Goal: Task Accomplishment & Management: Manage account settings

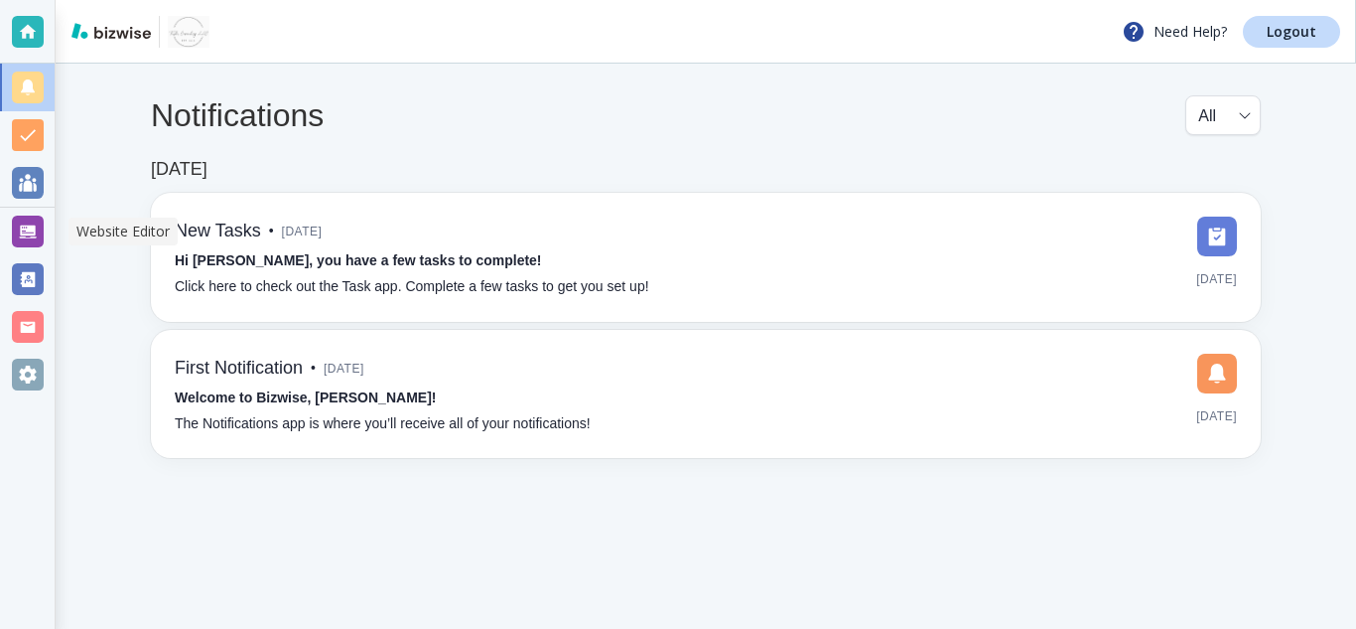
click at [12, 240] on div at bounding box center [28, 231] width 32 height 32
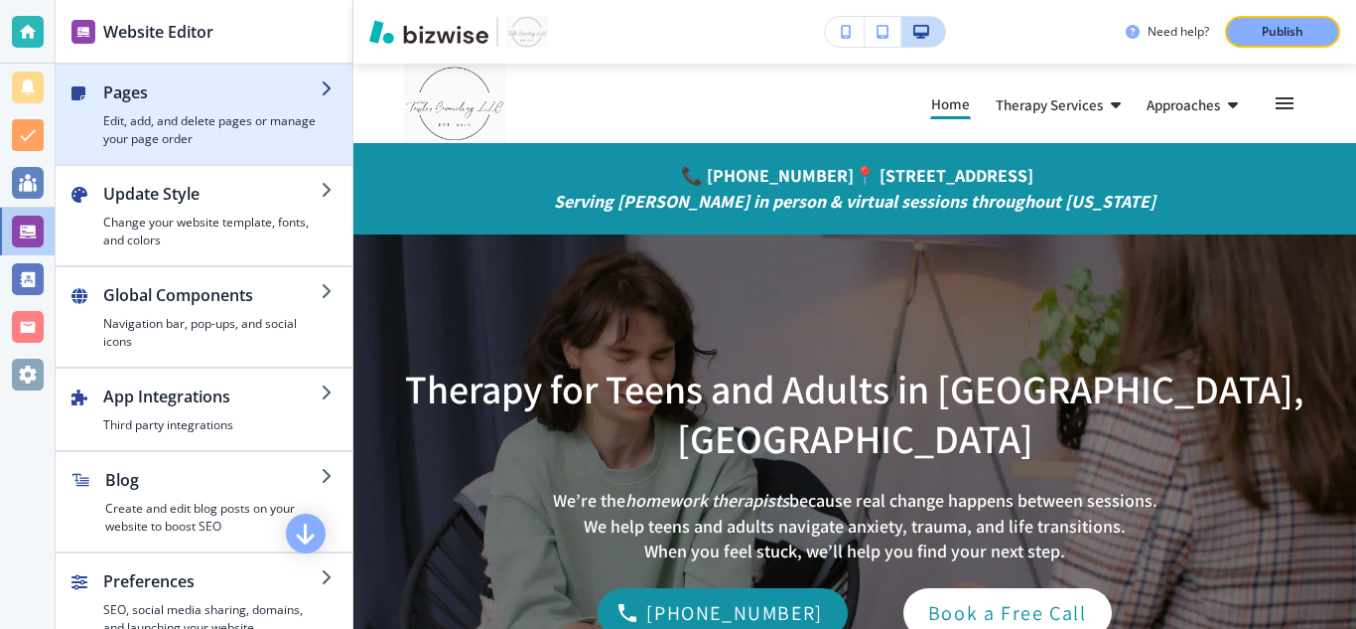
click at [289, 110] on div "button" at bounding box center [211, 108] width 217 height 8
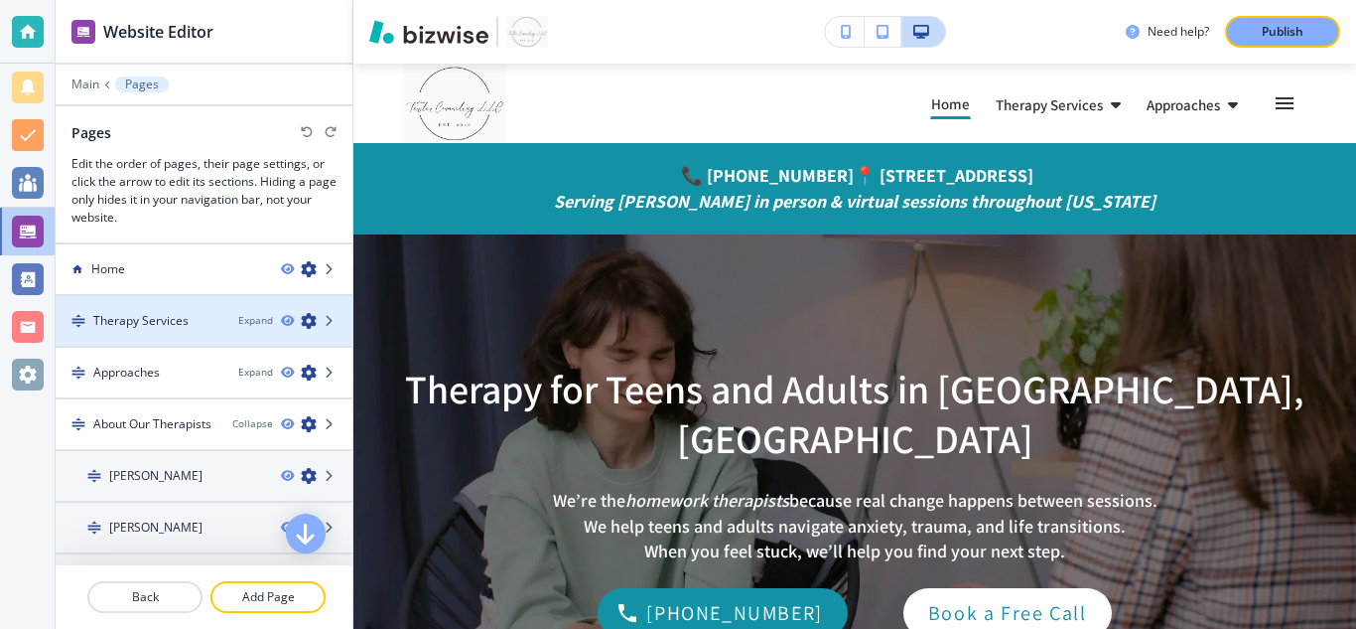
click at [192, 319] on div "Therapy Services" at bounding box center [139, 321] width 167 height 18
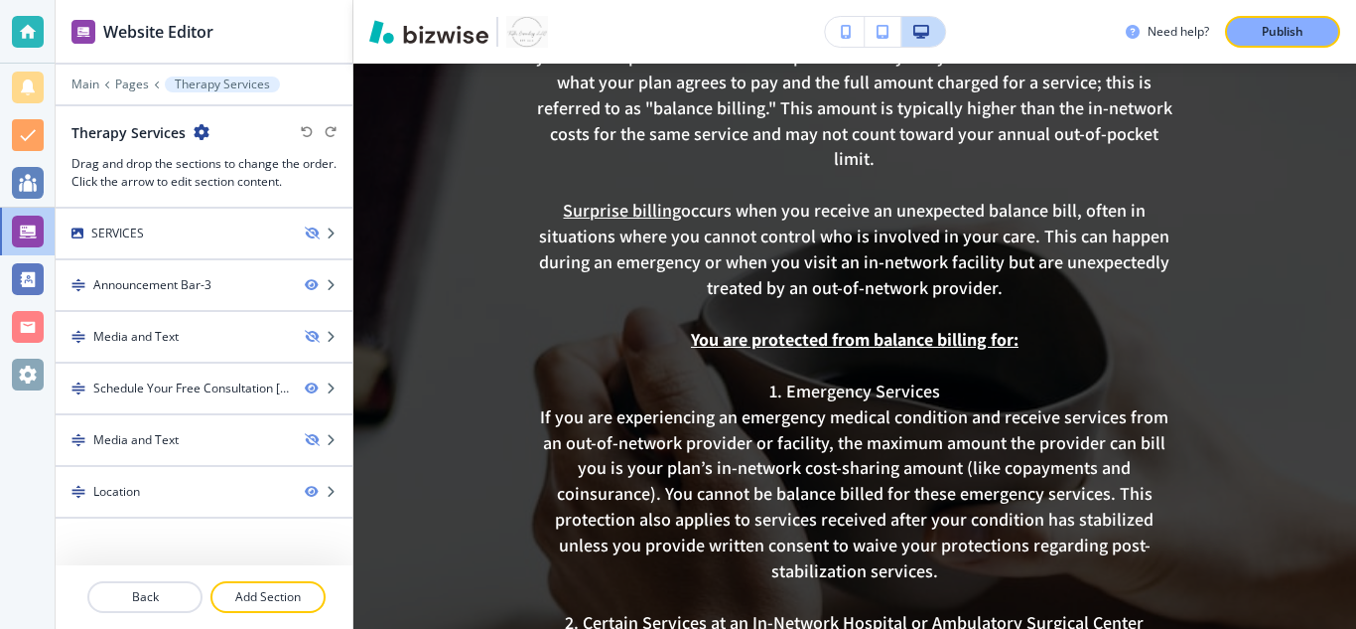
scroll to position [494, 0]
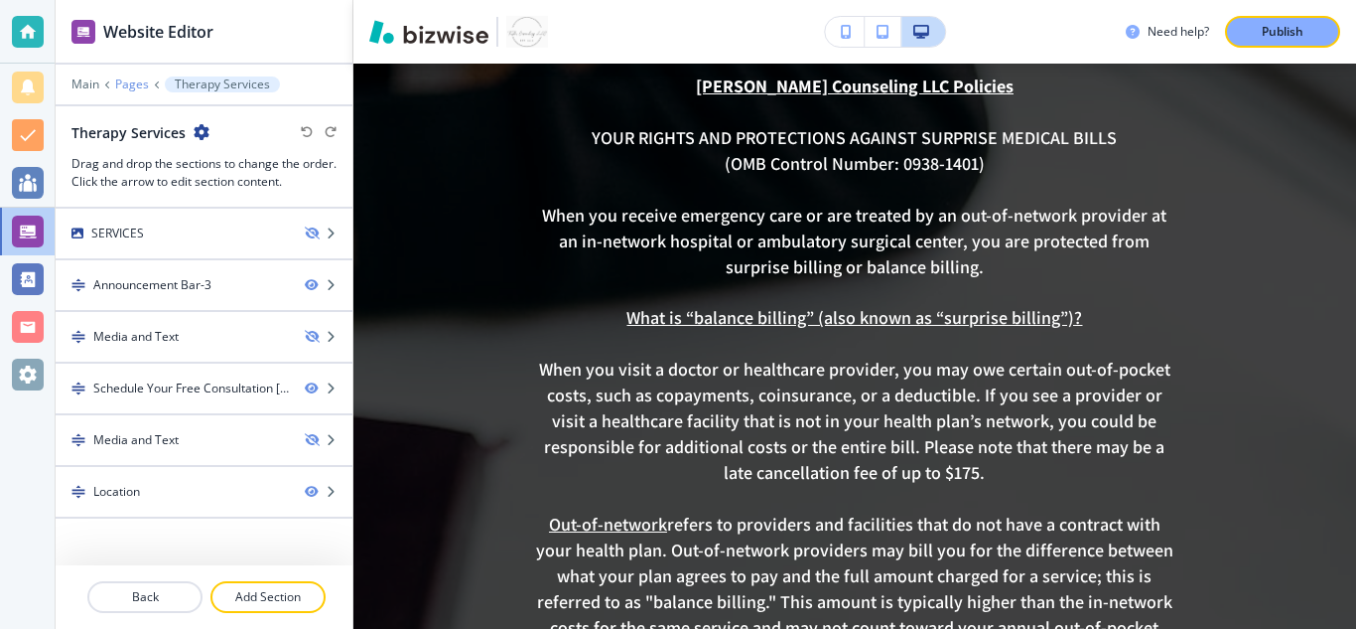
click at [130, 85] on p "Pages" at bounding box center [132, 84] width 34 height 14
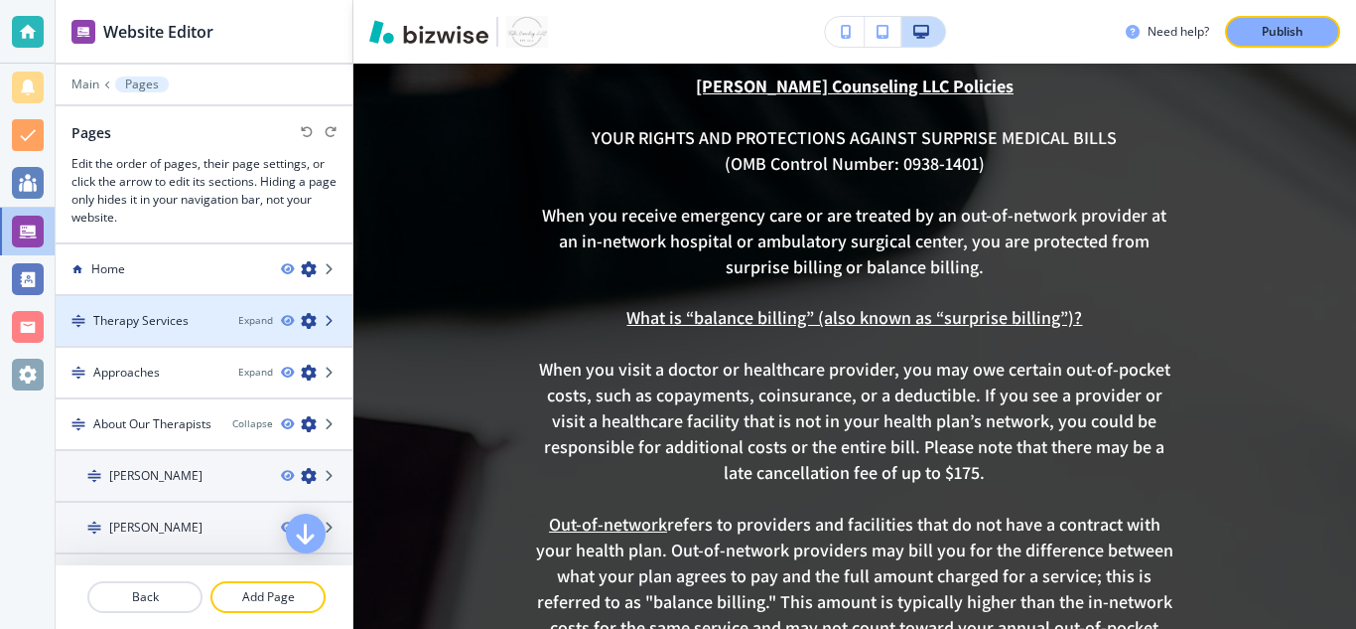
click at [325, 318] on icon at bounding box center [331, 321] width 12 height 12
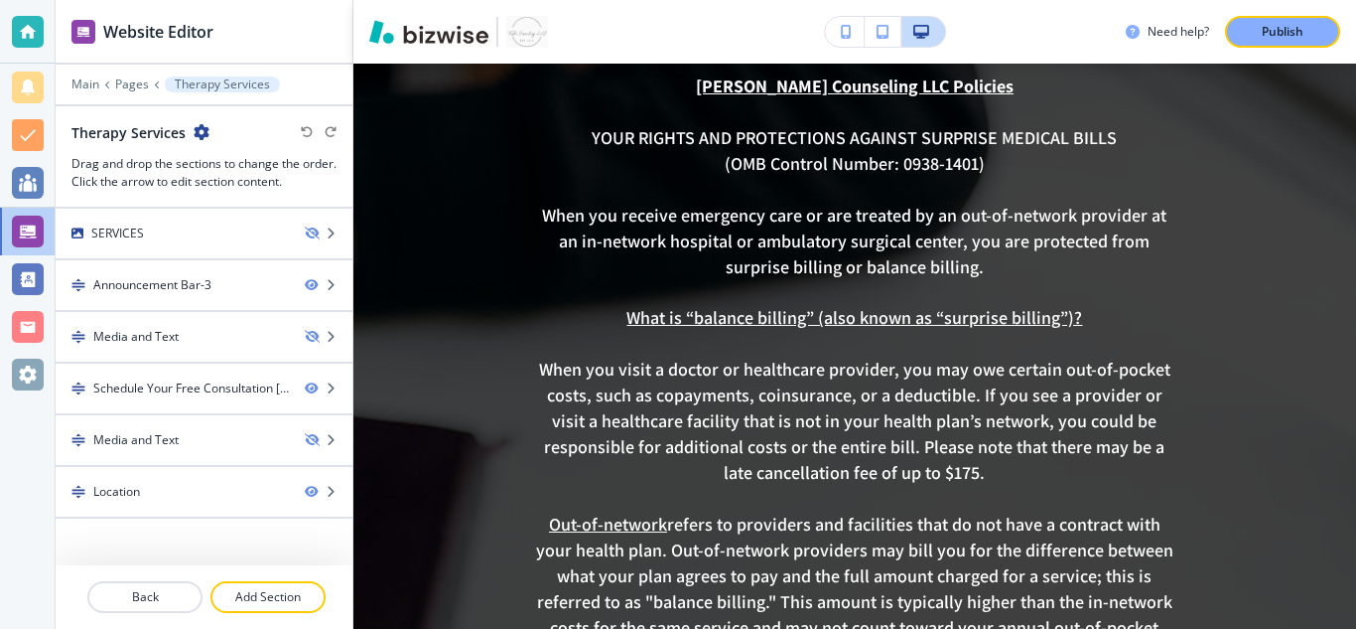
scroll to position [1, 0]
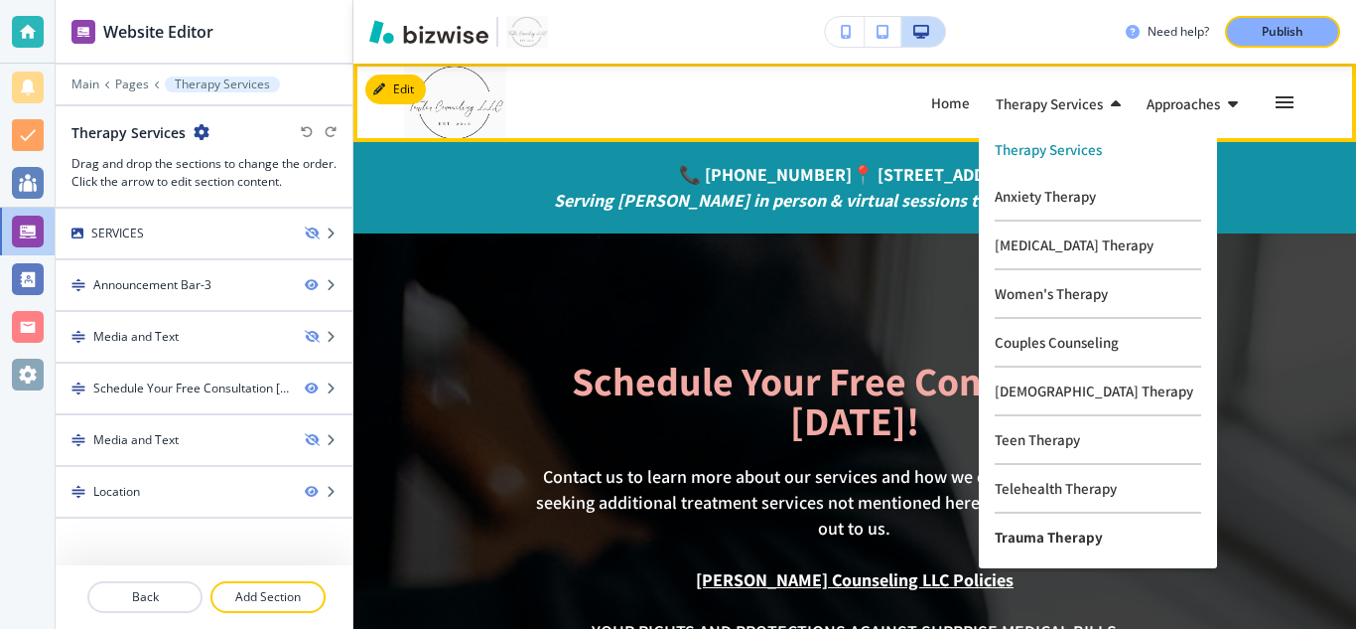
click at [1037, 544] on p "Trauma Therapy" at bounding box center [1098, 536] width 207 height 47
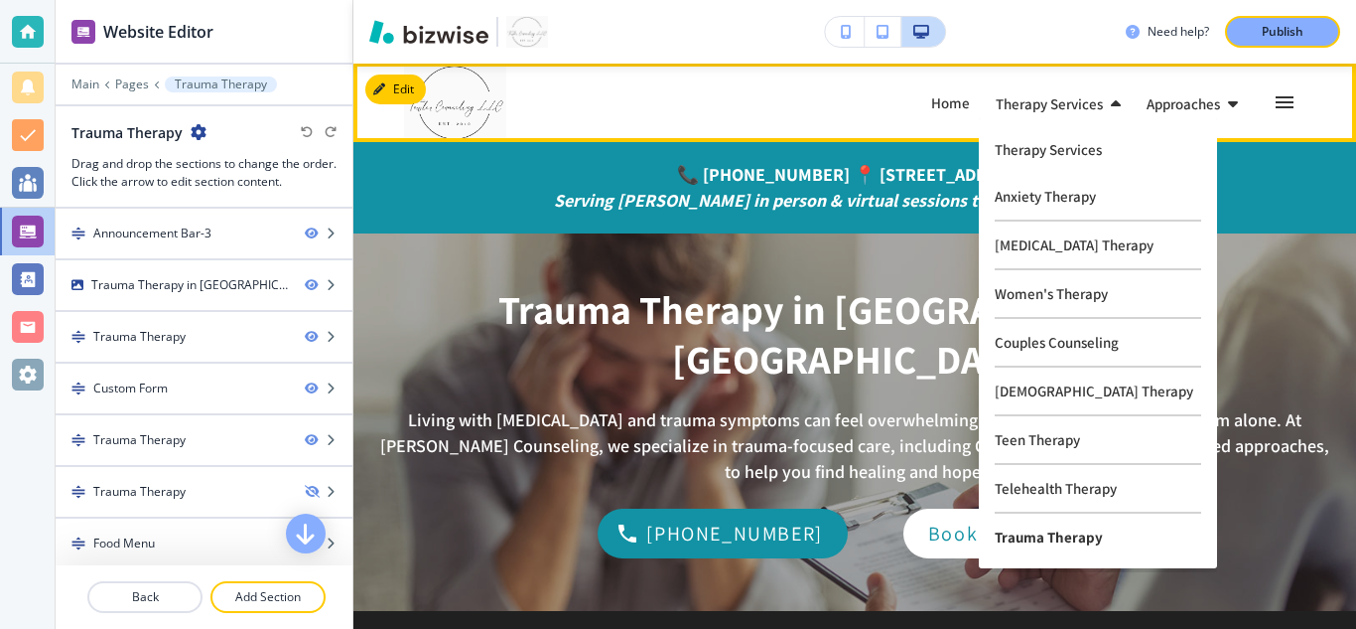
scroll to position [0, 0]
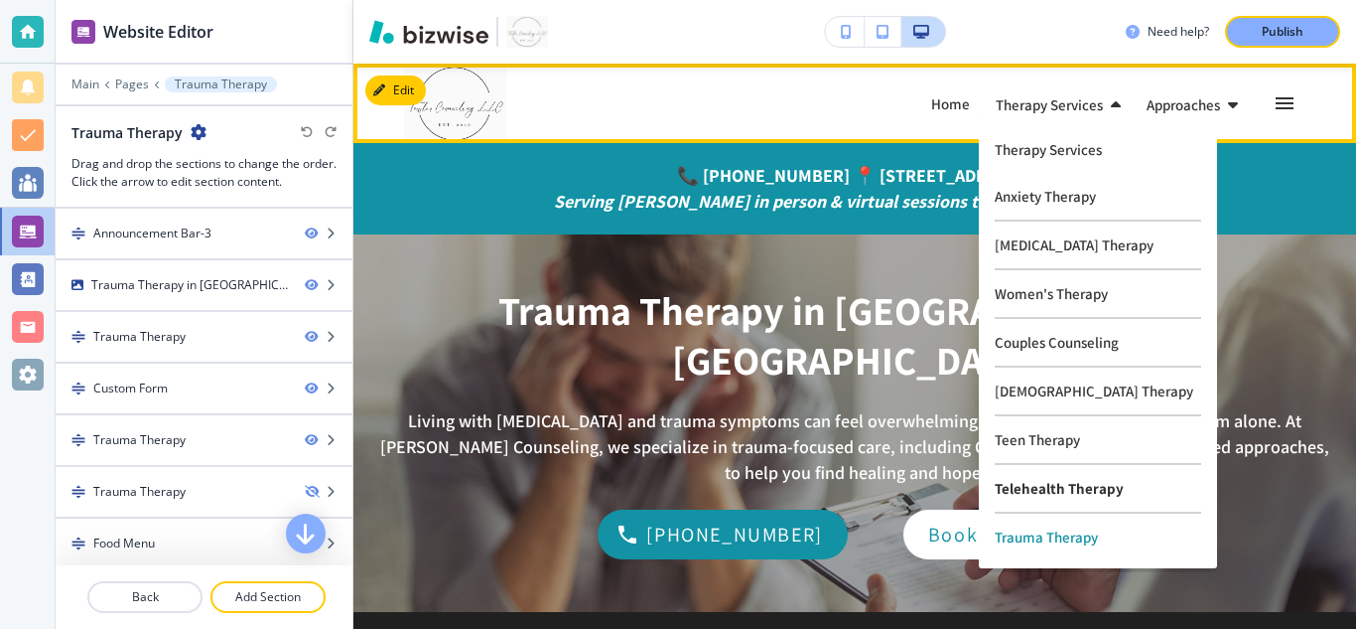
click at [1061, 483] on p "Telehealth Therapy" at bounding box center [1098, 489] width 207 height 49
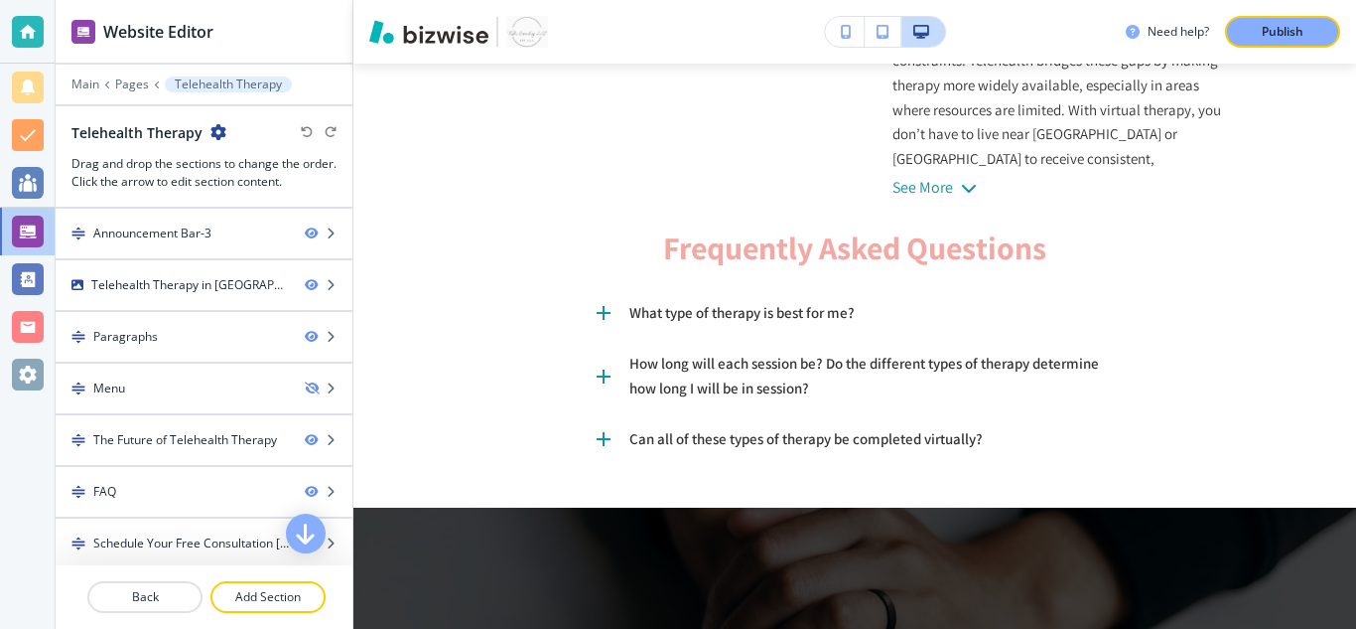
scroll to position [2467, 0]
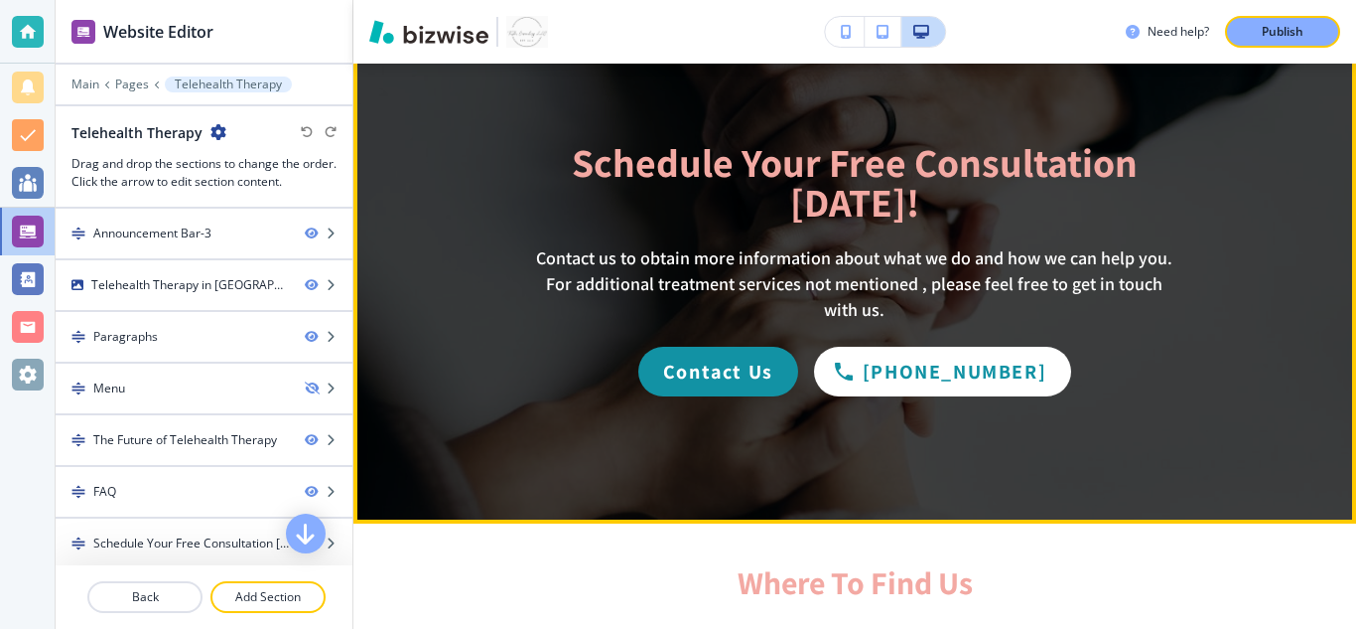
click at [1340, 137] on div at bounding box center [854, 268] width 1003 height 509
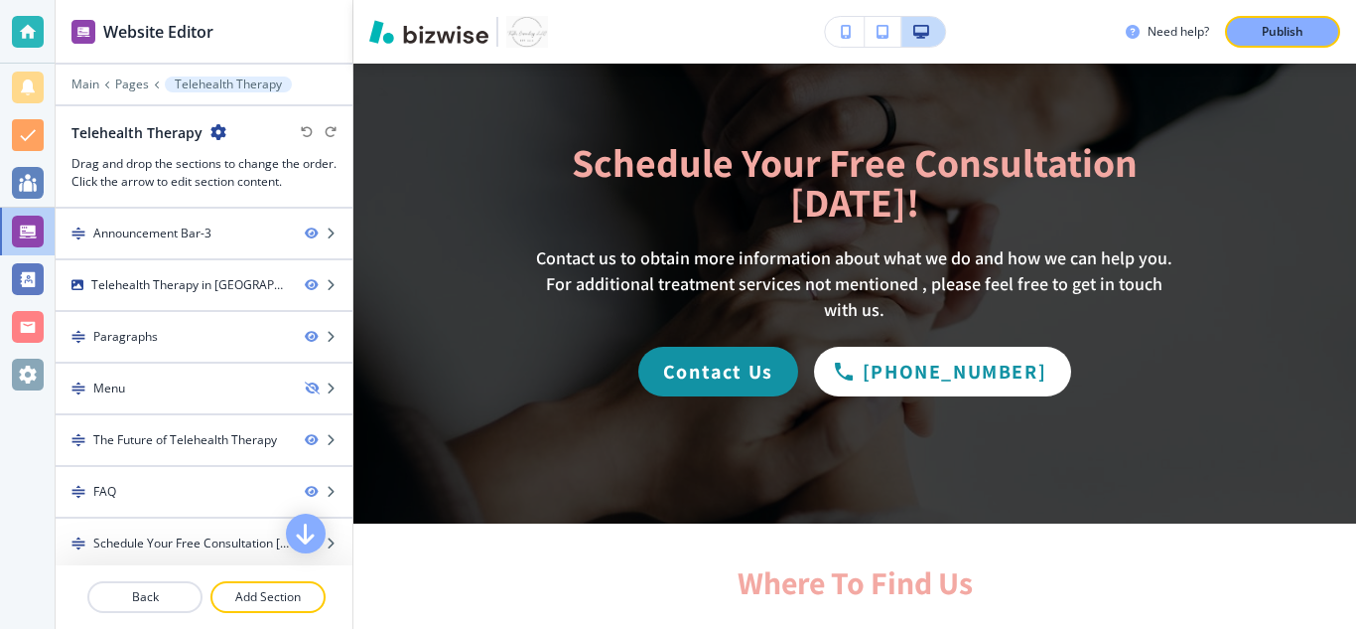
scroll to position [1974, 0]
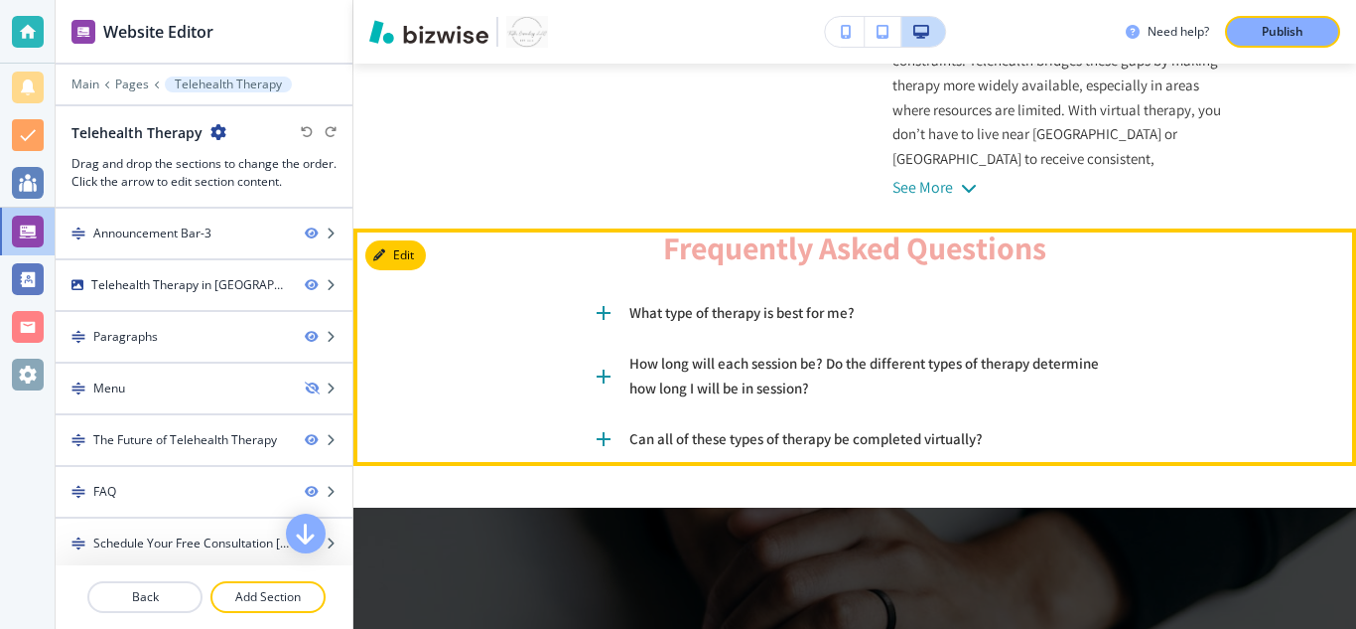
click at [777, 301] on p "What type of therapy is best for me?" at bounding box center [742, 313] width 225 height 25
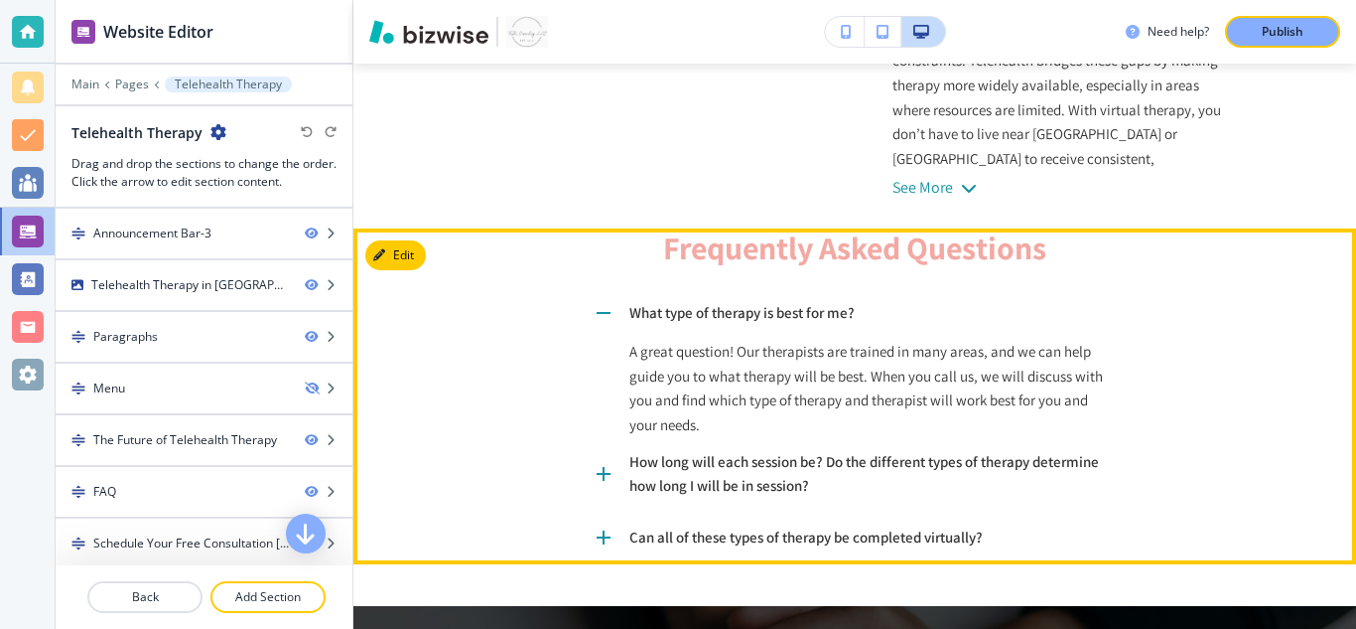
click at [727, 450] on p "How long will each session be? Do the different types of therapy determine how …" at bounding box center [874, 474] width 489 height 49
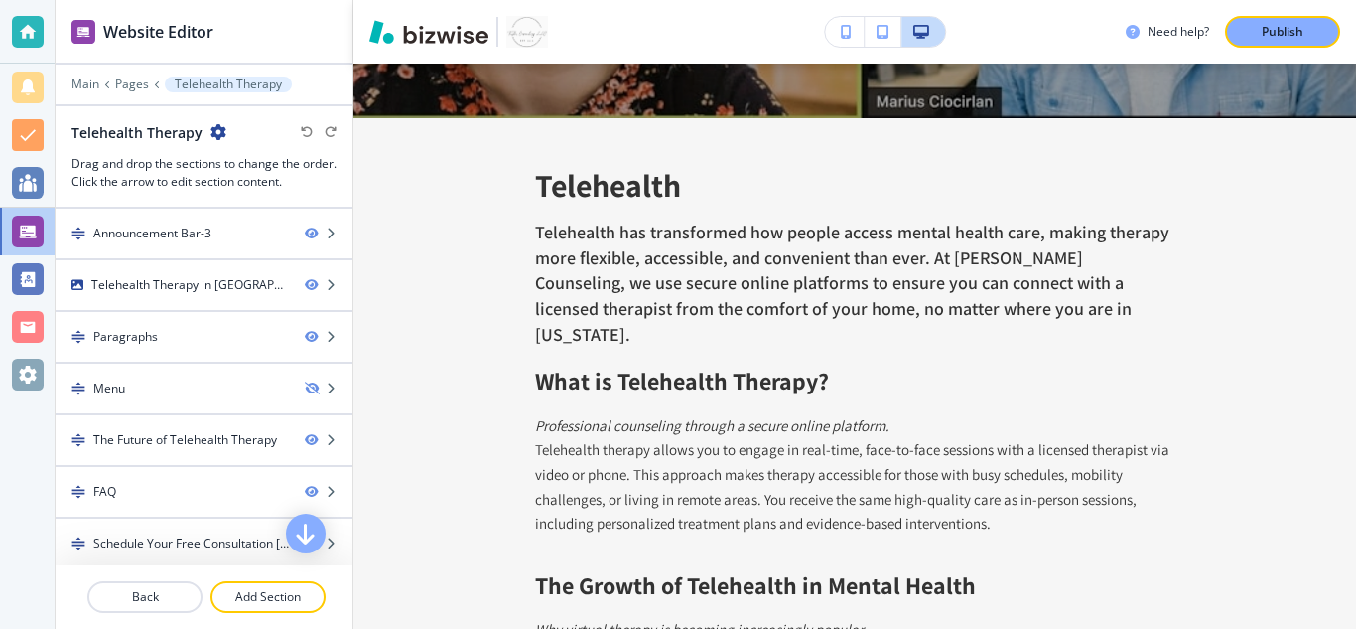
scroll to position [0, 0]
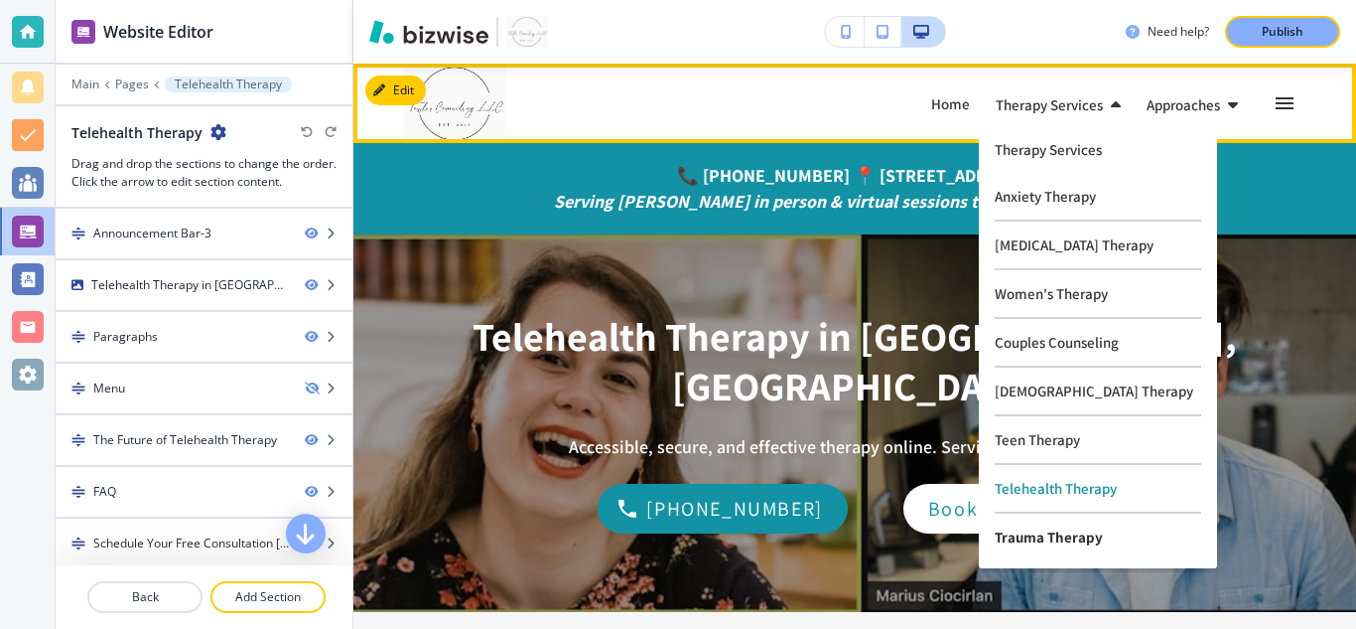
click at [1053, 536] on p "Trauma Therapy" at bounding box center [1098, 536] width 207 height 47
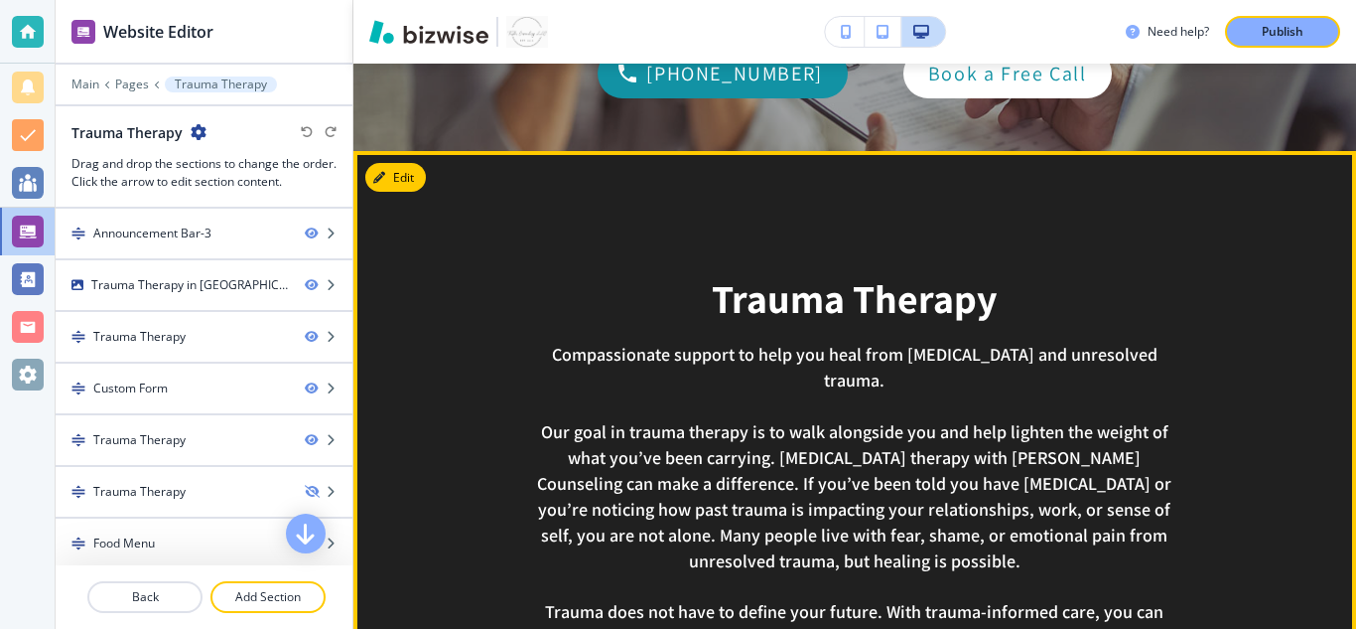
scroll to position [452, 0]
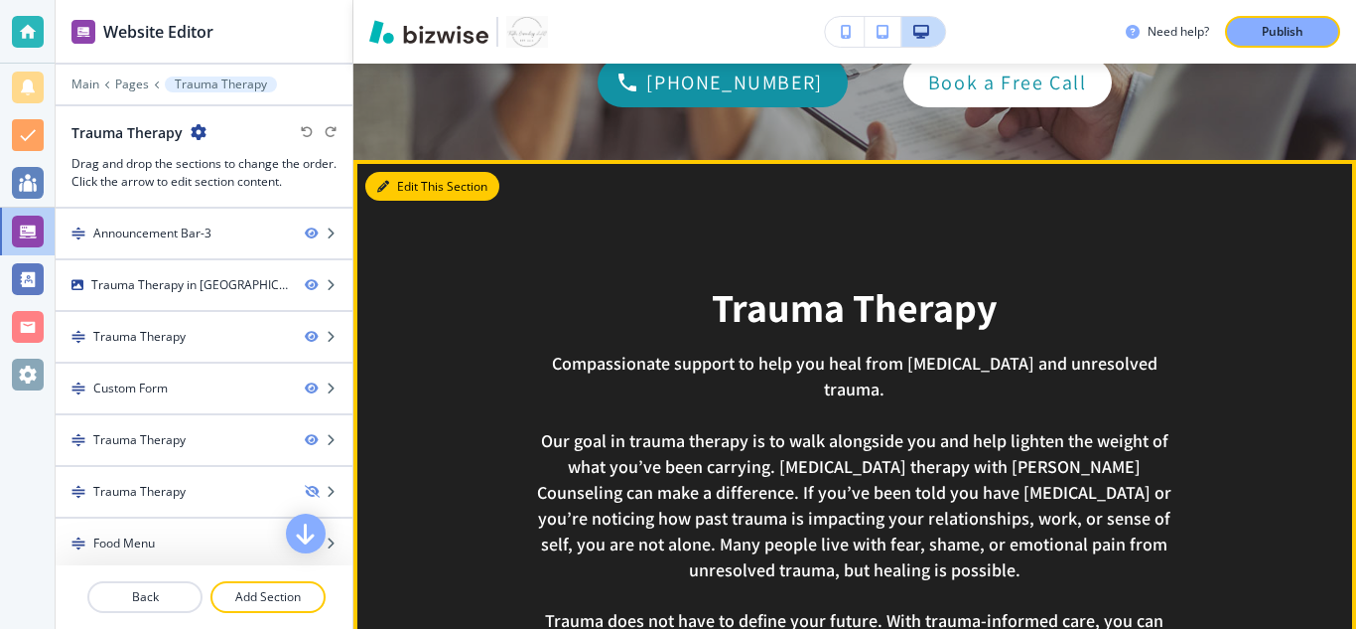
click at [419, 182] on button "Edit This Section" at bounding box center [432, 187] width 134 height 30
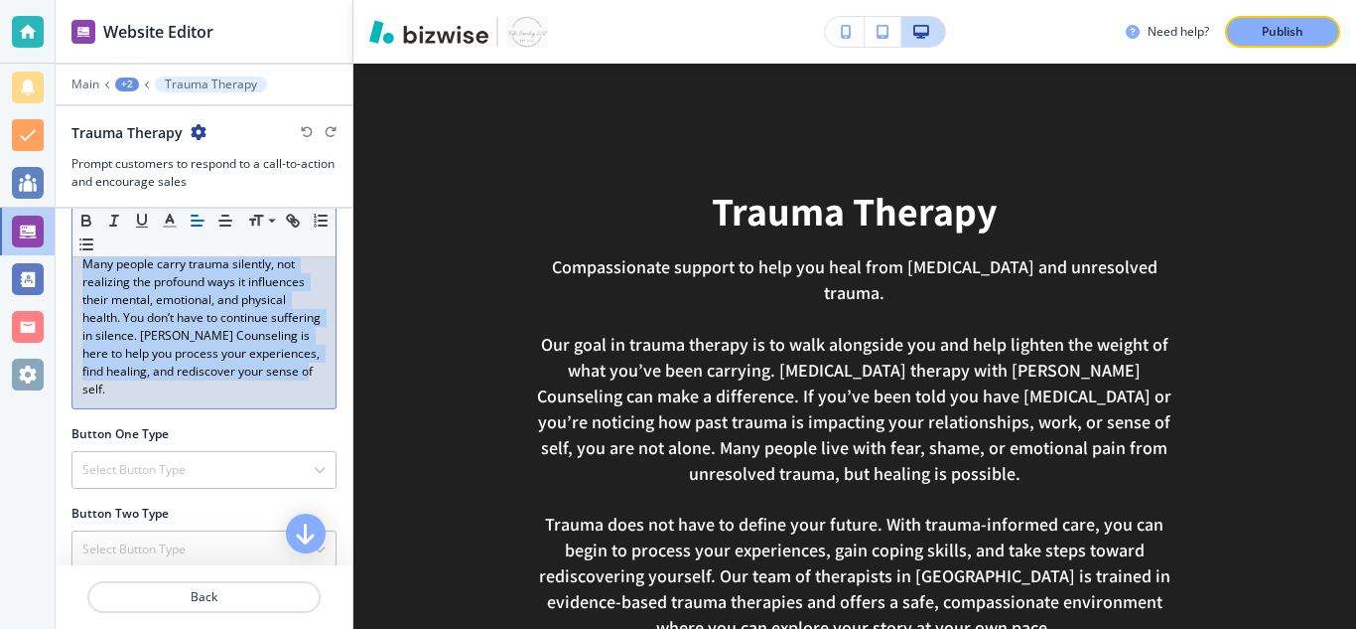
scroll to position [1113, 0]
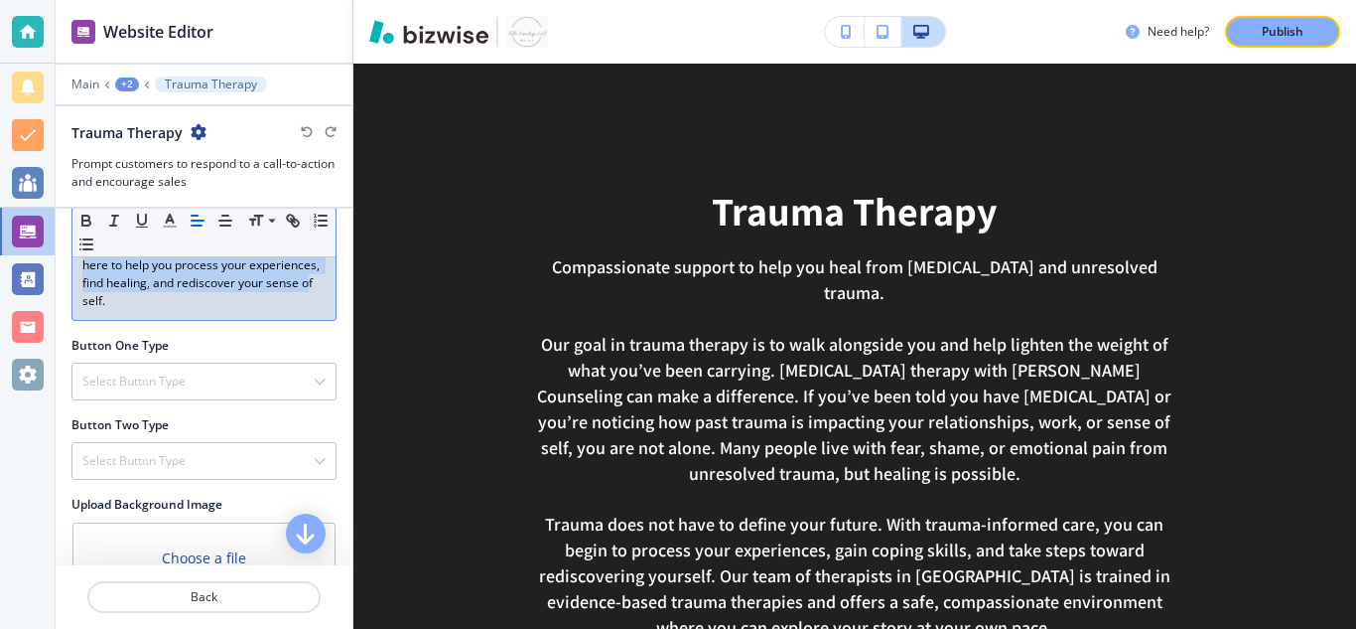
drag, startPoint x: 81, startPoint y: 449, endPoint x: 250, endPoint y: 331, distance: 206.0
copy div "Loremipsumdol sitamet co adip eli sedd eius TEMP inc utlaboreet dolore. Mag ali…"
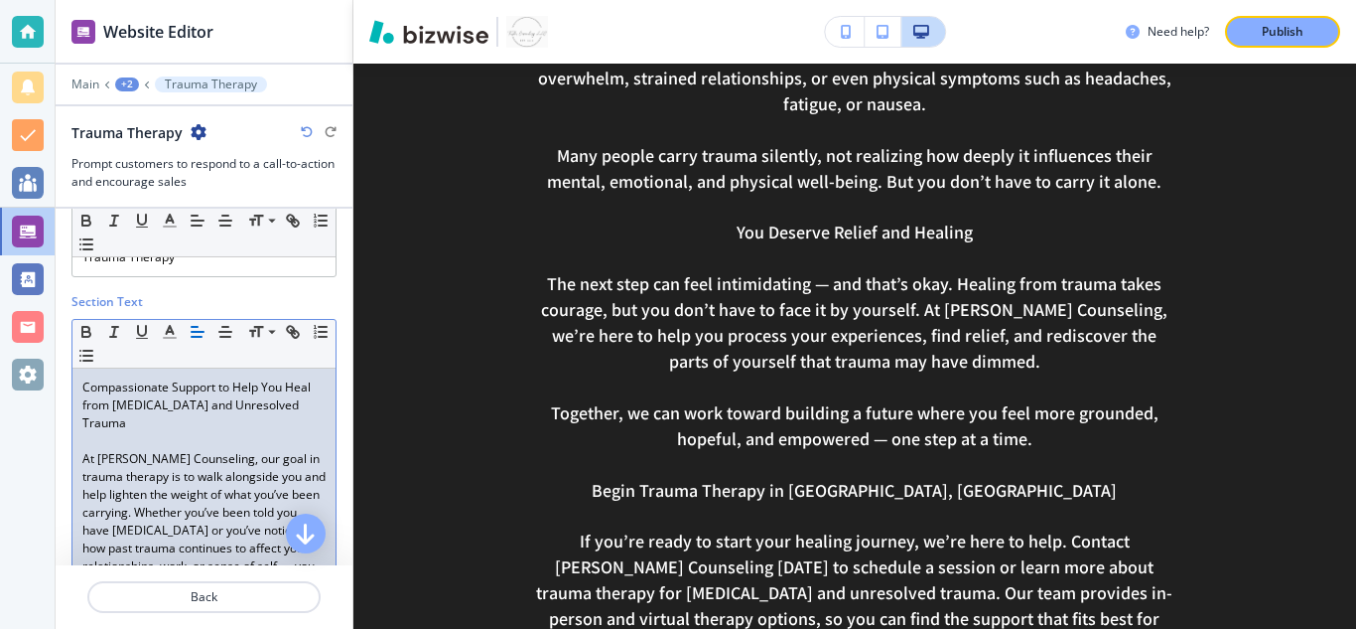
scroll to position [2029, 0]
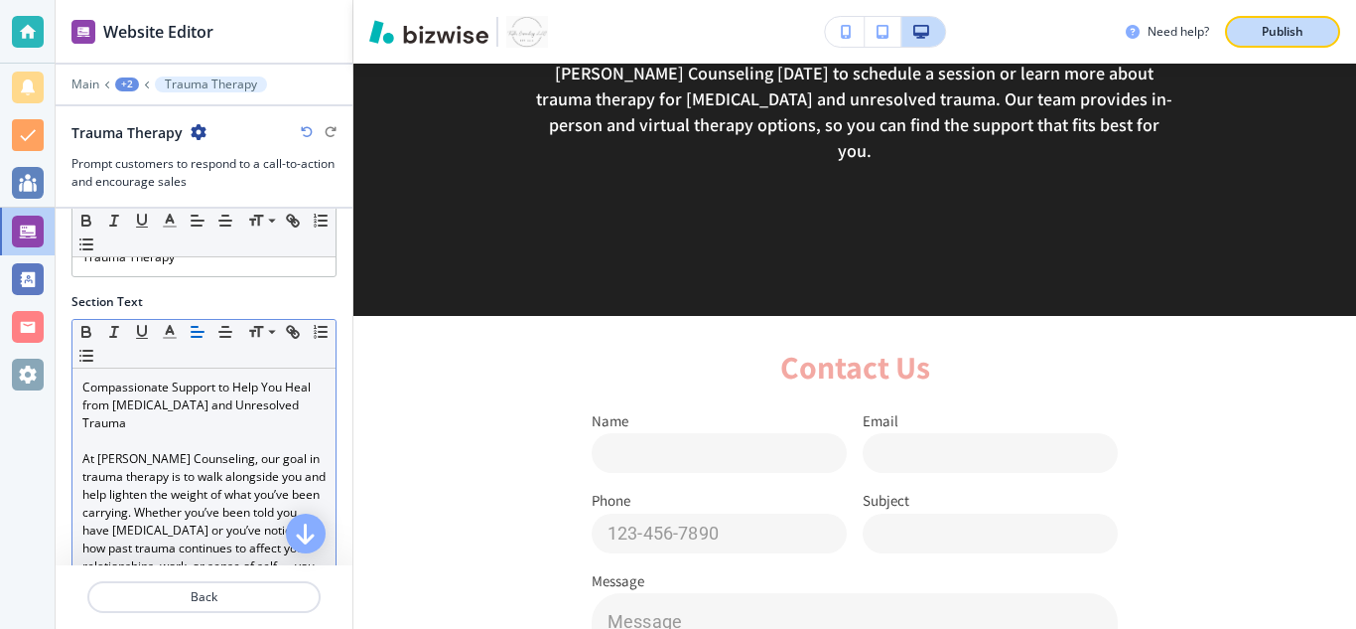
click at [1286, 28] on p "Publish" at bounding box center [1283, 32] width 42 height 18
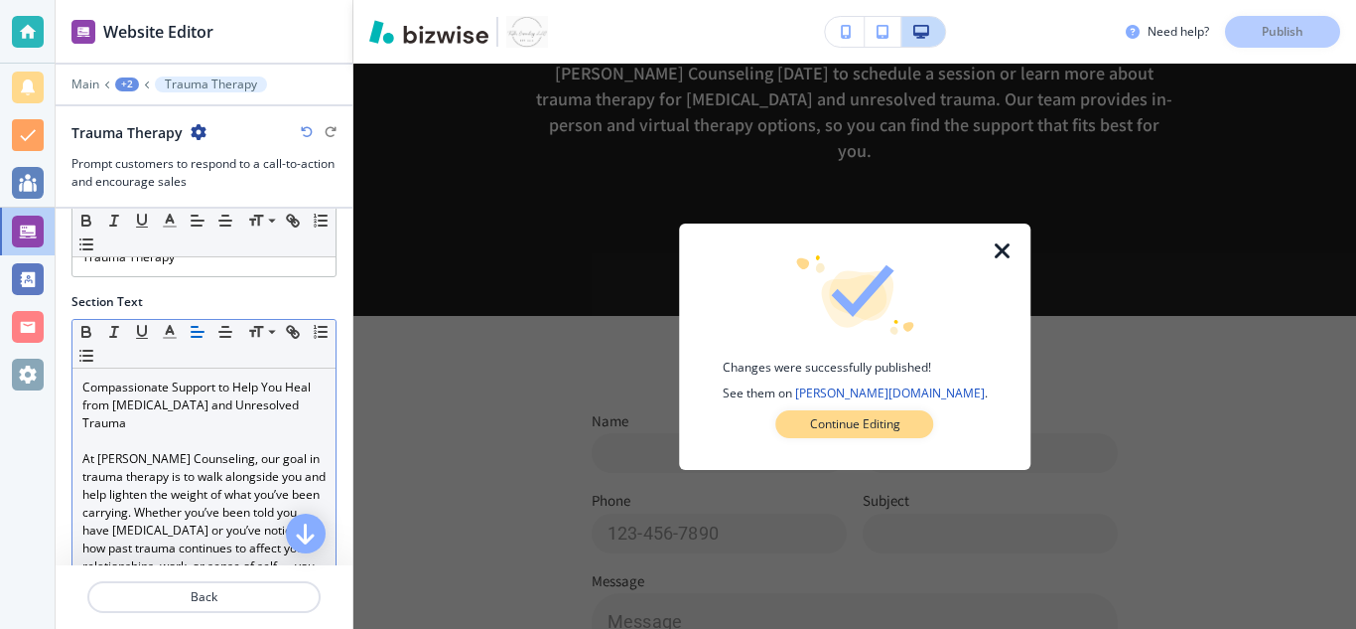
click at [880, 425] on p "Continue Editing" at bounding box center [855, 424] width 90 height 18
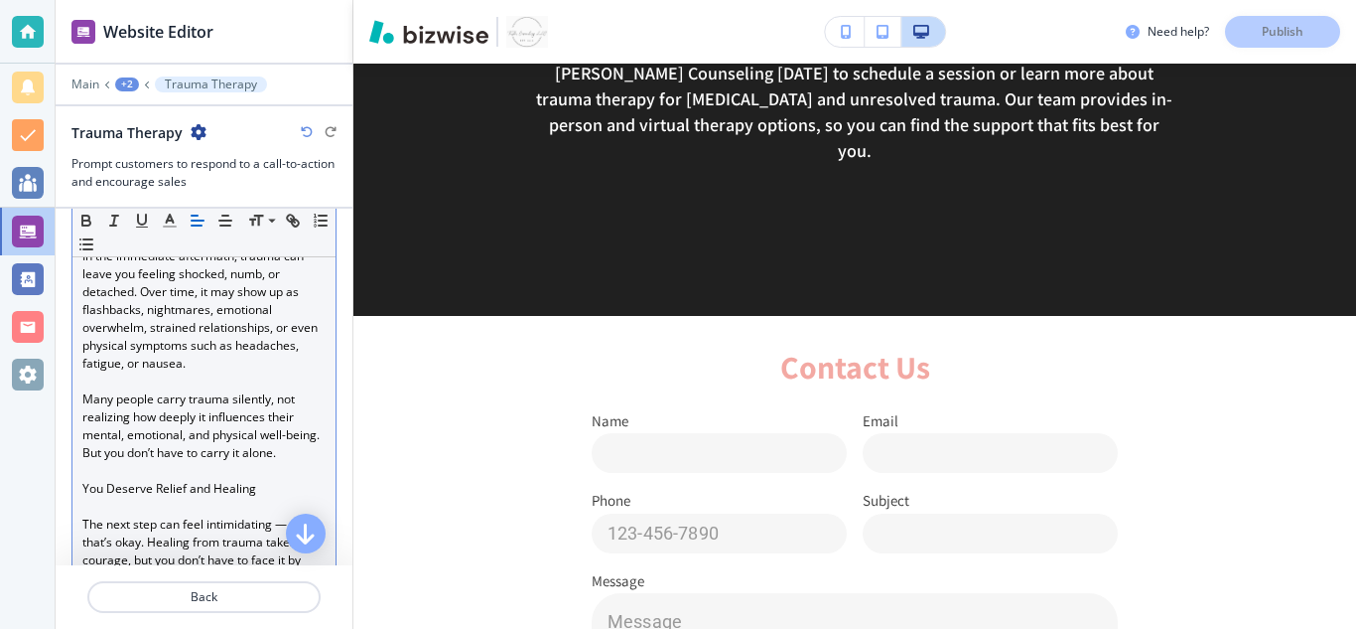
scroll to position [1309, 0]
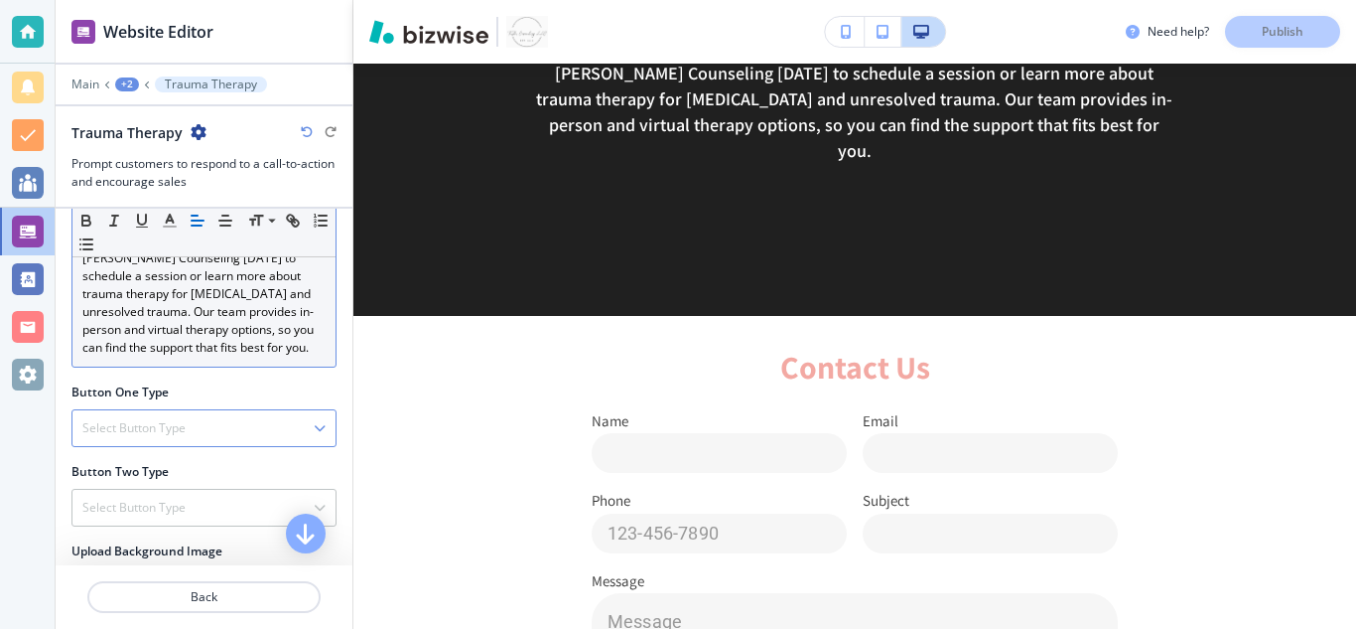
click at [314, 429] on icon "button" at bounding box center [320, 428] width 12 height 12
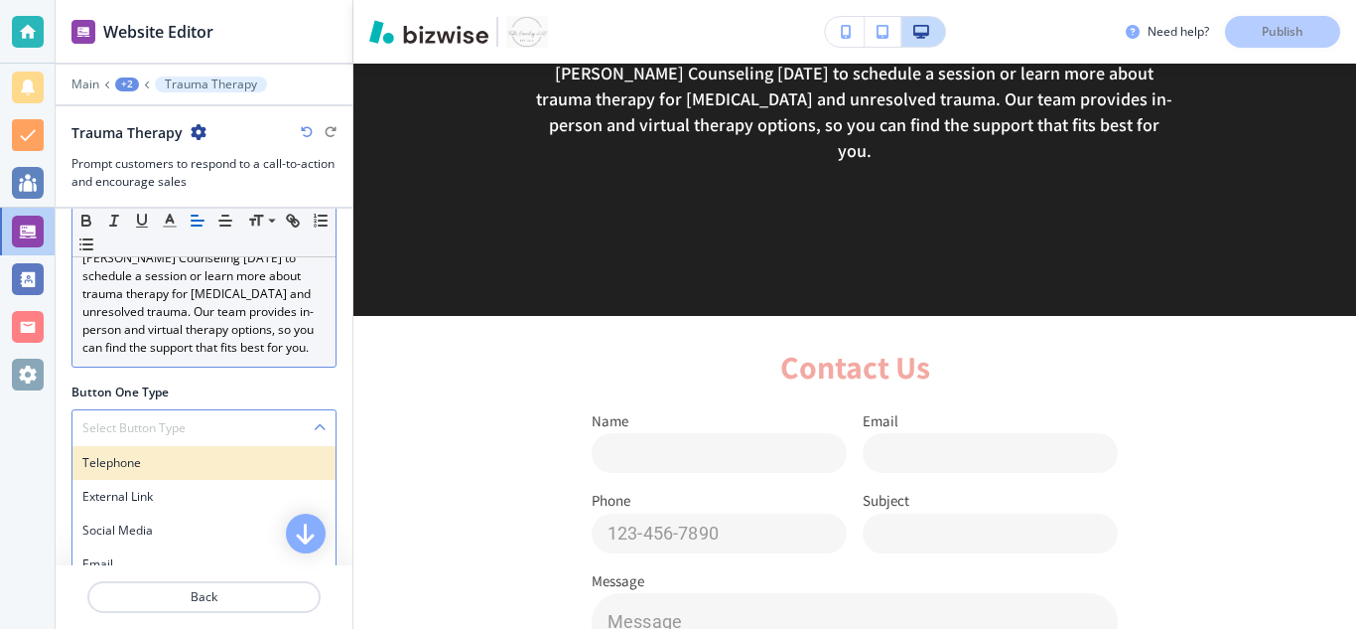
click at [234, 471] on h4 "Telephone" at bounding box center [203, 463] width 243 height 18
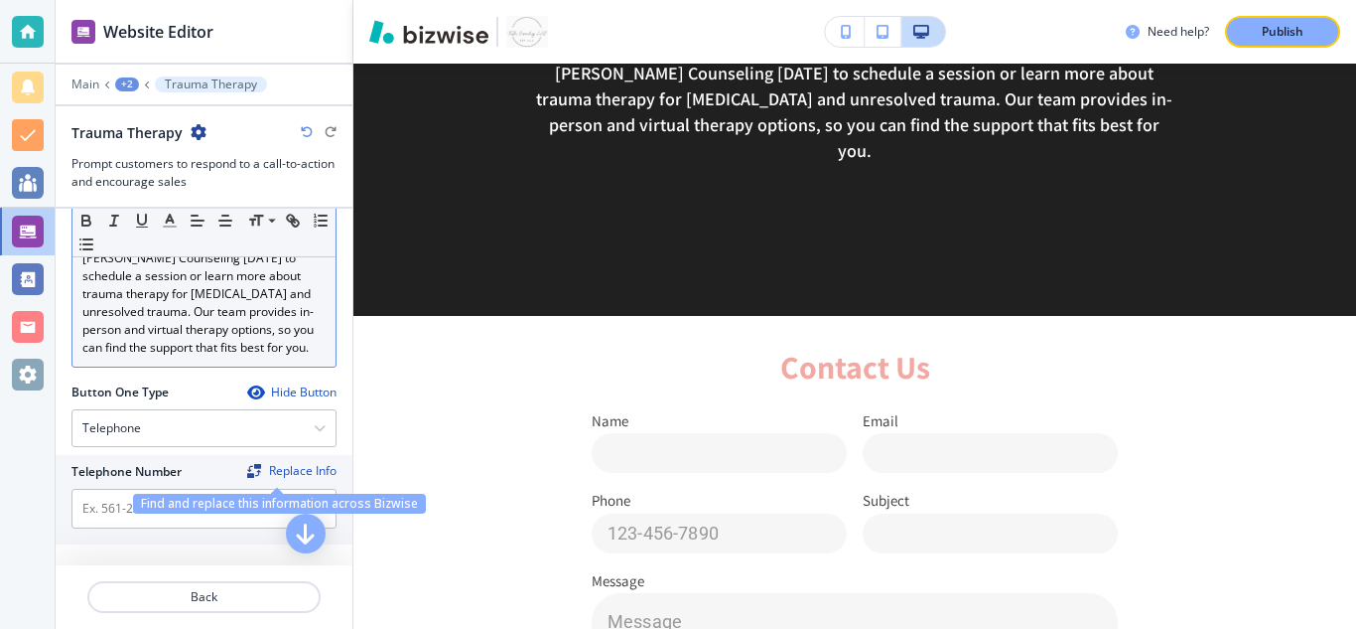
click at [167, 498] on div "Find and replace this information across Bizwise" at bounding box center [279, 503] width 293 height 20
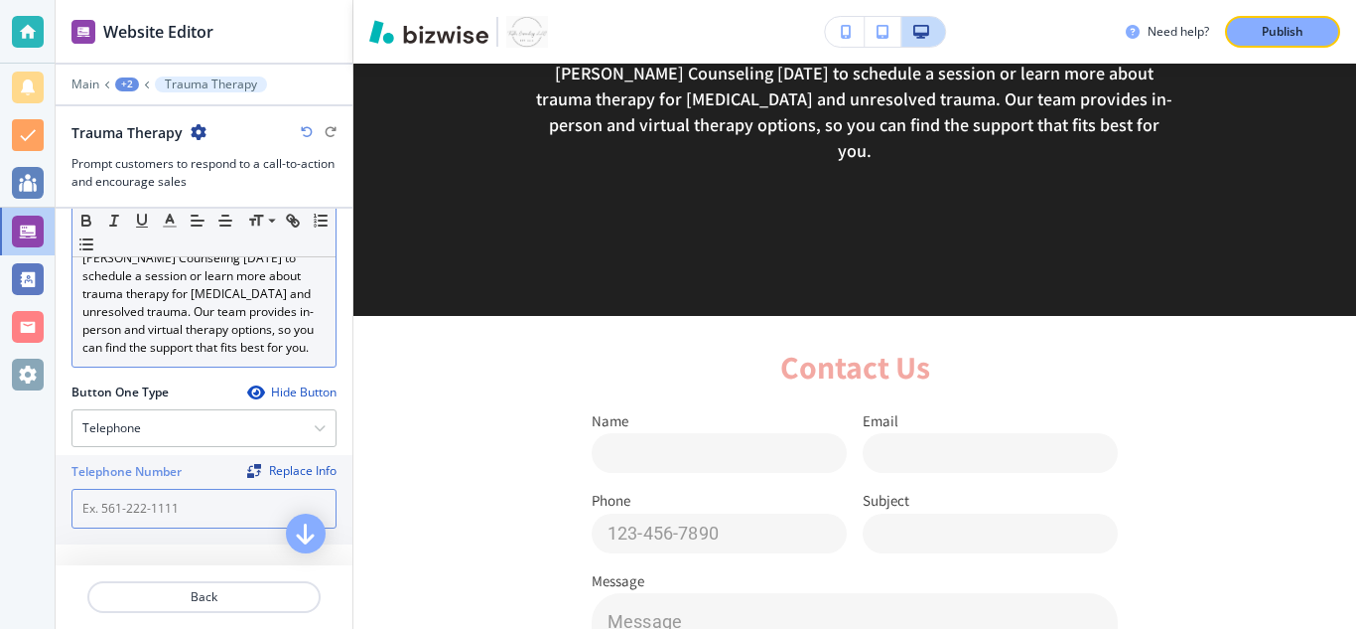
click at [107, 495] on input "text" at bounding box center [203, 509] width 265 height 40
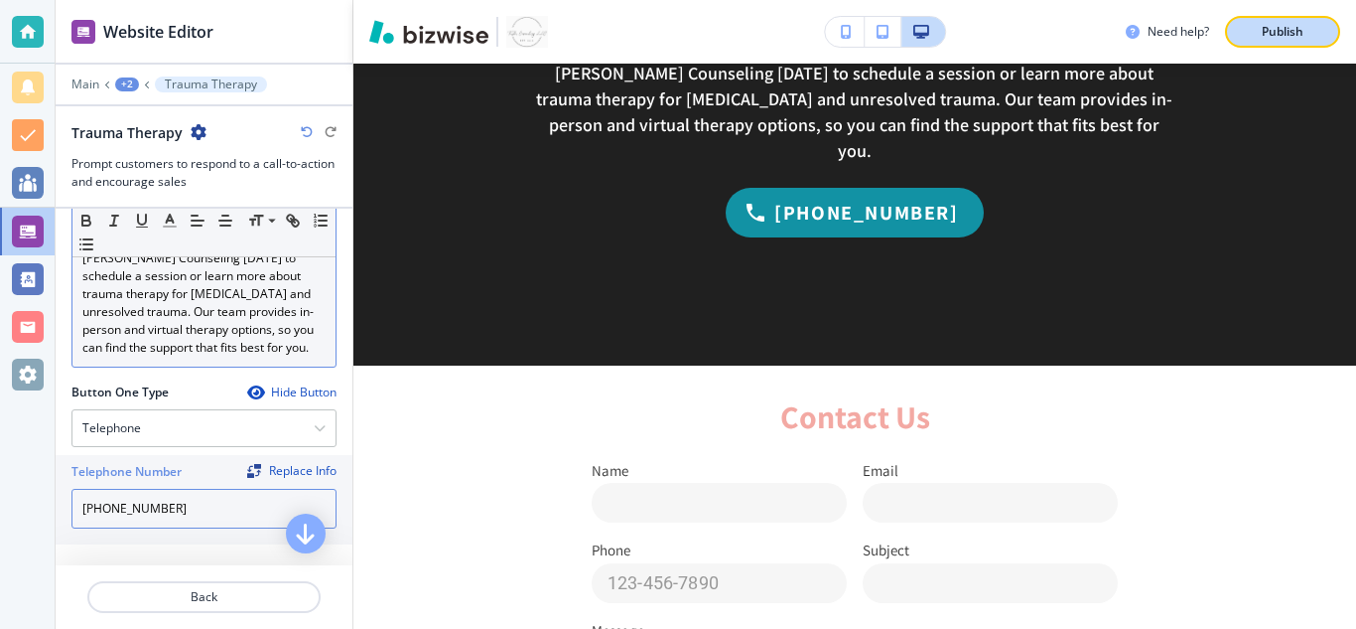
type input "[PHONE_NUMBER]"
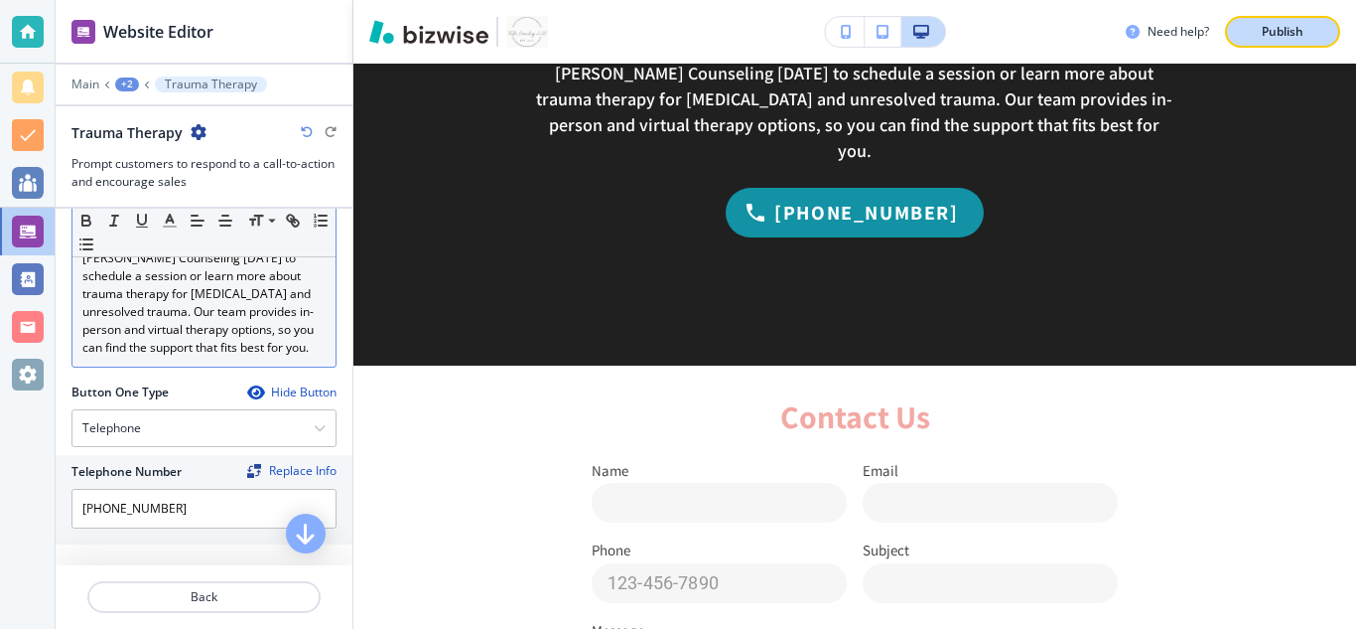
click at [1286, 27] on p "Publish" at bounding box center [1283, 32] width 42 height 18
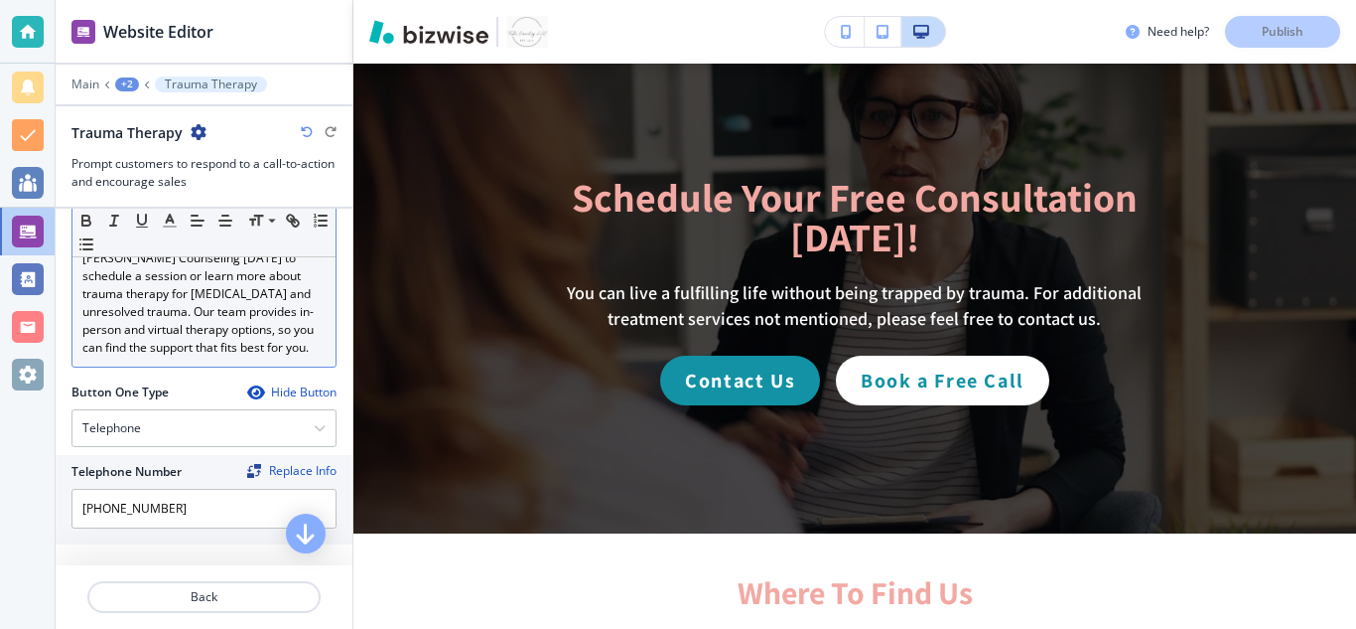
scroll to position [3509, 0]
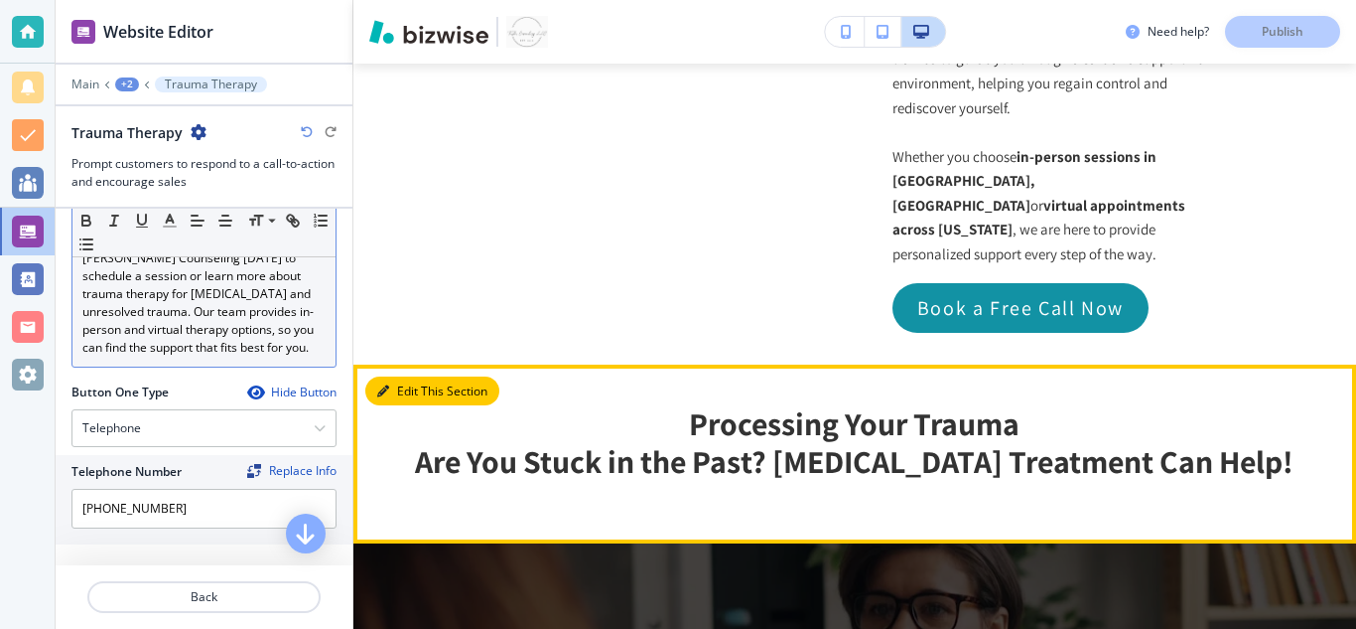
click at [408, 376] on button "Edit This Section" at bounding box center [432, 391] width 134 height 30
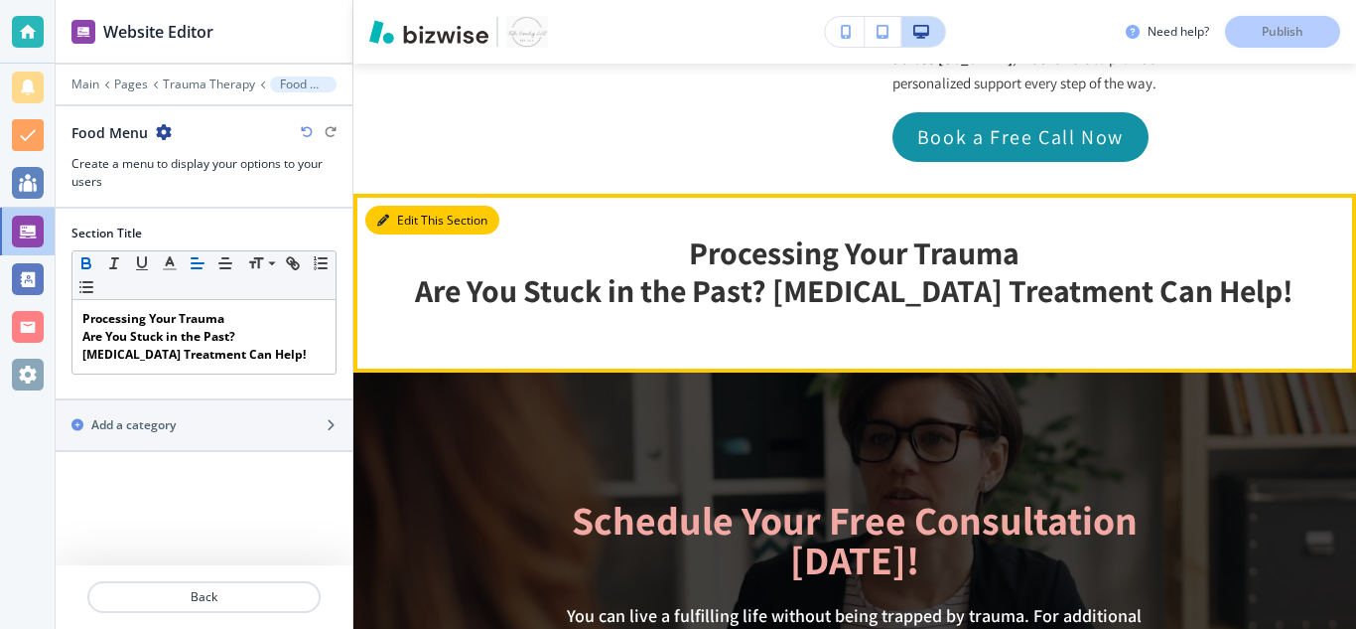
scroll to position [3708, 0]
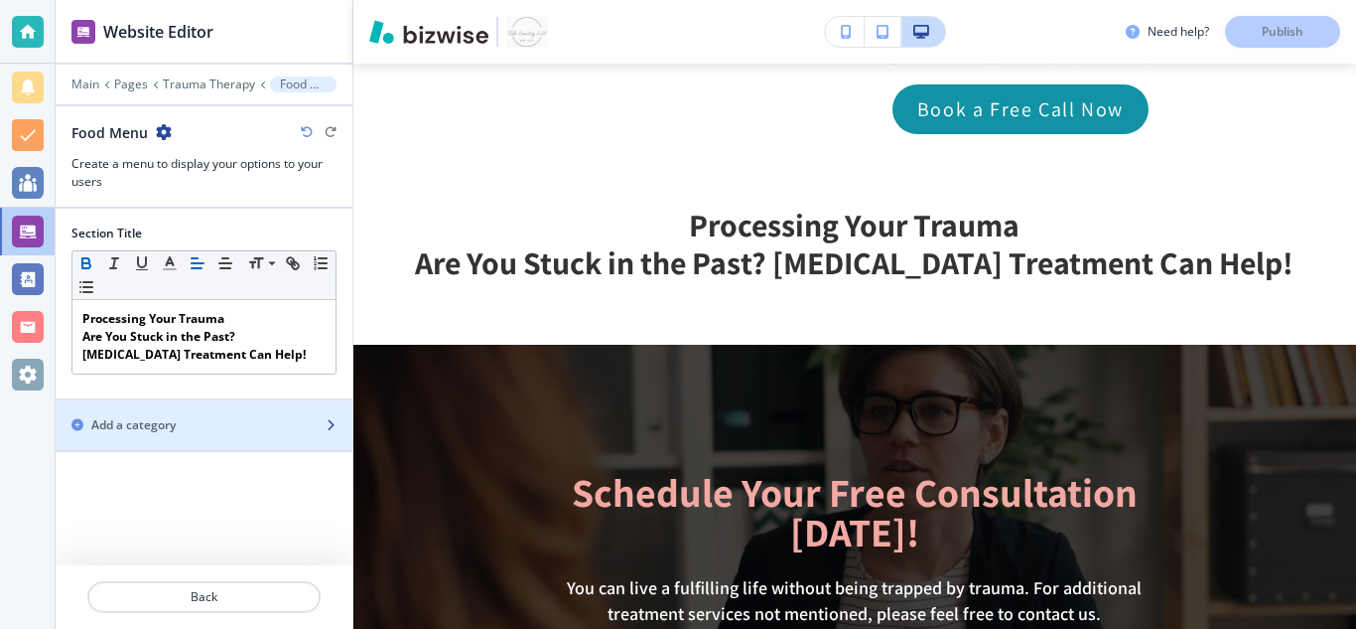
click at [325, 423] on icon "button" at bounding box center [331, 425] width 12 height 12
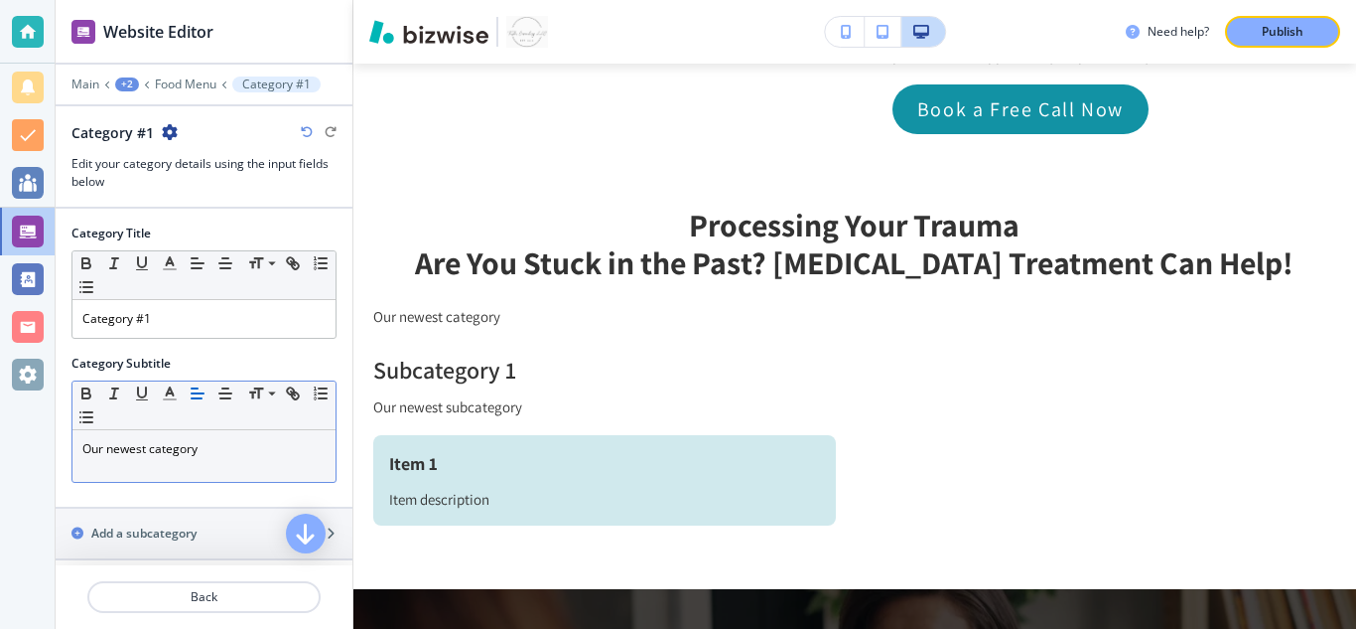
click at [261, 427] on div "Small Normal Large Huge" at bounding box center [203, 405] width 263 height 49
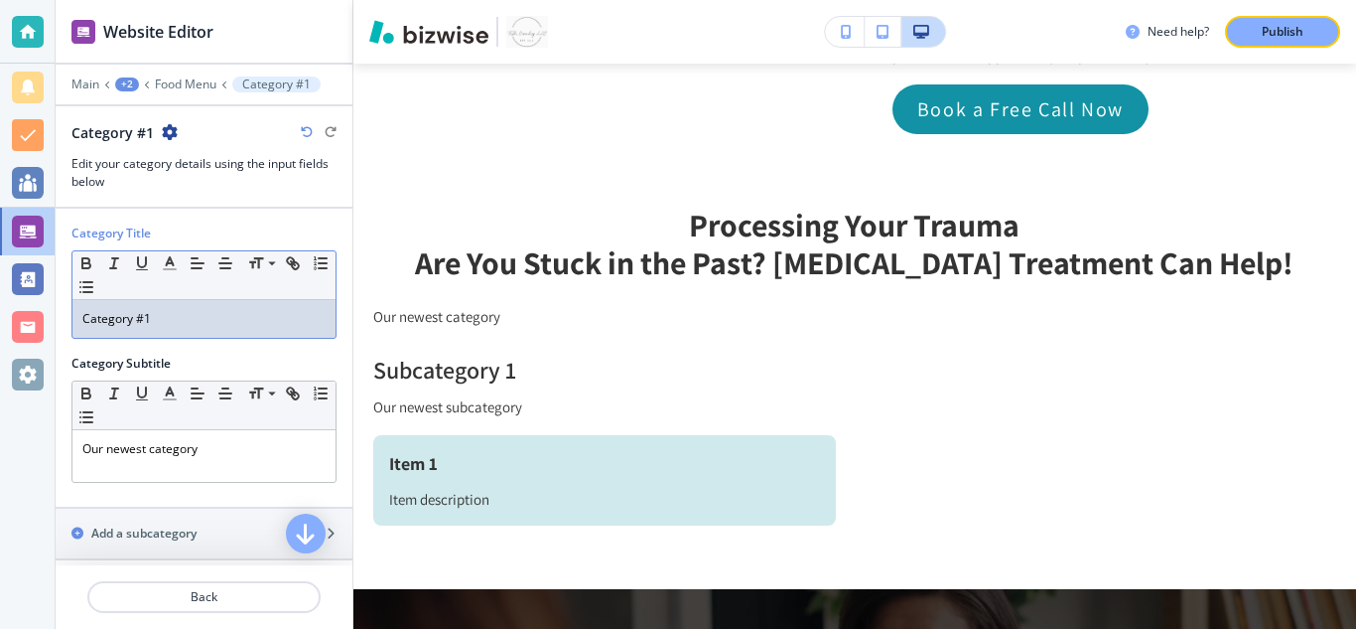
click at [215, 312] on p "Category #1" at bounding box center [203, 319] width 243 height 18
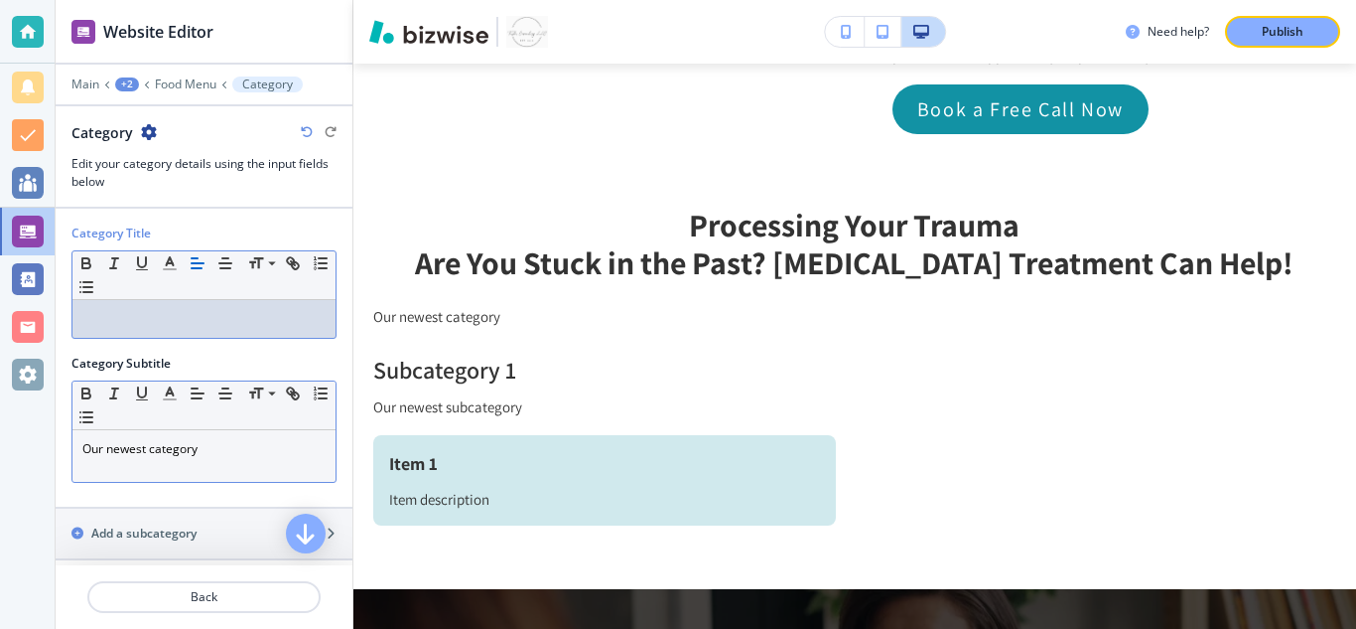
scroll to position [0, 0]
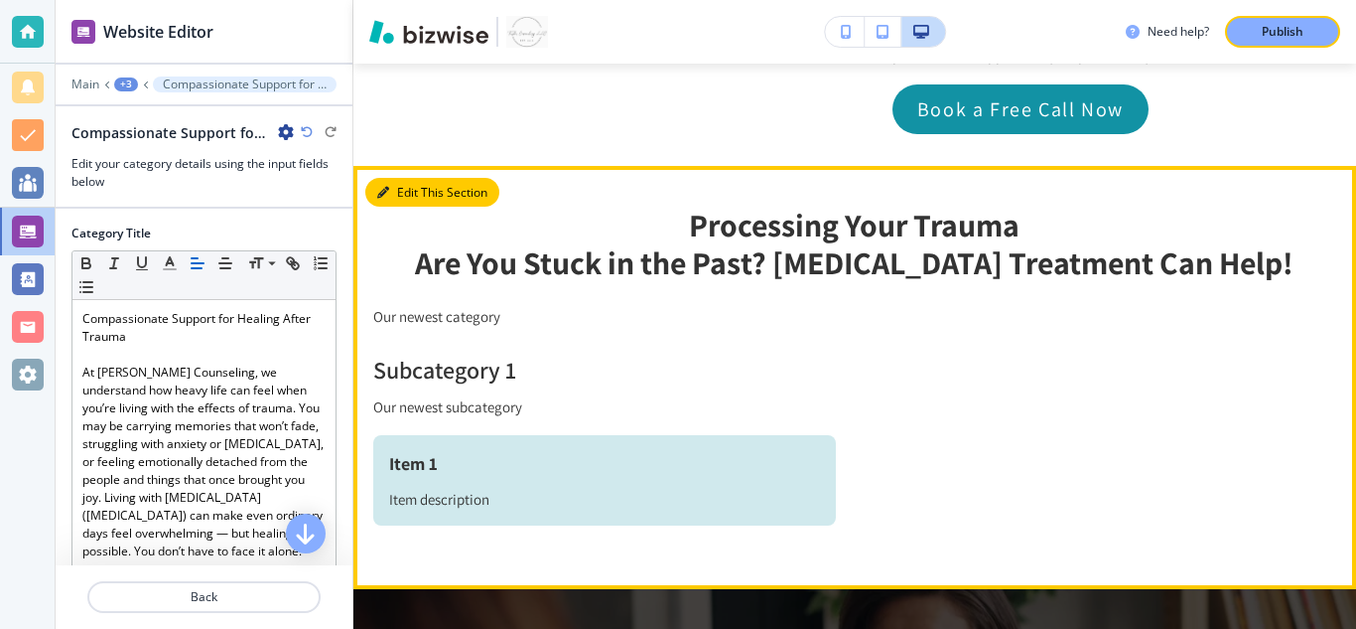
click at [397, 178] on button "Edit This Section" at bounding box center [432, 193] width 134 height 30
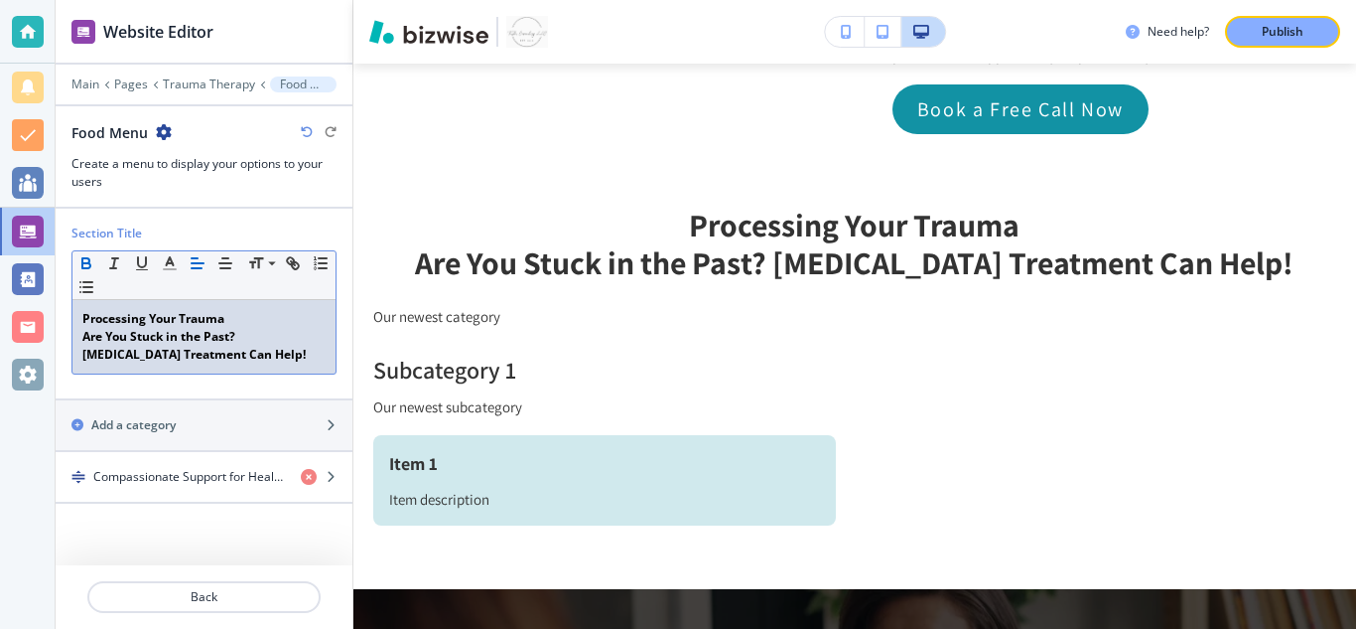
click at [236, 357] on p "Are You Stuck in the Past? [MEDICAL_DATA] Treatment Can Help!" at bounding box center [203, 346] width 243 height 36
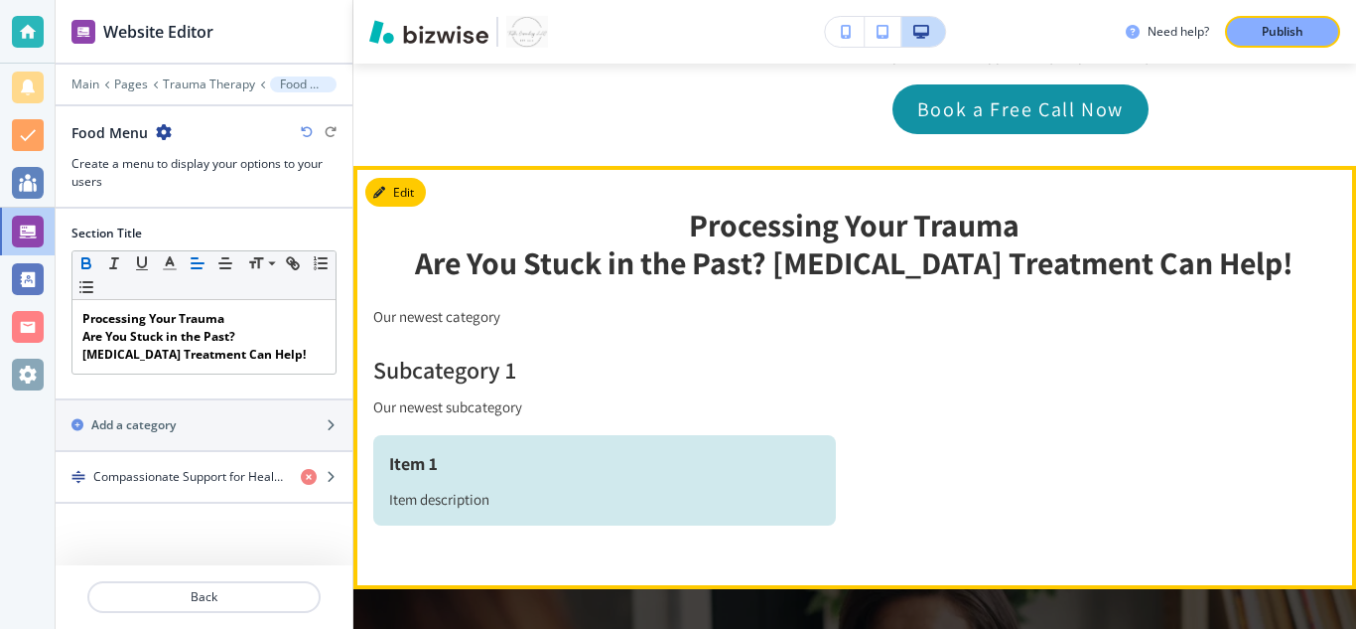
click at [492, 305] on p "Our newest category" at bounding box center [854, 317] width 963 height 25
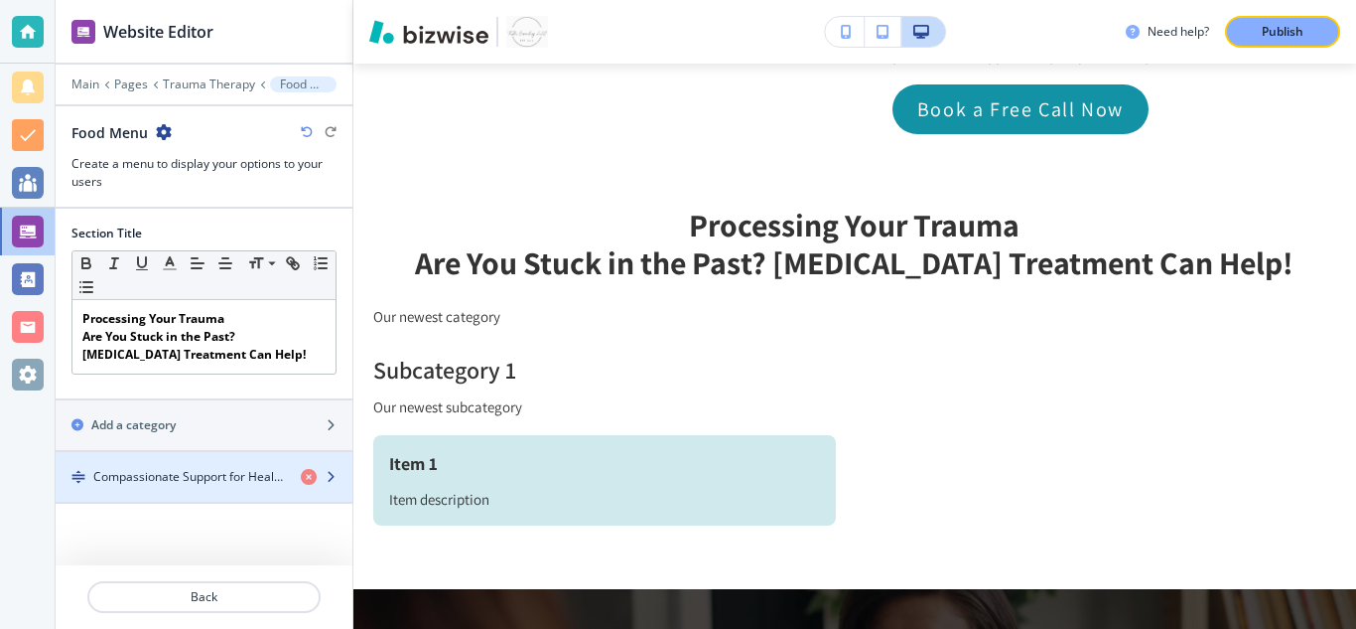
click at [219, 482] on h4 "Compassionate Support for Healing After TraumaAt [PERSON_NAME] Counseling, we u…" at bounding box center [189, 477] width 192 height 18
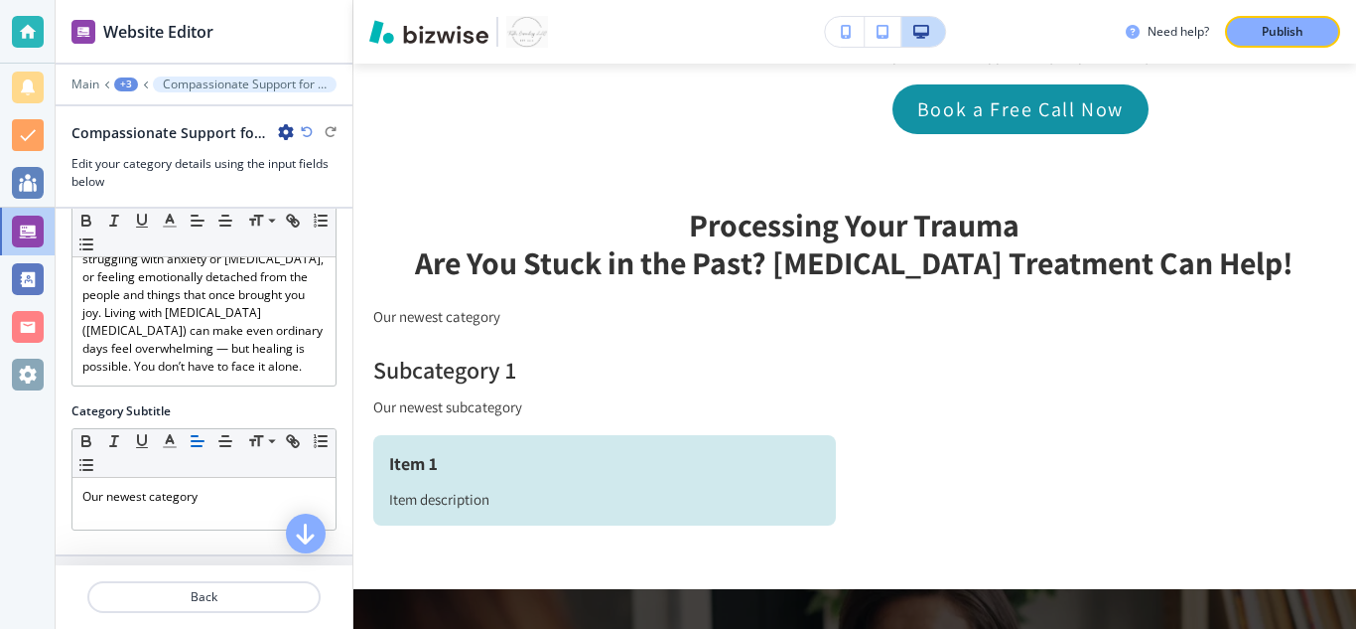
scroll to position [279, 0]
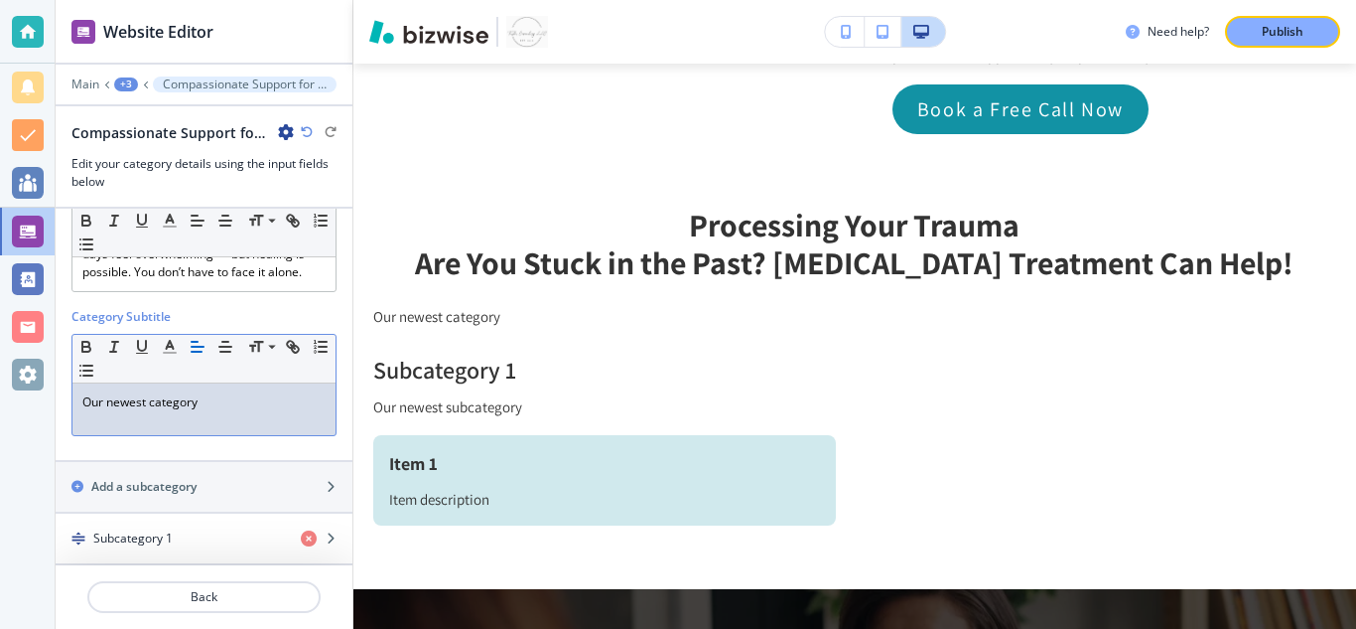
click at [247, 414] on div "Our newest category" at bounding box center [203, 409] width 263 height 52
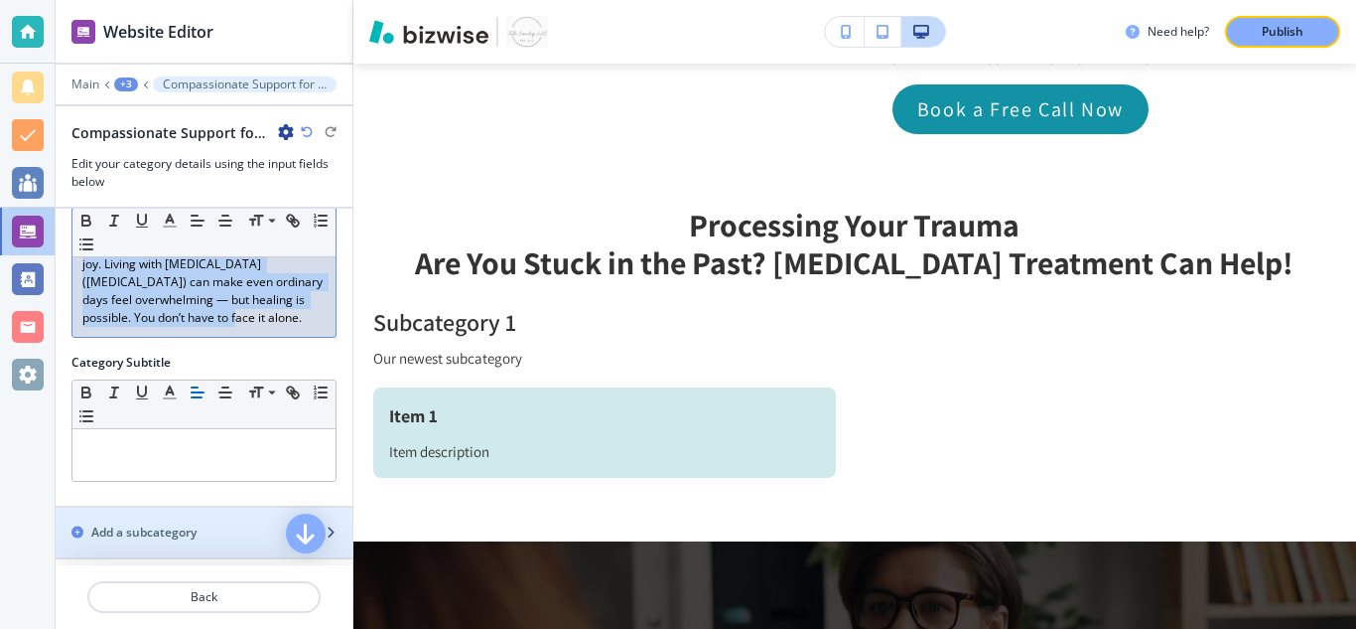
scroll to position [240, 0]
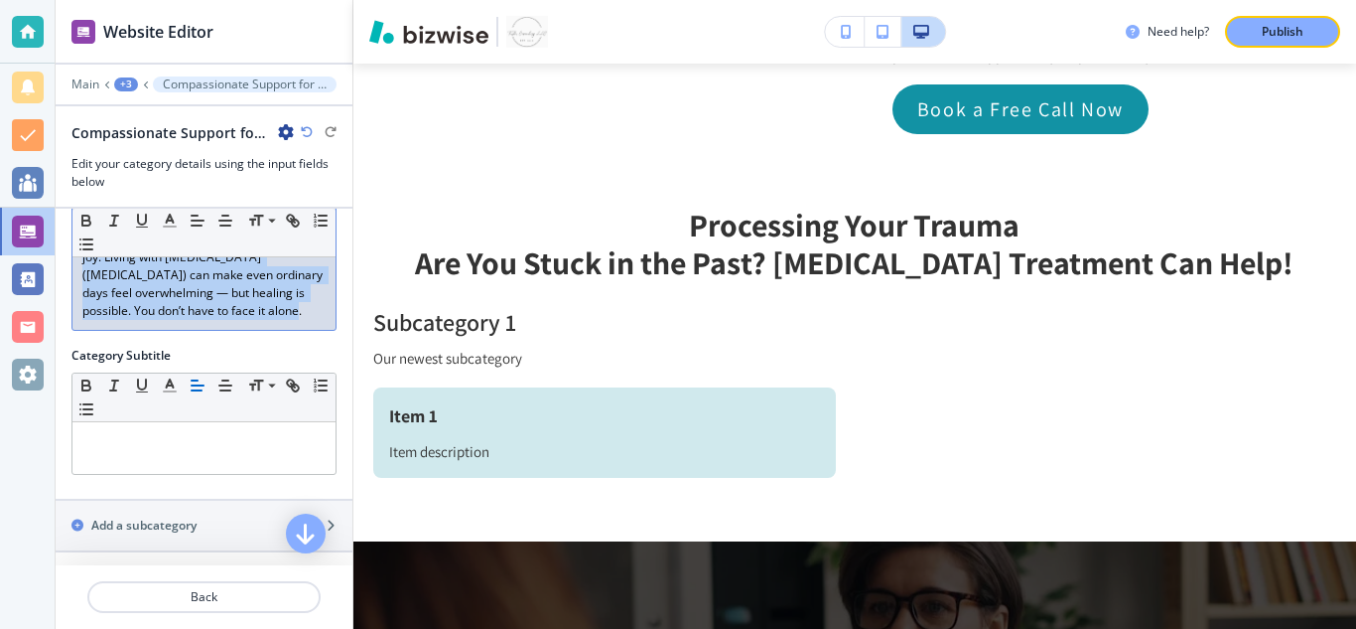
drag, startPoint x: 78, startPoint y: 375, endPoint x: 340, endPoint y: 339, distance: 263.7
click at [340, 339] on div "Category Title Small Normal Large Huge Compassionate Support for Healing After …" at bounding box center [204, 387] width 297 height 356
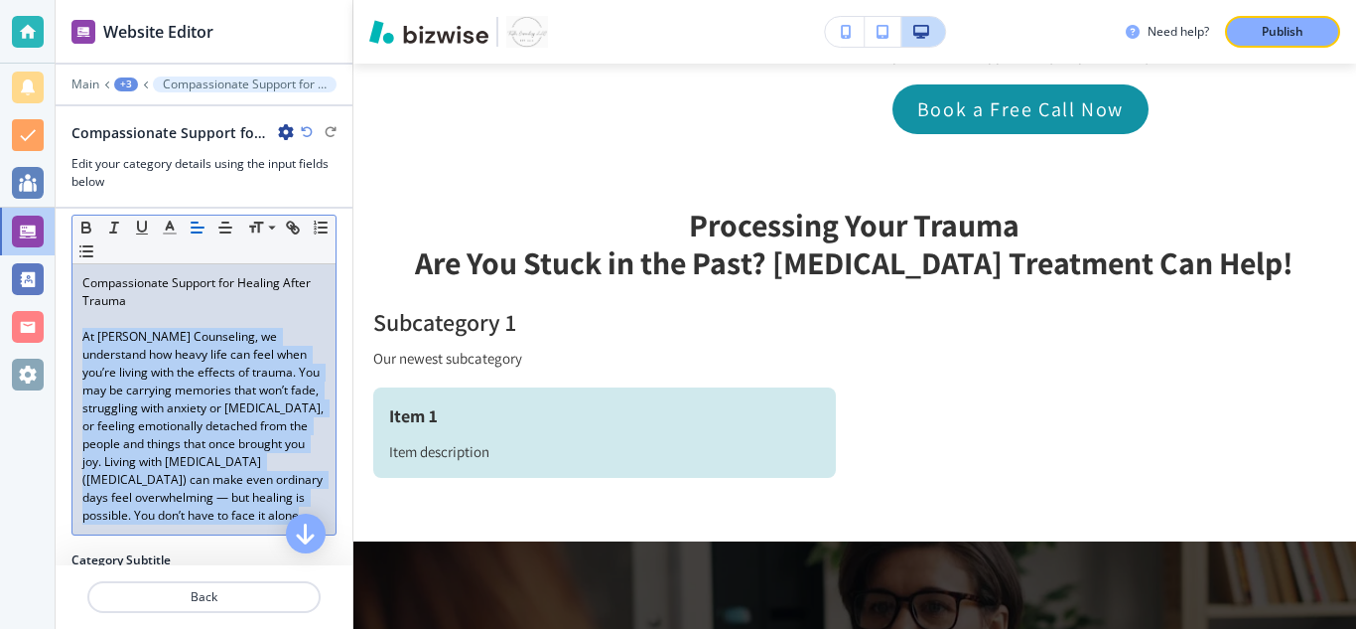
scroll to position [0, 0]
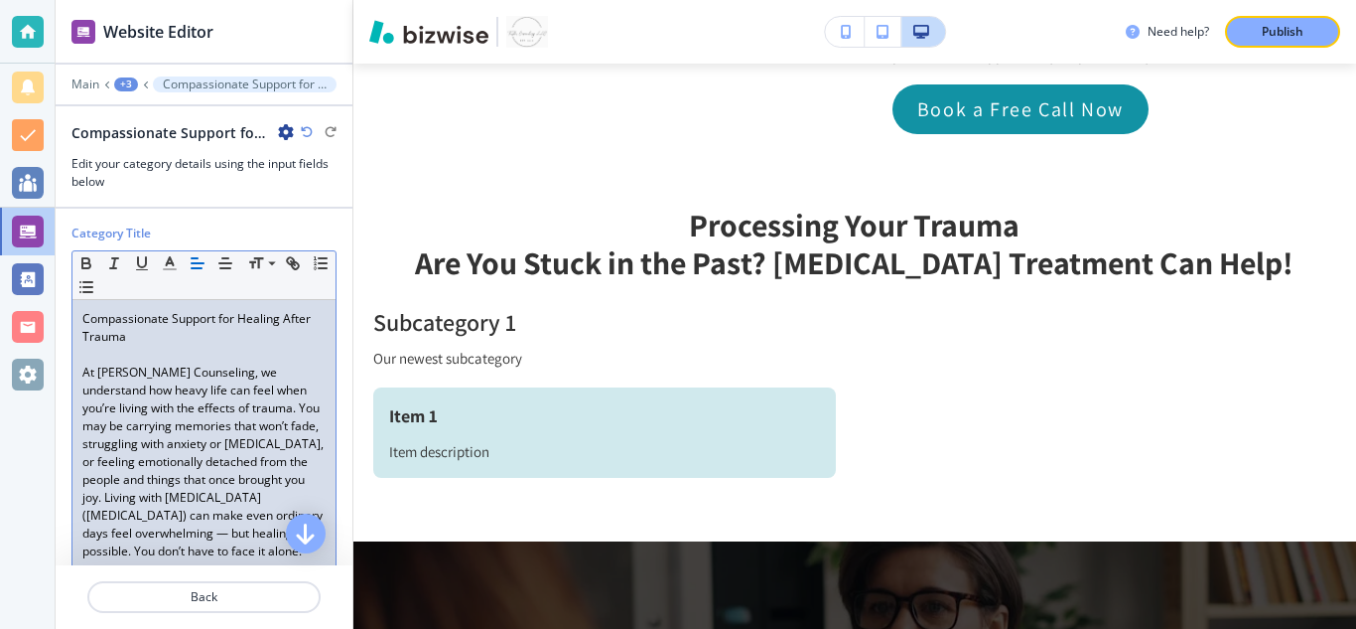
click at [201, 334] on p "Compassionate Support for Healing After Trauma" at bounding box center [203, 328] width 243 height 36
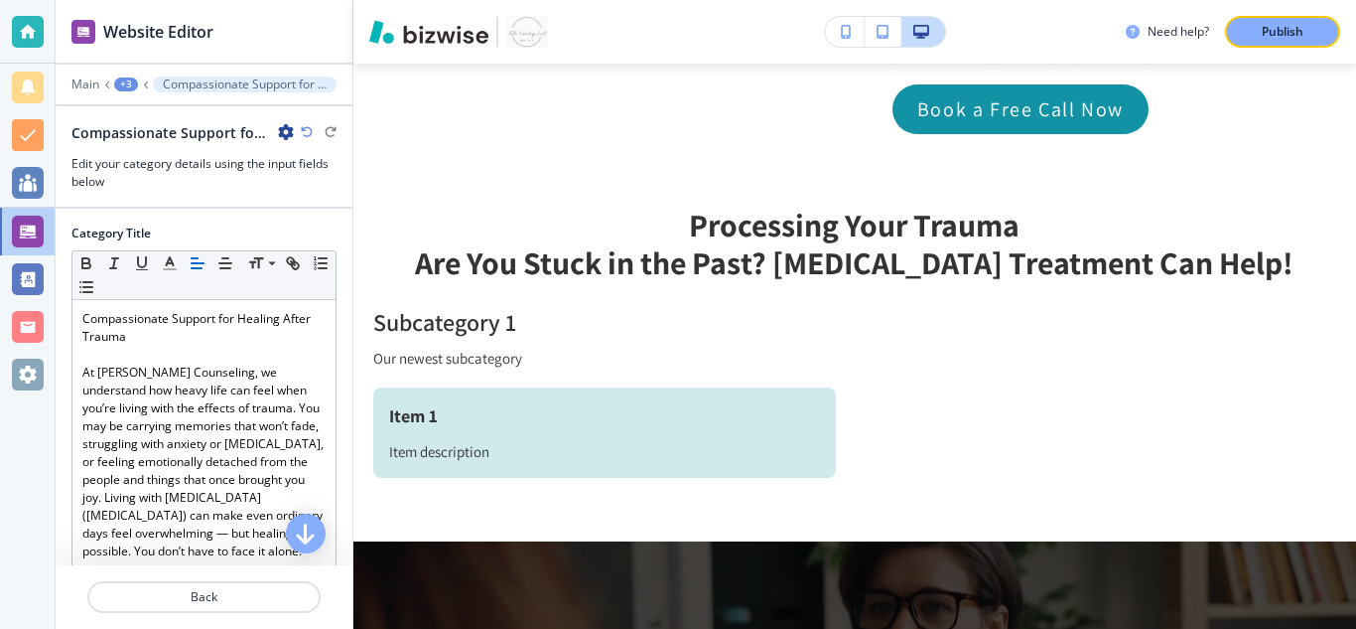
click at [292, 131] on icon "button" at bounding box center [286, 132] width 16 height 16
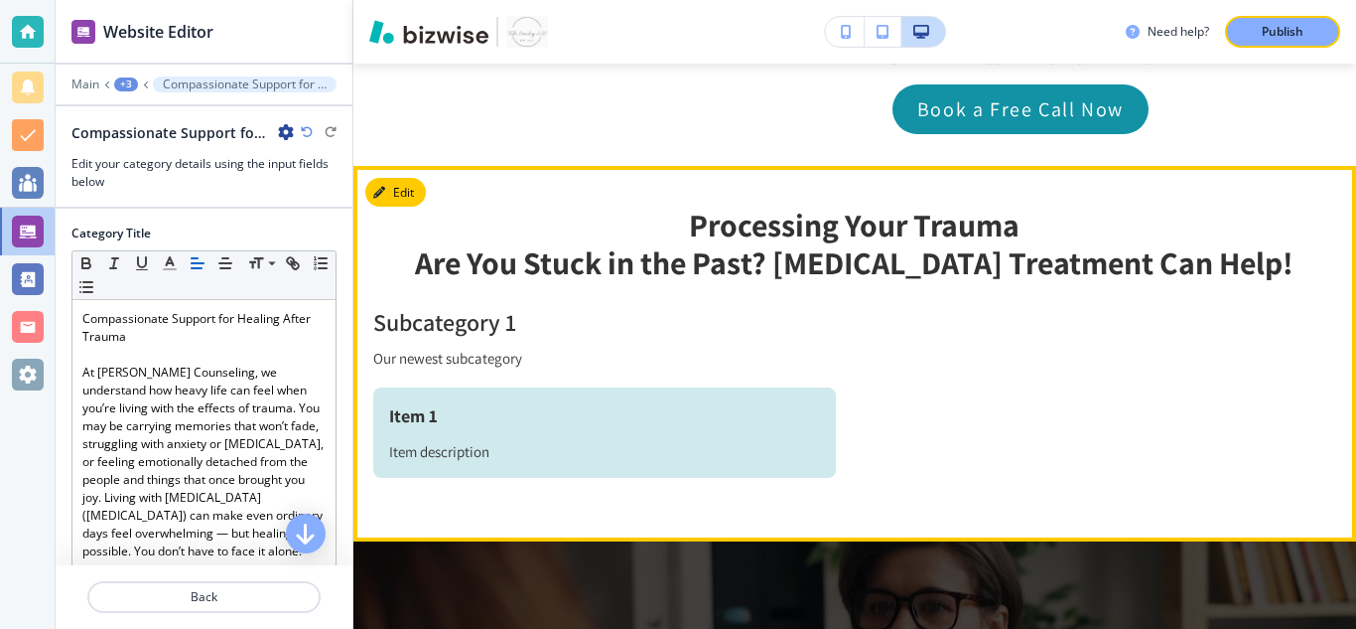
click at [564, 166] on section "Processing Your Trauma Are You Stuck in the Past? [MEDICAL_DATA] Treatment Can …" at bounding box center [854, 353] width 1003 height 375
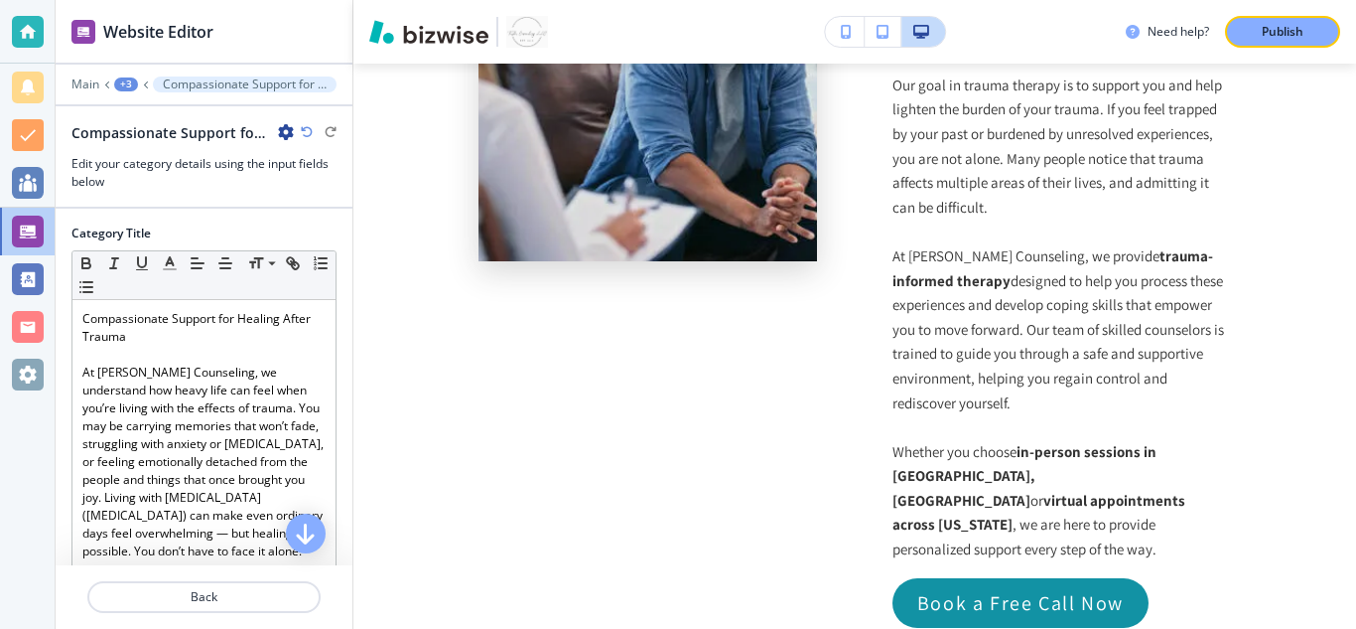
scroll to position [3708, 0]
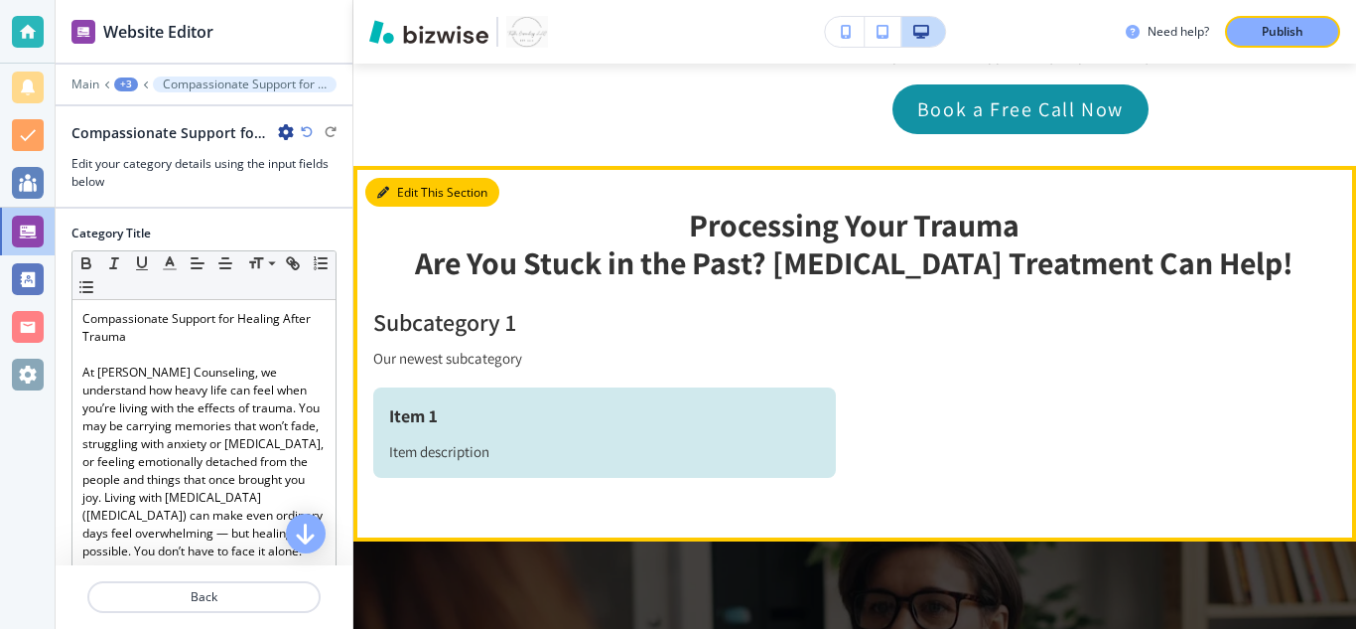
click at [403, 178] on button "Edit This Section" at bounding box center [432, 193] width 134 height 30
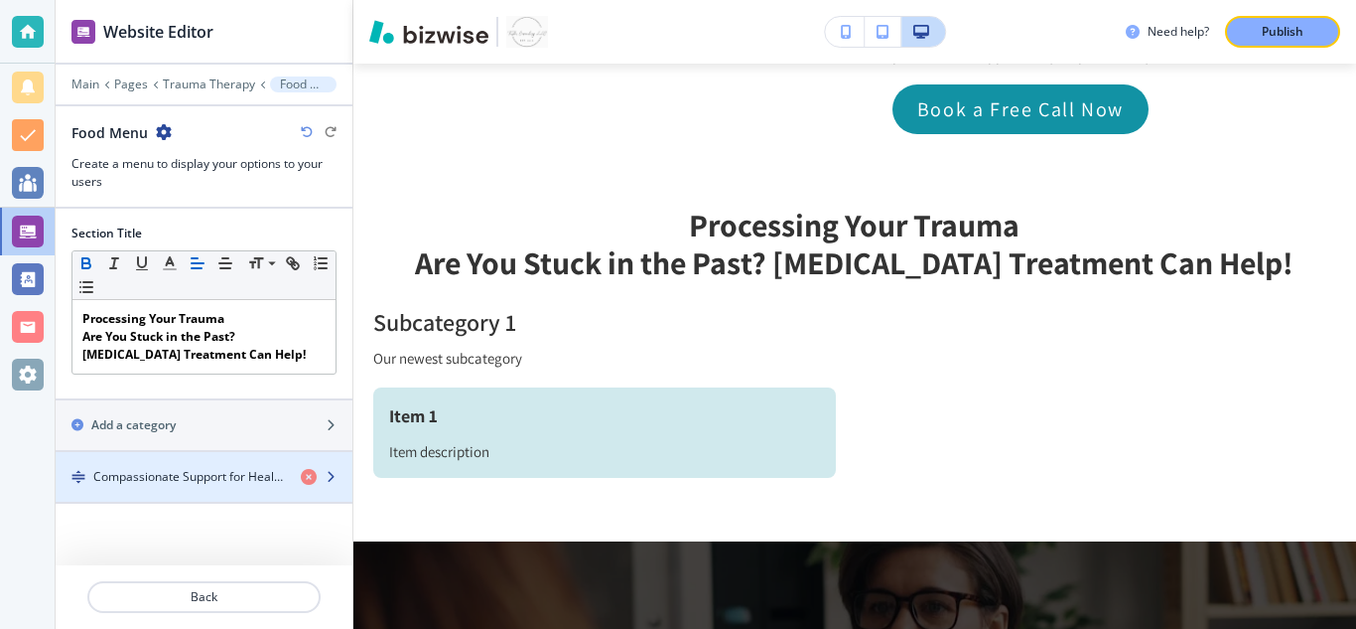
click at [300, 478] on div "Compassionate Support for Healing After TraumaAt [PERSON_NAME] Counseling, we u…" at bounding box center [204, 477] width 297 height 18
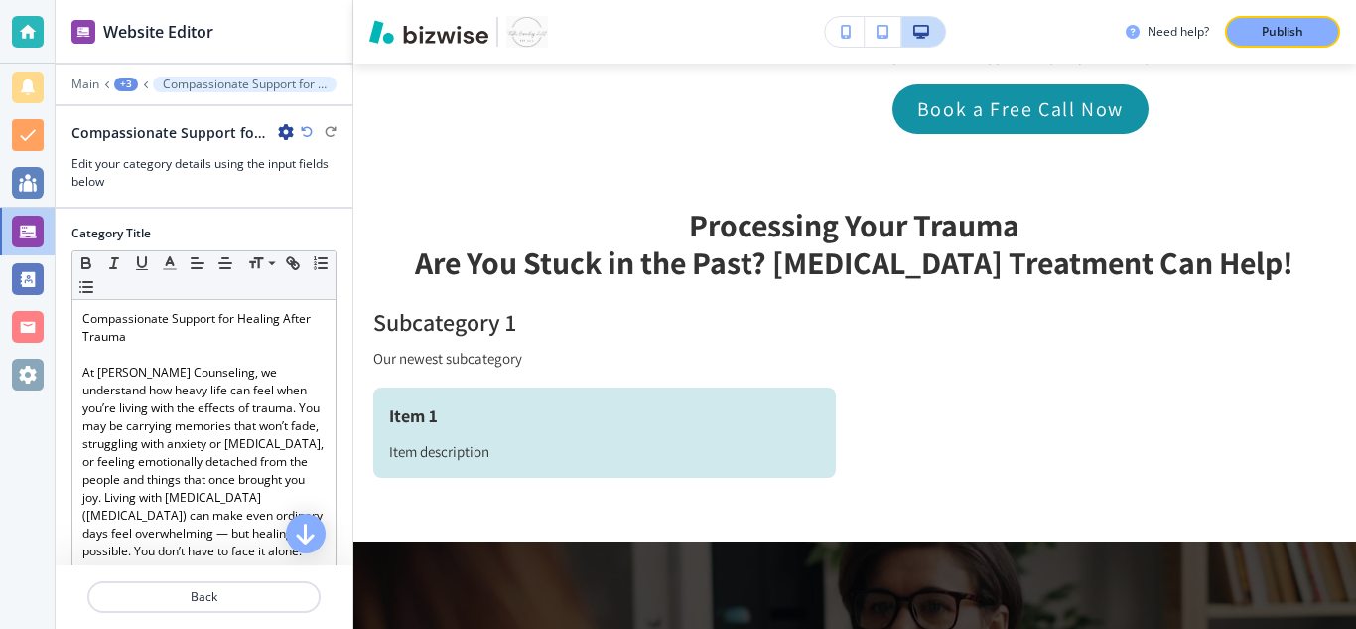
click at [280, 139] on icon "button" at bounding box center [286, 132] width 16 height 16
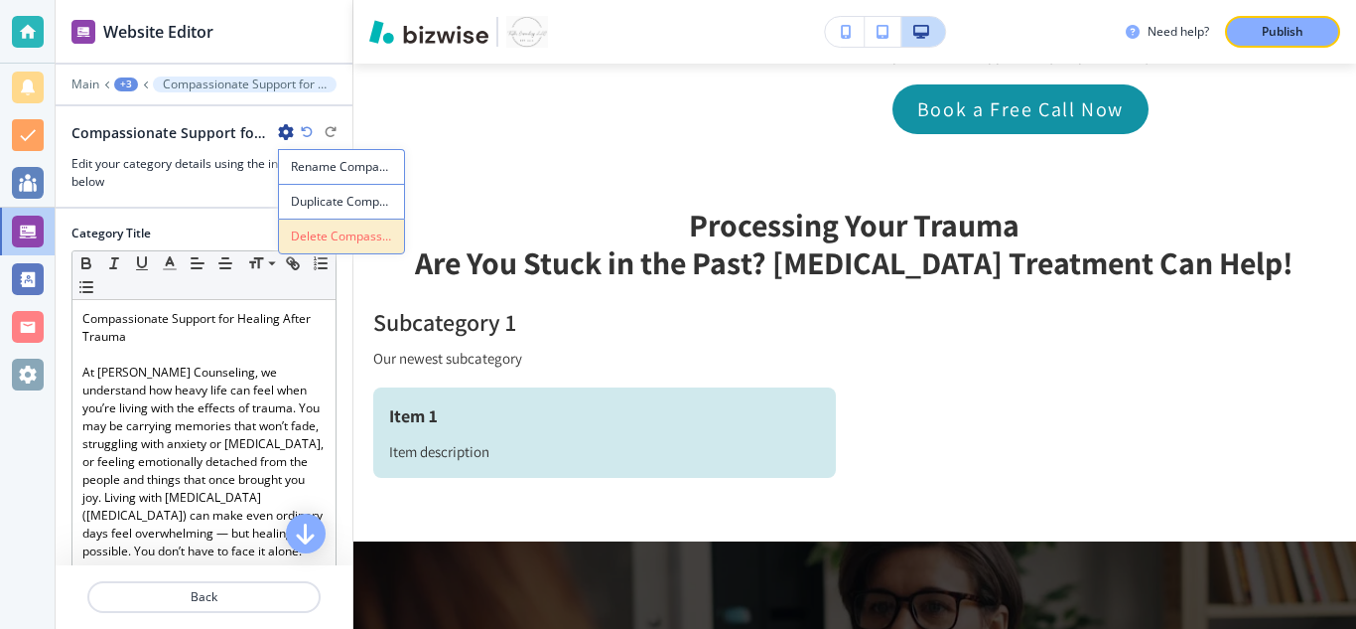
click at [327, 239] on p "Delete Compassionate Support for Healing After TraumaAt [PERSON_NAME] Counselin…" at bounding box center [341, 236] width 101 height 18
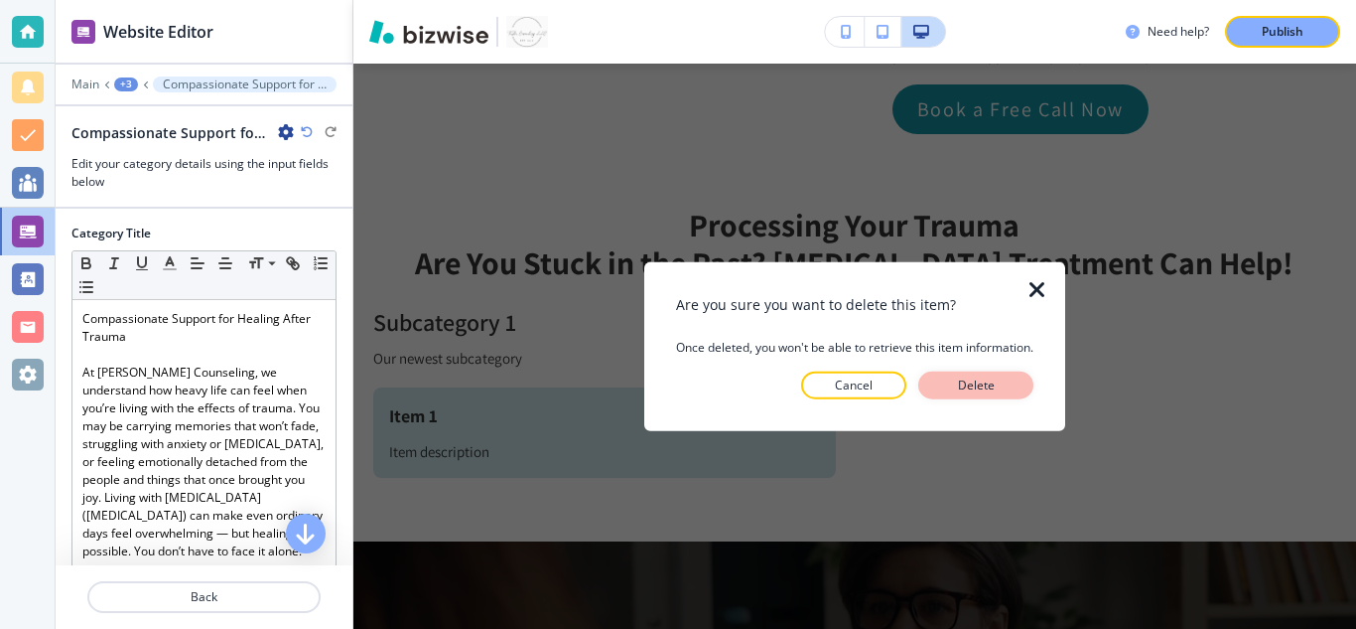
click at [1005, 386] on button "Delete" at bounding box center [975, 385] width 115 height 28
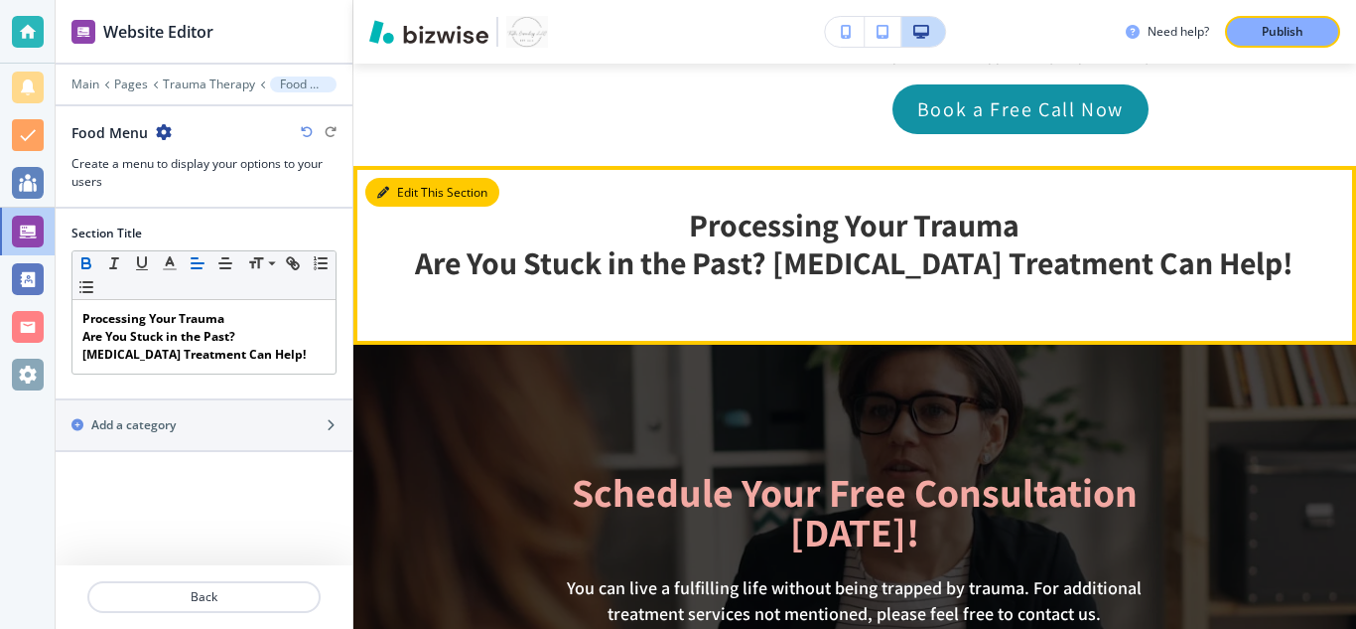
click at [406, 178] on button "Edit This Section" at bounding box center [432, 193] width 134 height 30
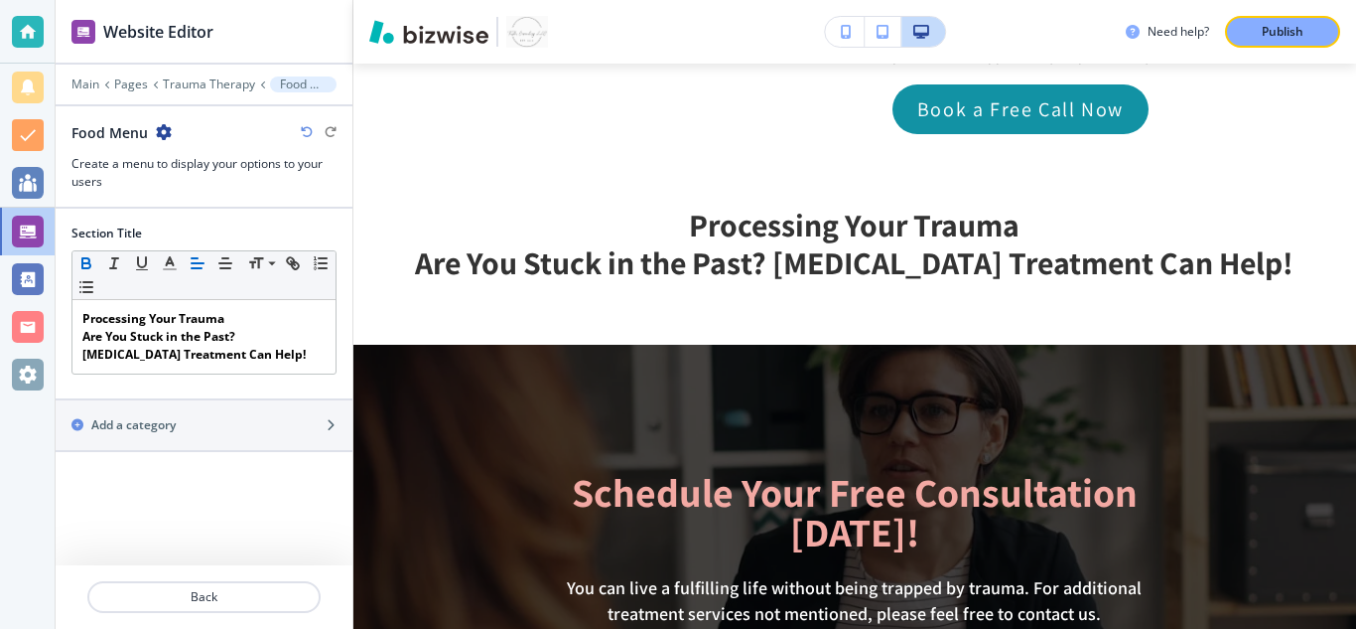
click at [159, 128] on icon "button" at bounding box center [164, 132] width 16 height 16
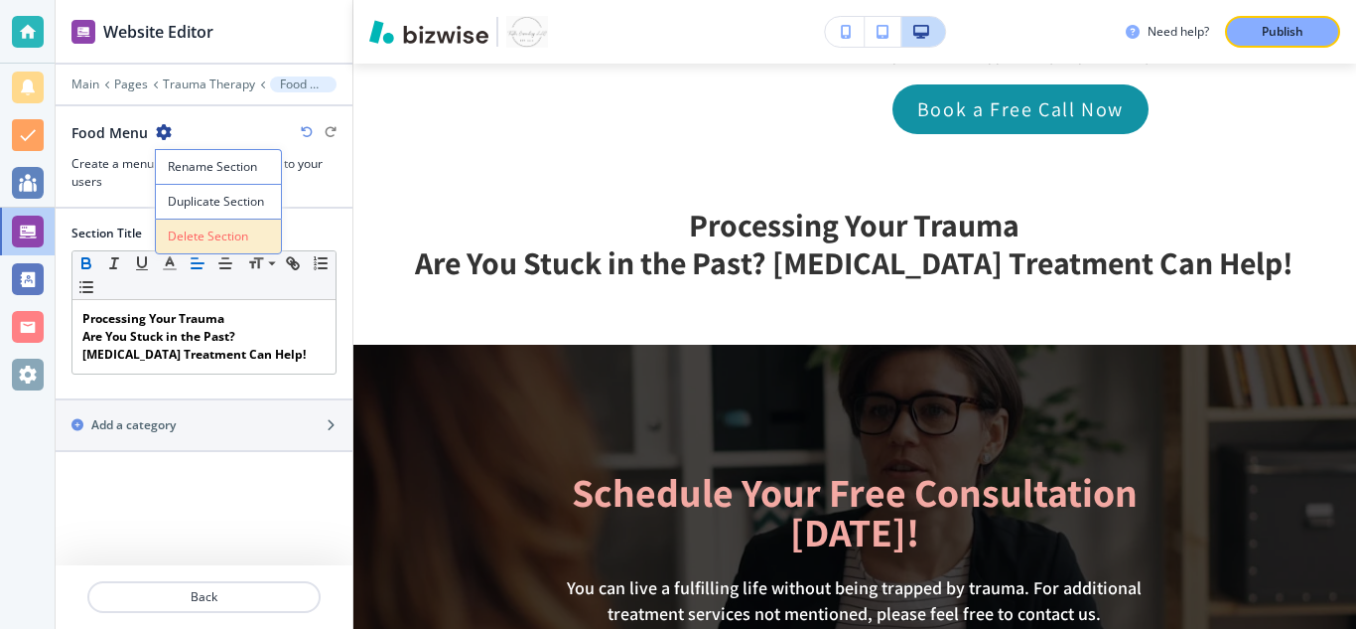
click at [187, 230] on p "Delete Section" at bounding box center [218, 236] width 101 height 18
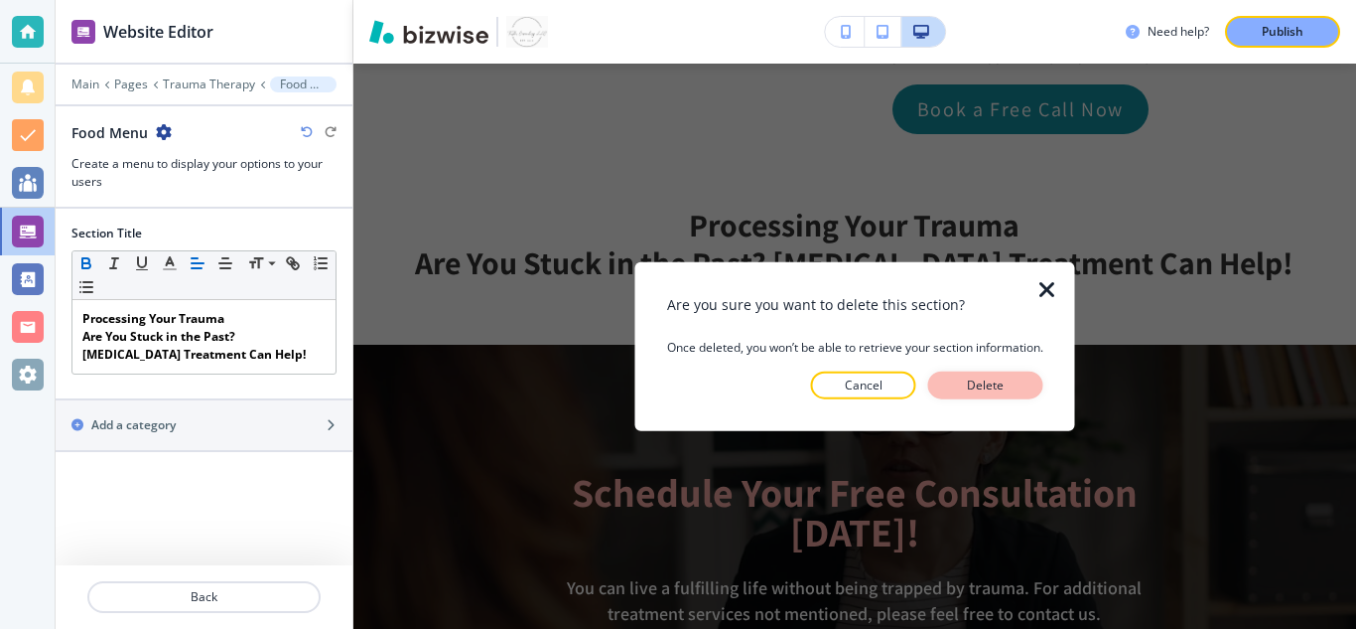
click at [995, 384] on p "Delete" at bounding box center [986, 385] width 48 height 18
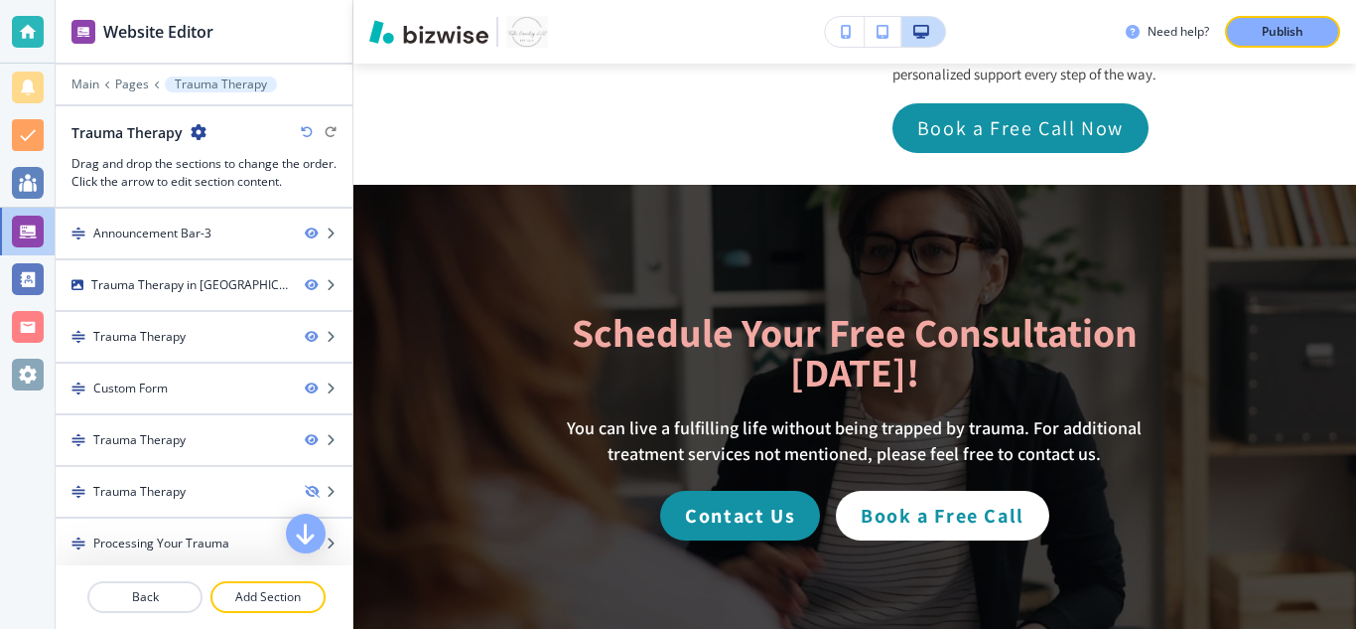
scroll to position [3664, 0]
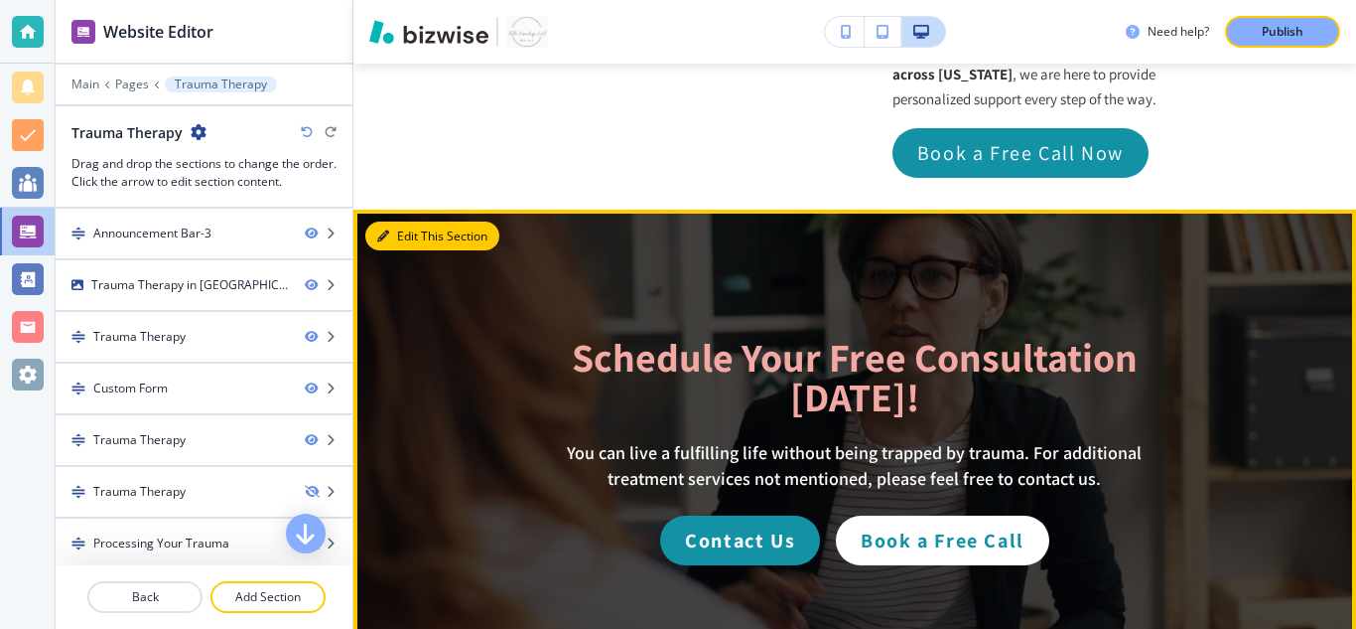
click at [392, 221] on button "Edit This Section" at bounding box center [432, 236] width 134 height 30
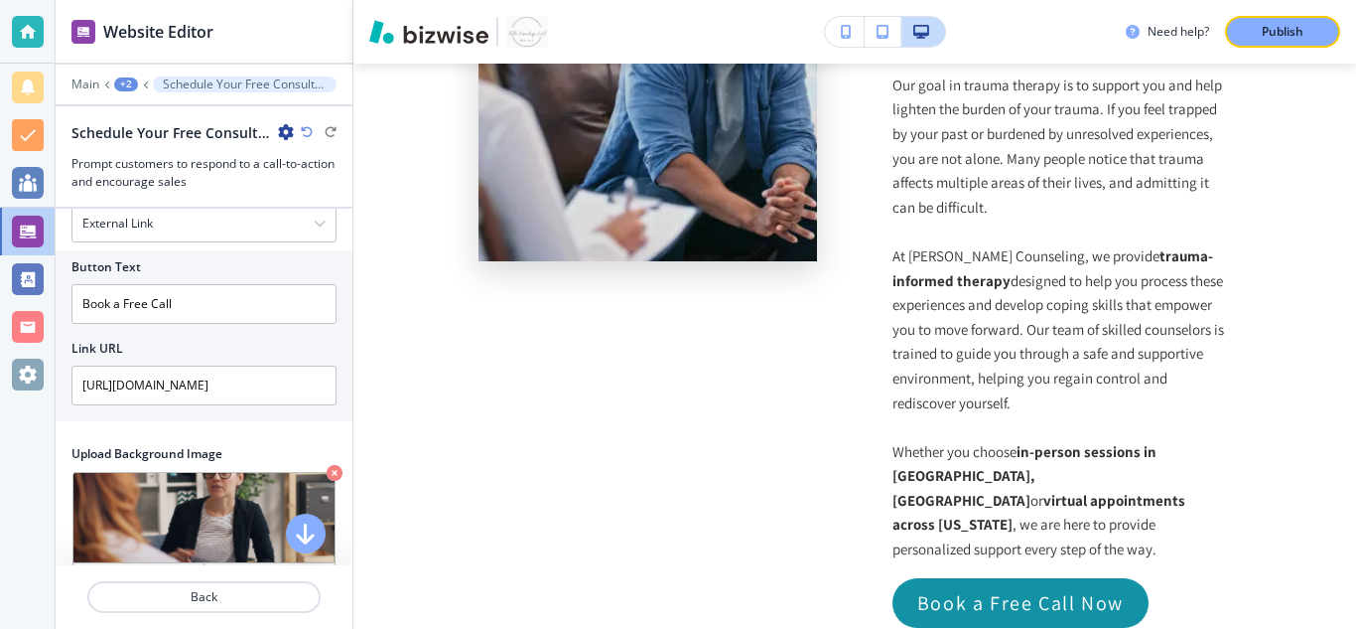
scroll to position [2721, 0]
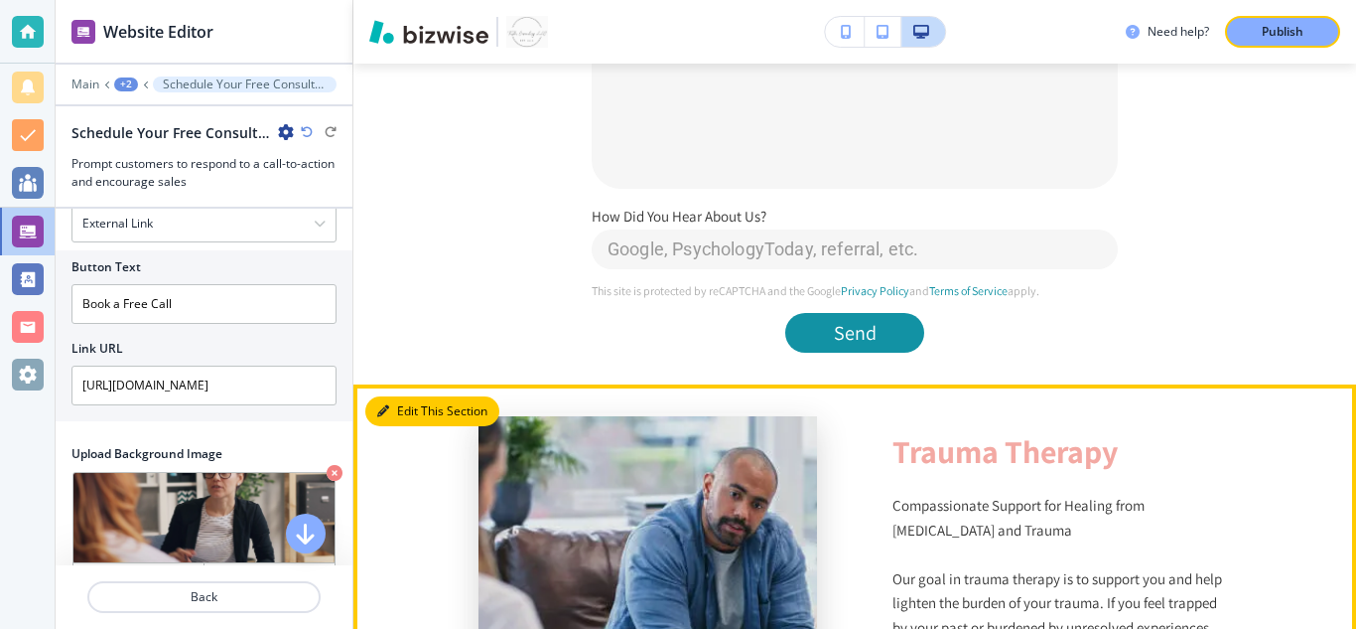
click at [392, 396] on button "Edit This Section" at bounding box center [432, 411] width 134 height 30
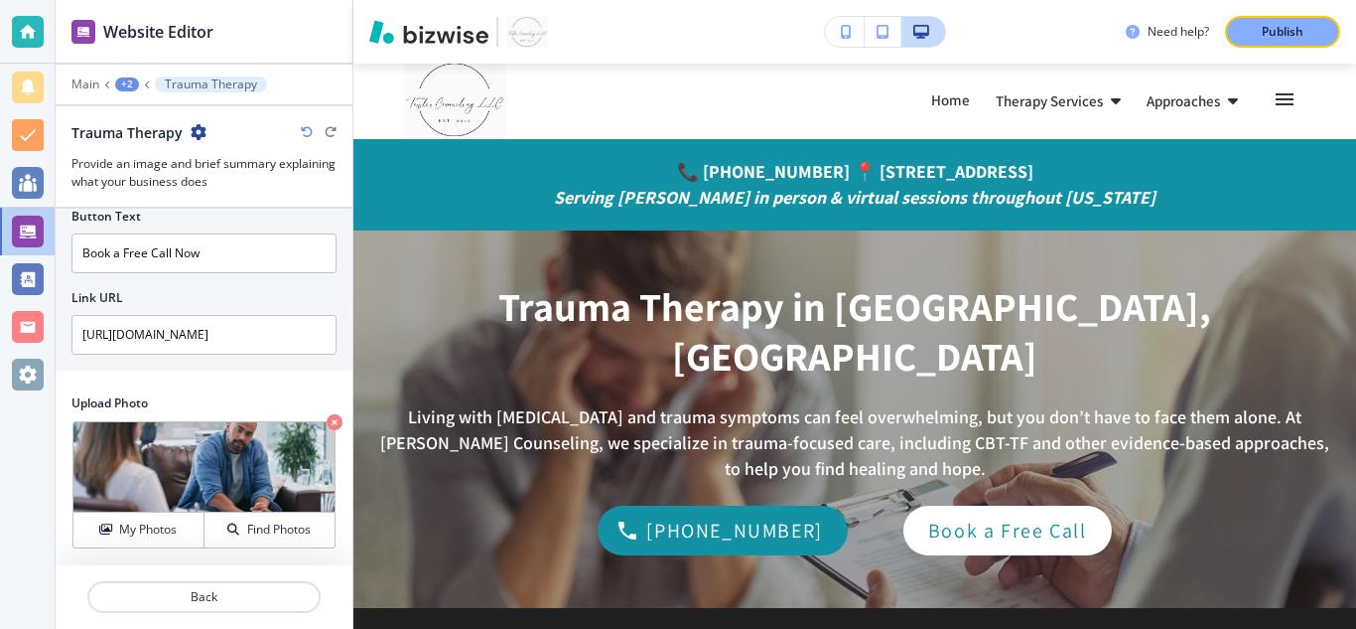
scroll to position [497, 0]
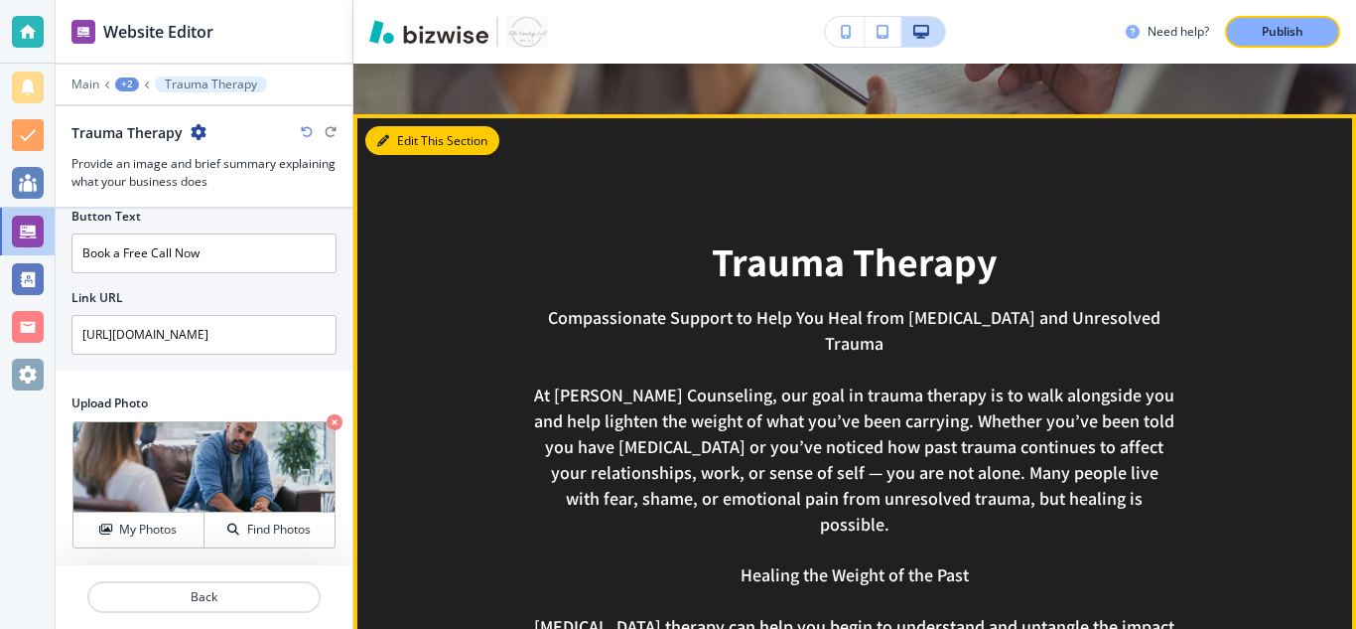
click at [416, 146] on button "Edit This Section" at bounding box center [432, 141] width 134 height 30
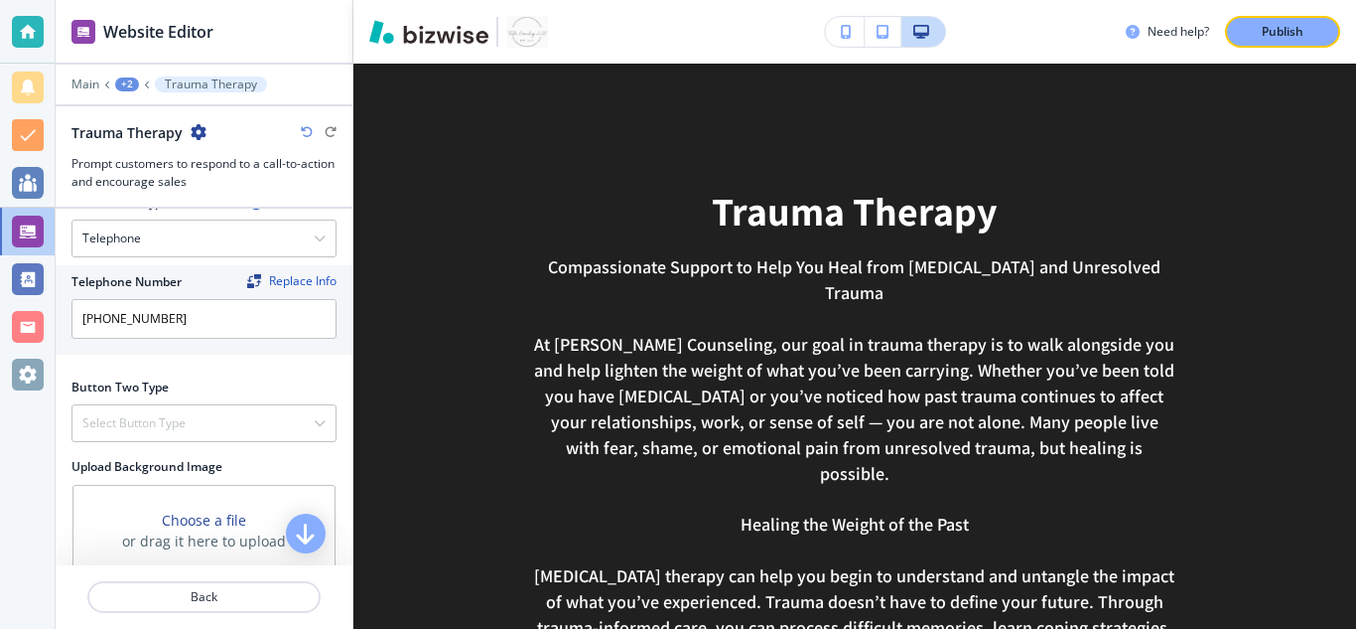
scroll to position [1871, 0]
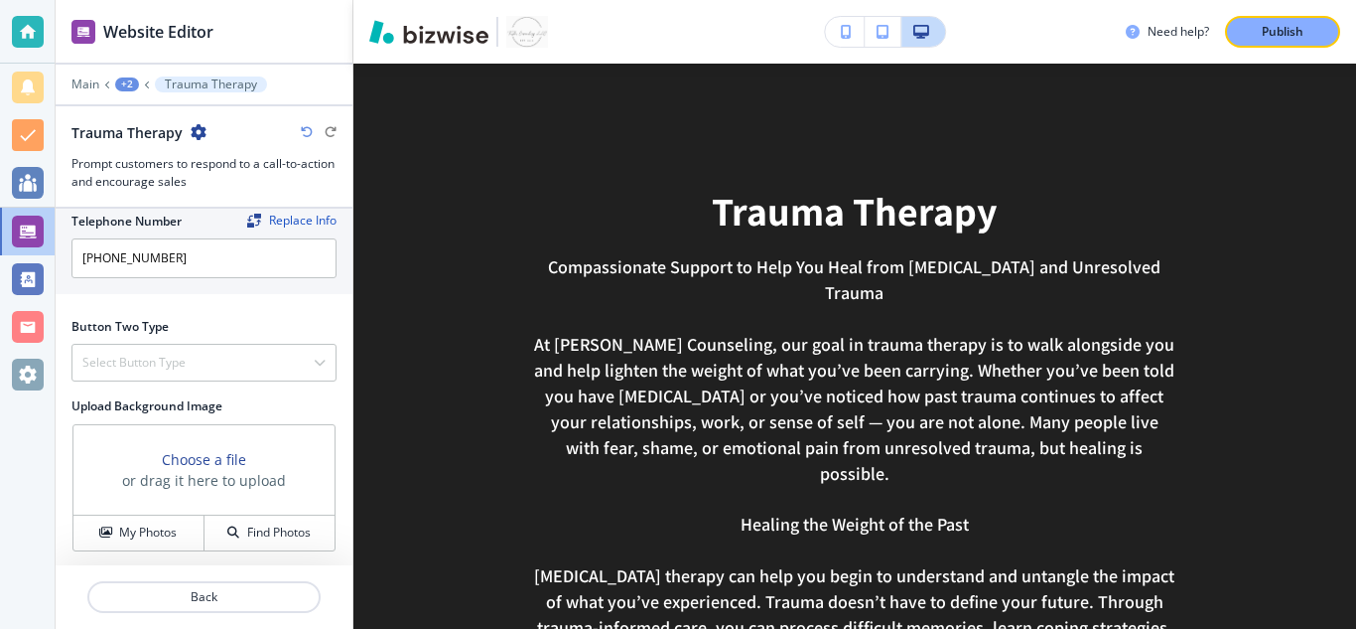
click at [194, 130] on icon "button" at bounding box center [199, 132] width 16 height 16
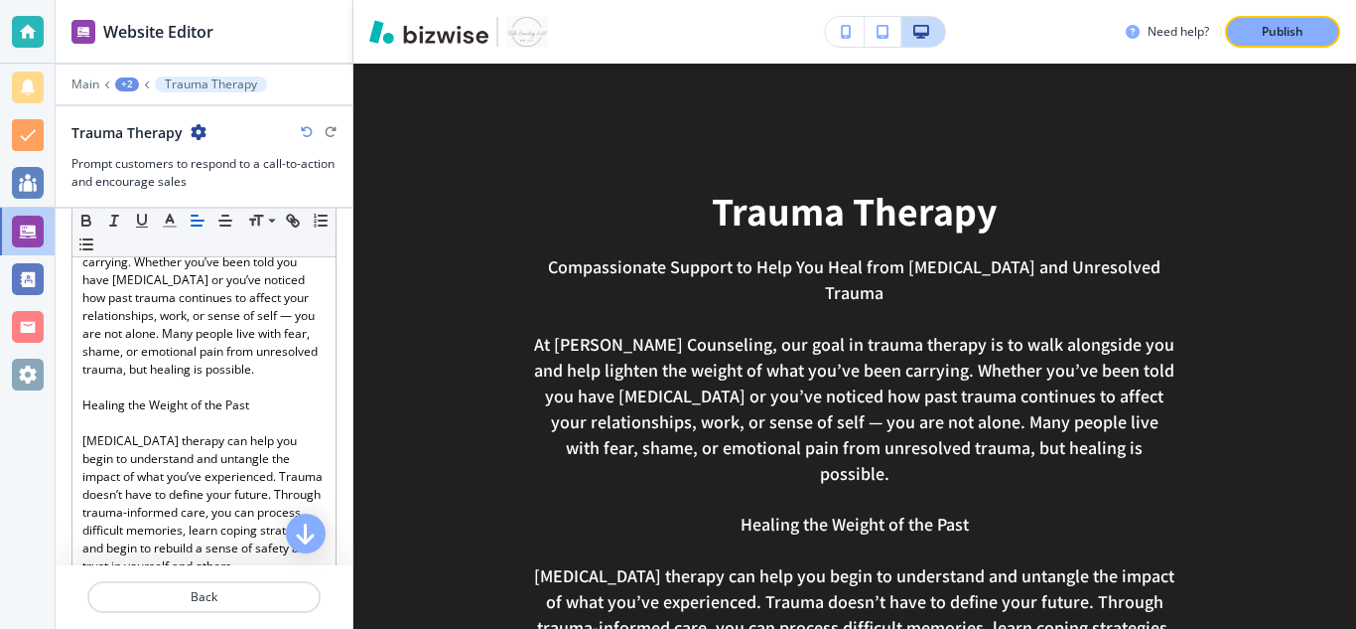
scroll to position [0, 0]
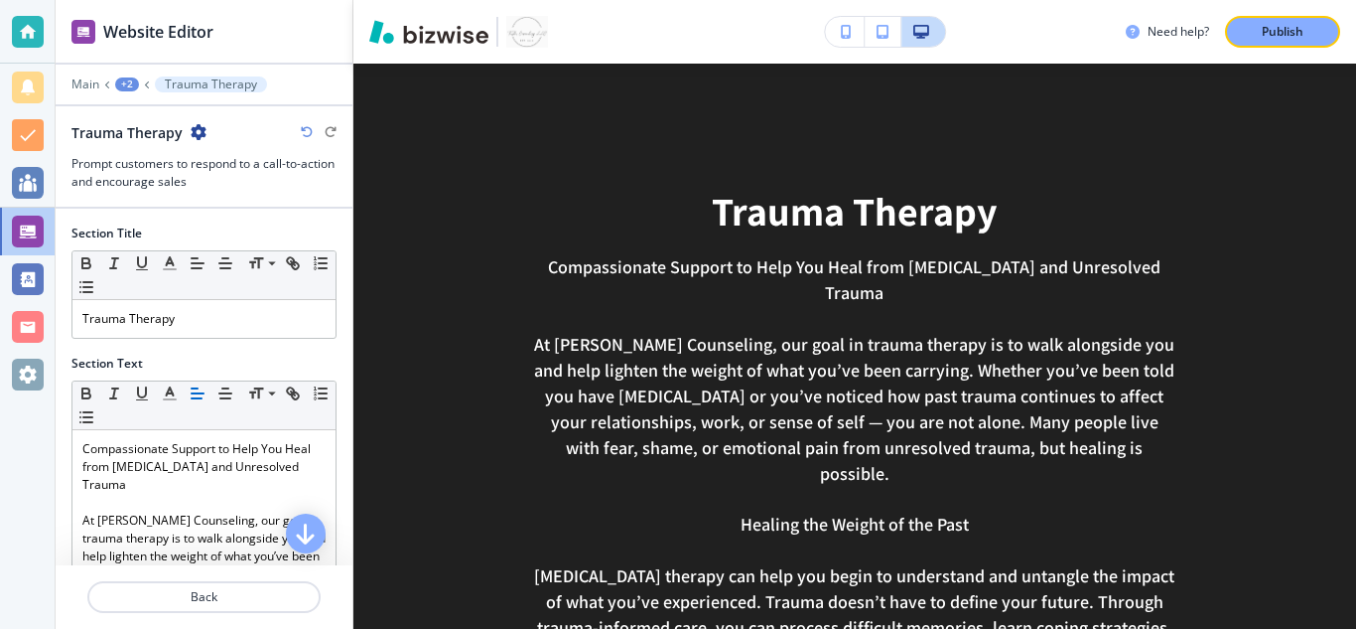
click at [189, 128] on div "Trauma Therapy" at bounding box center [138, 132] width 135 height 21
click at [192, 128] on icon "button" at bounding box center [199, 132] width 16 height 16
click at [211, 81] on p "Trauma Therapy" at bounding box center [211, 84] width 92 height 14
click at [145, 85] on icon at bounding box center [147, 84] width 8 height 8
click at [126, 86] on div "+2" at bounding box center [127, 84] width 24 height 14
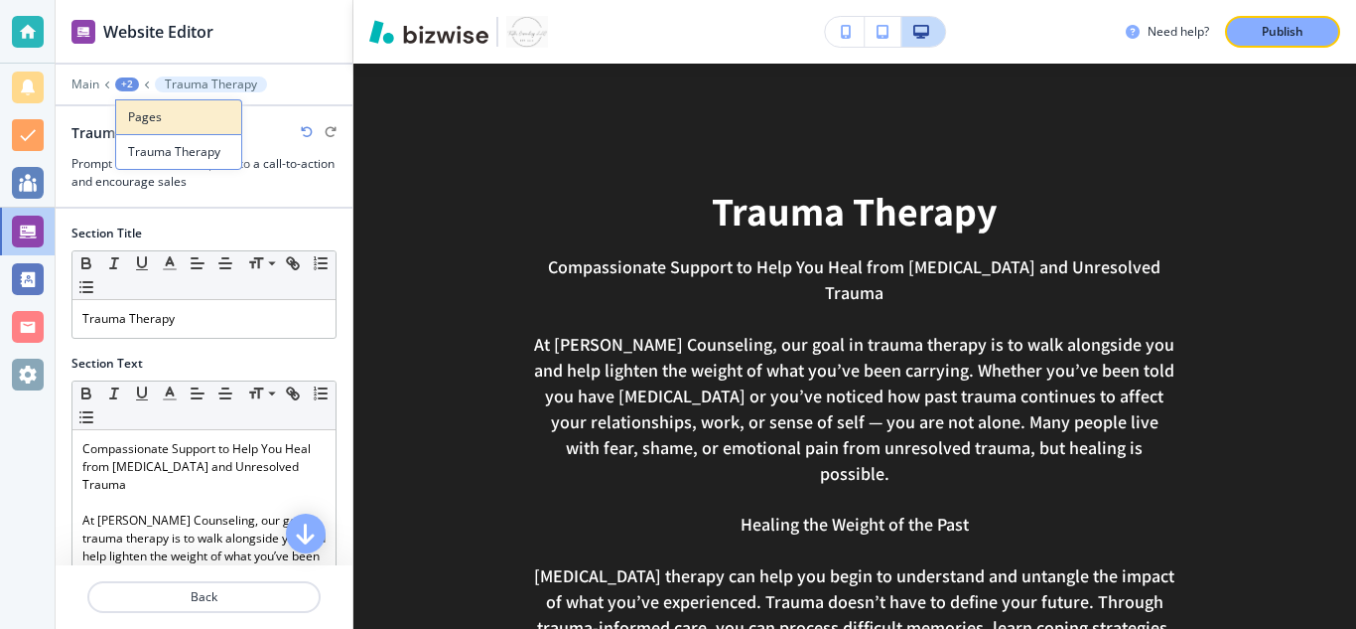
click at [141, 116] on p "Pages" at bounding box center [178, 117] width 101 height 18
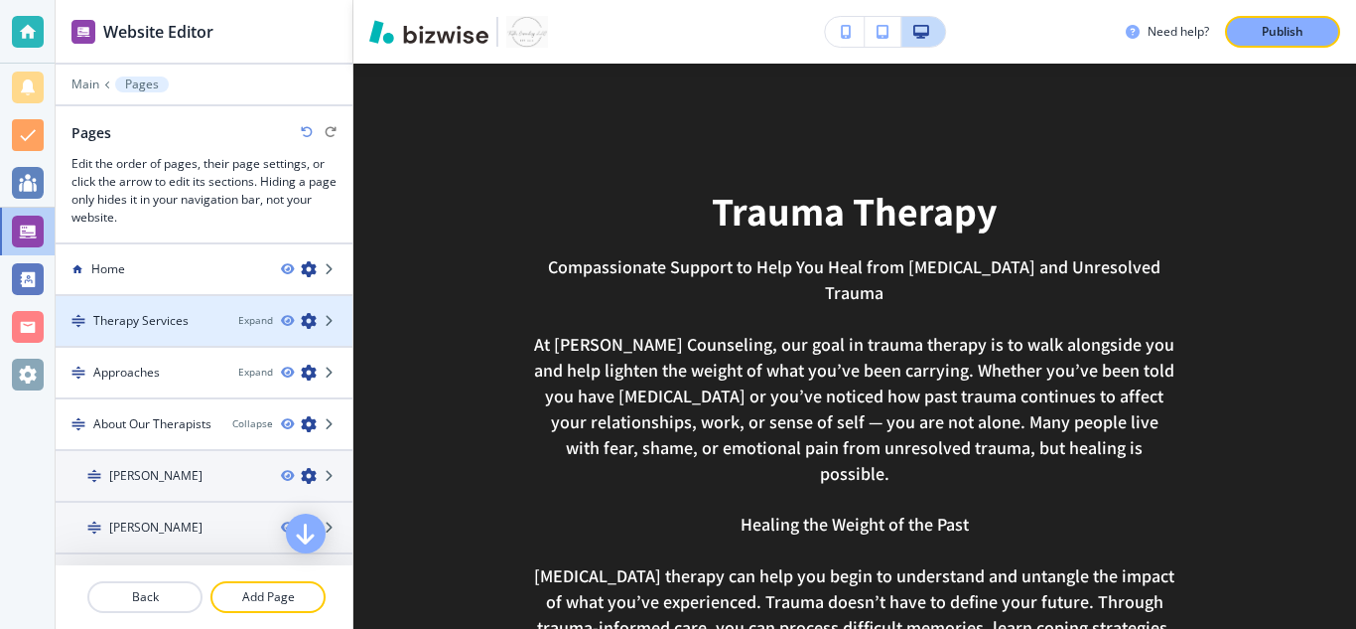
click at [322, 314] on div "Expand" at bounding box center [295, 321] width 114 height 16
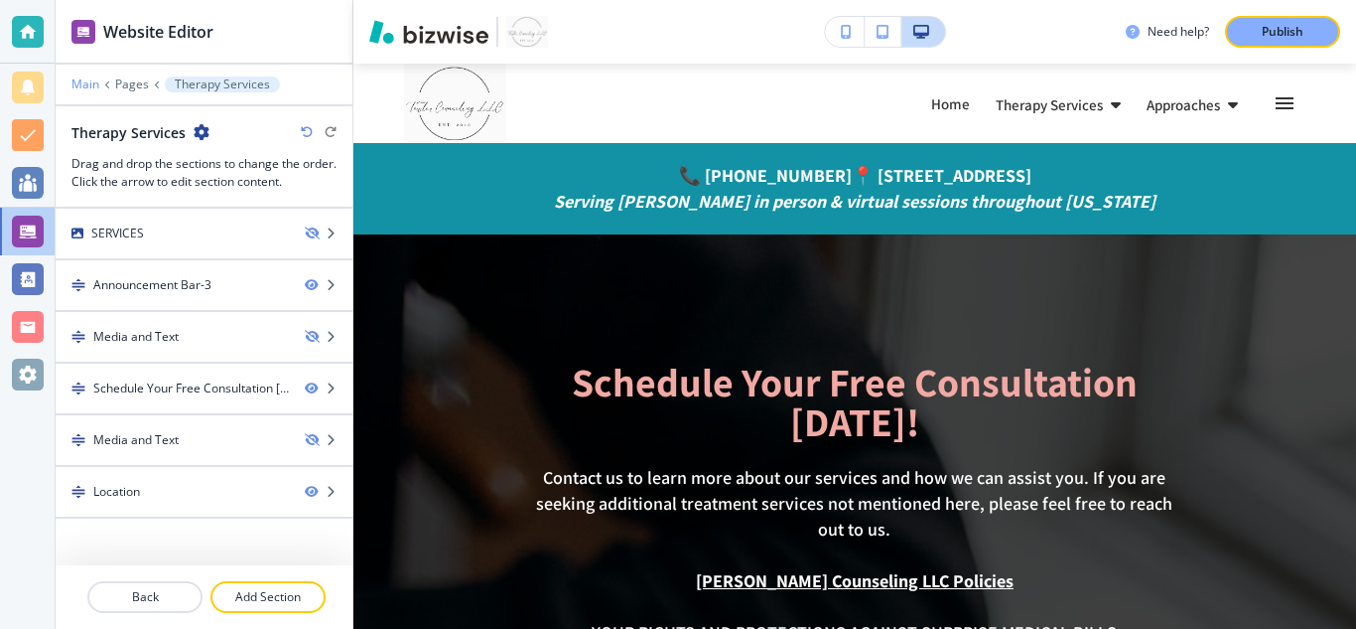
click at [86, 84] on p "Main" at bounding box center [85, 84] width 28 height 14
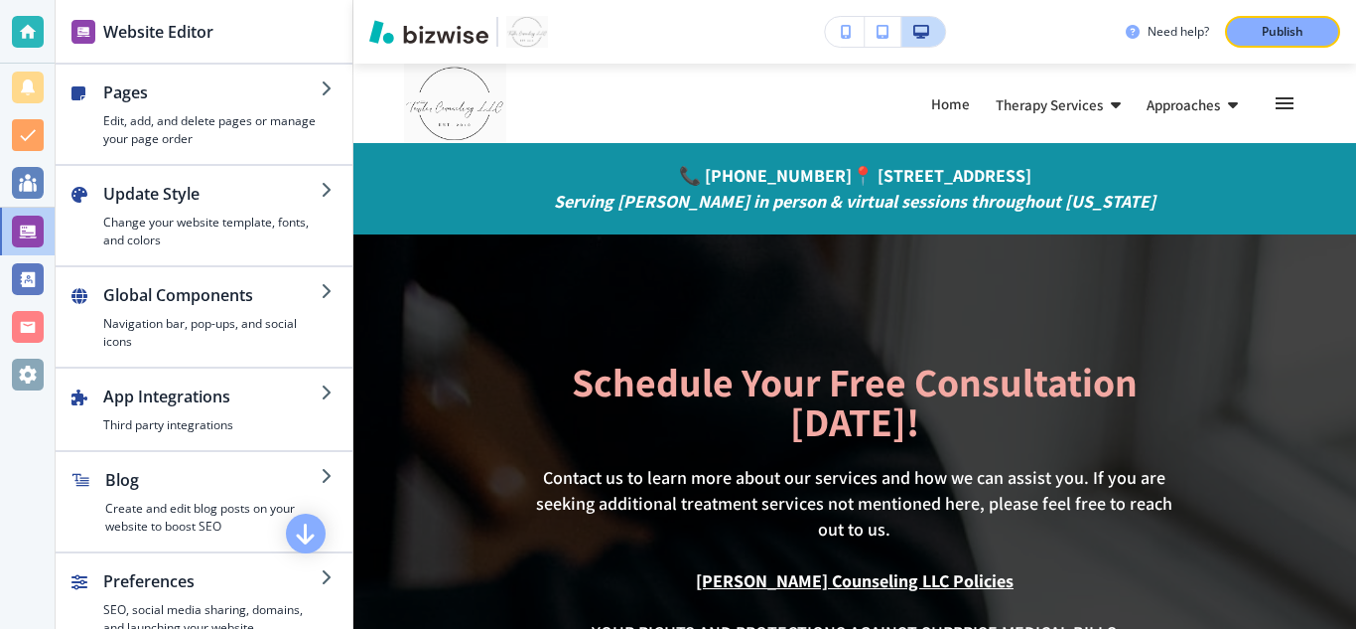
click at [86, 84] on div "Pages Edit, add, and delete pages or manage your page order" at bounding box center [188, 114] width 265 height 68
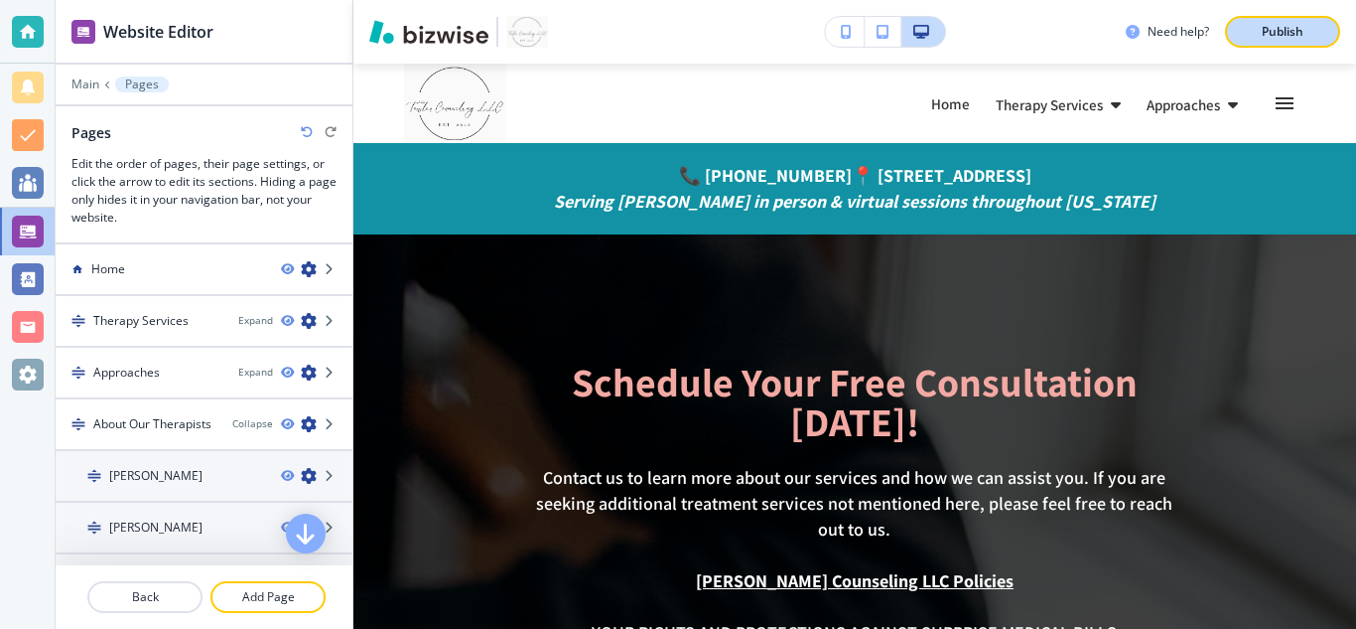
click at [1285, 28] on p "Publish" at bounding box center [1283, 32] width 42 height 18
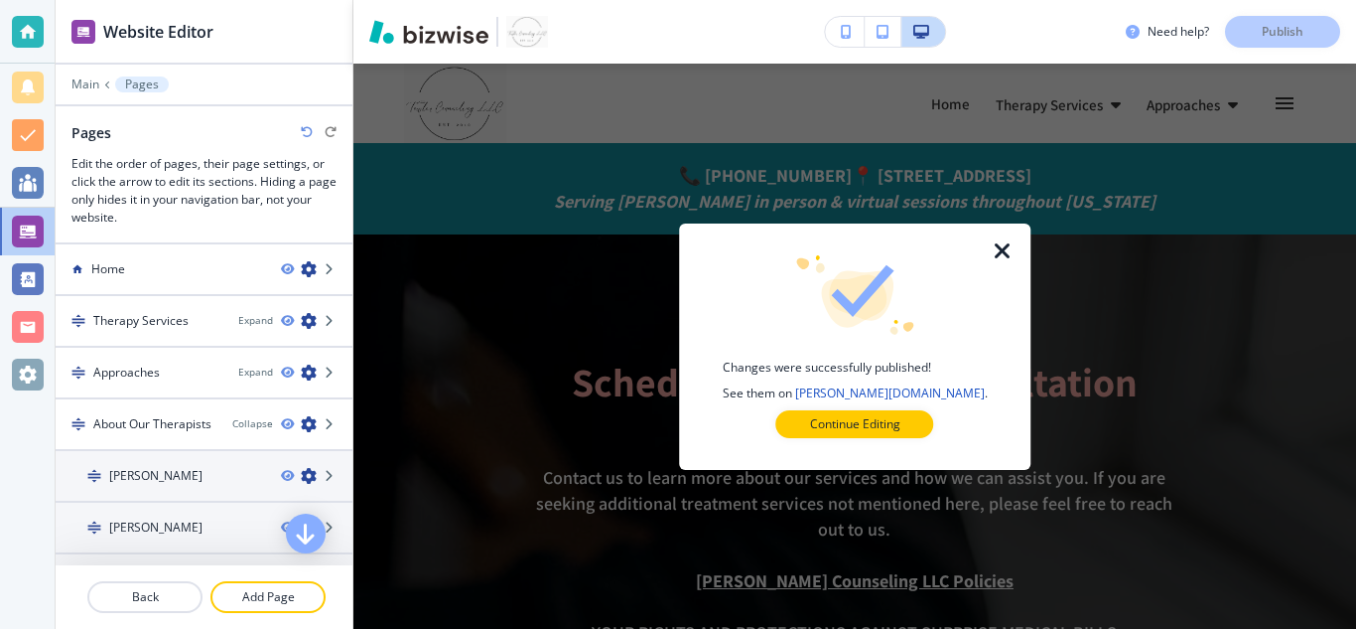
click at [997, 258] on icon "button" at bounding box center [1003, 251] width 24 height 24
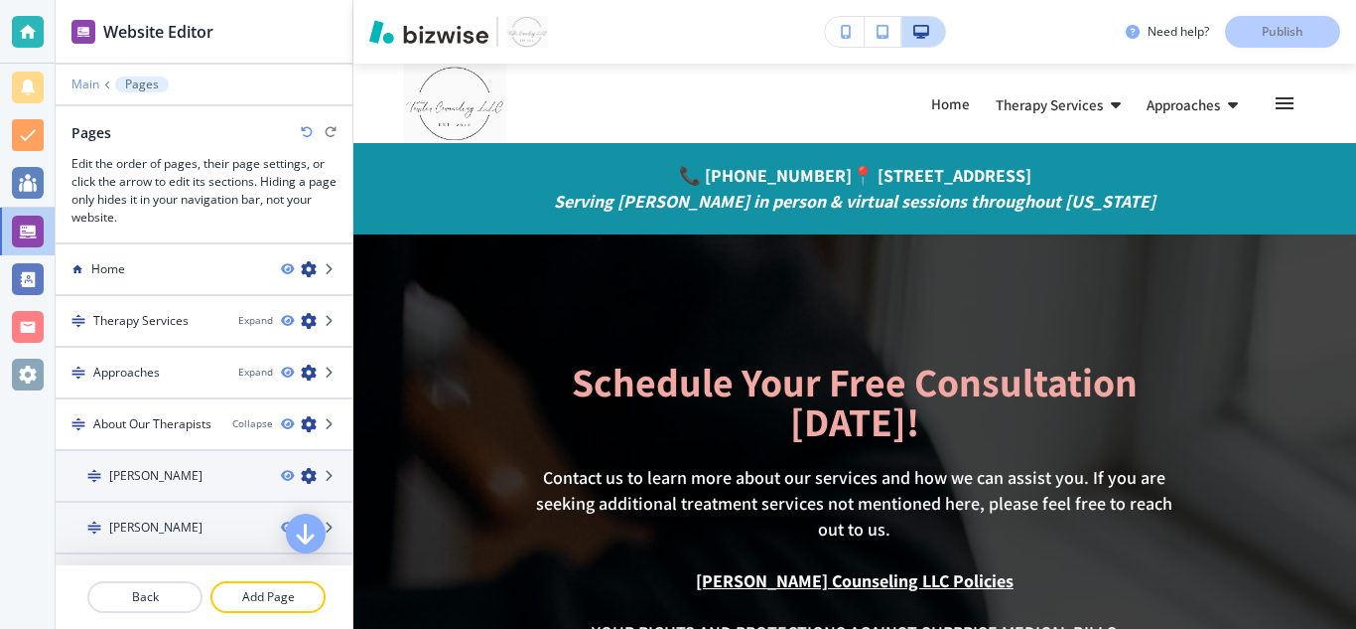
click at [72, 82] on p "Main" at bounding box center [85, 84] width 28 height 14
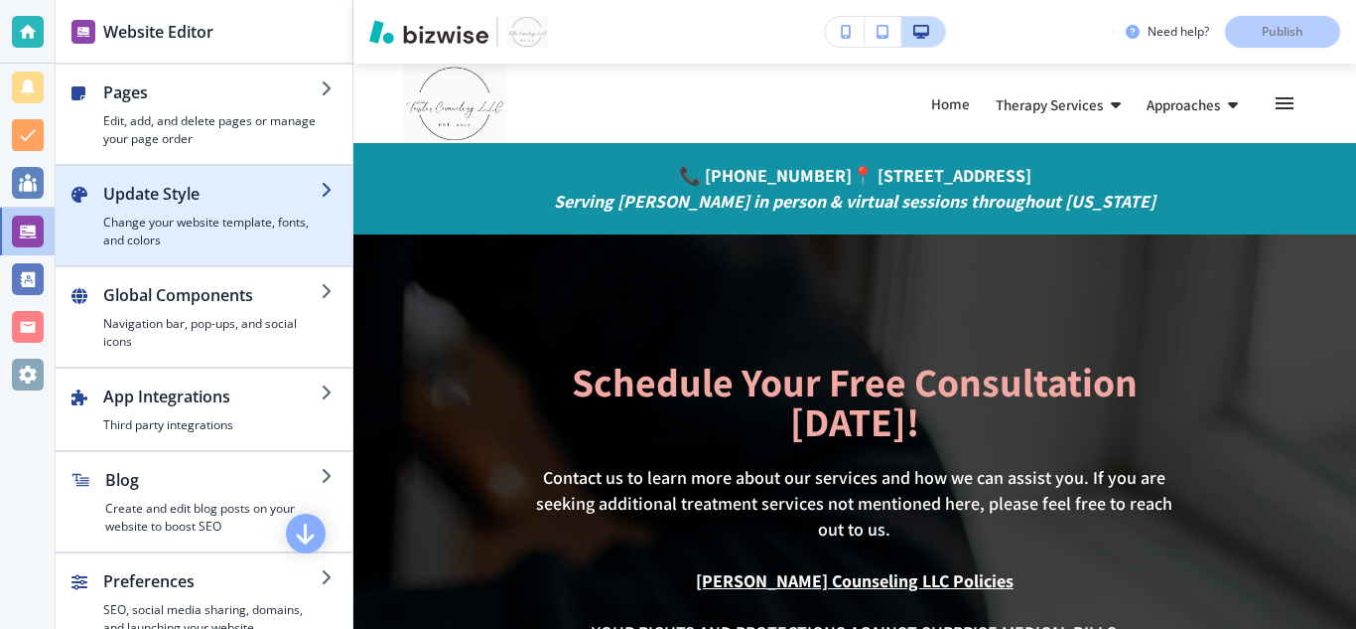
click at [148, 238] on h4 "Change your website template, fonts, and colors" at bounding box center [211, 231] width 217 height 36
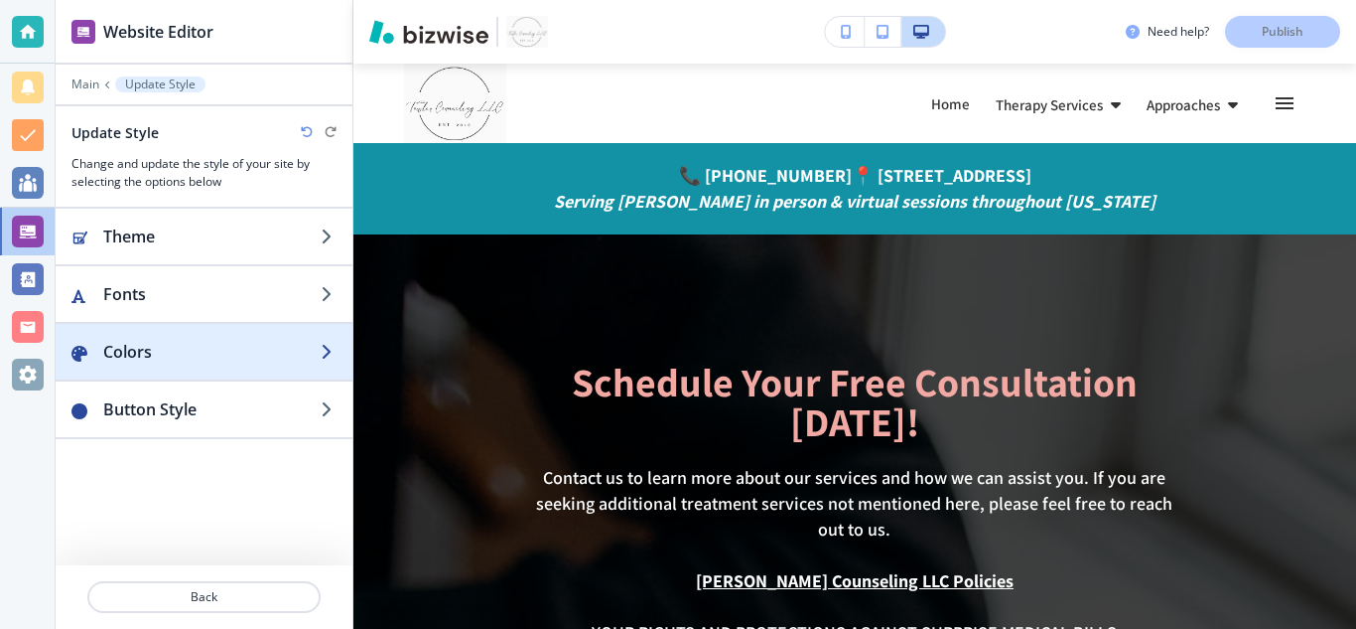
click at [182, 346] on h2 "Colors" at bounding box center [211, 352] width 217 height 24
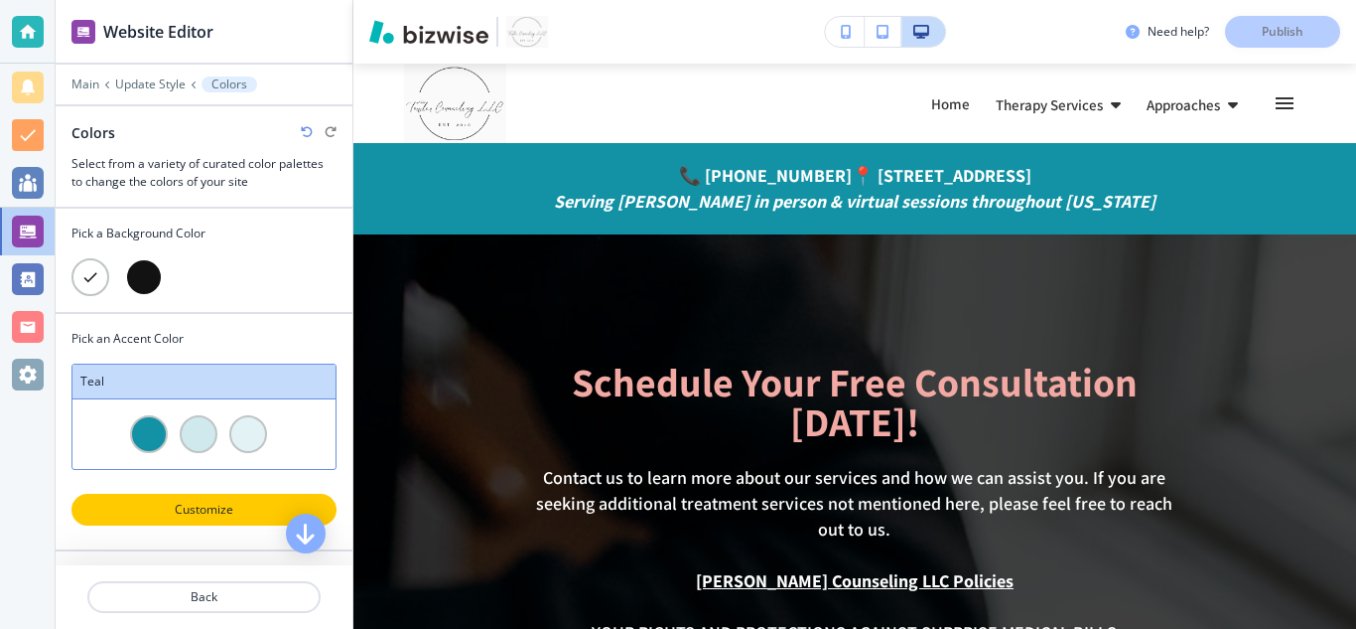
click at [237, 510] on p "Customize" at bounding box center [203, 509] width 213 height 18
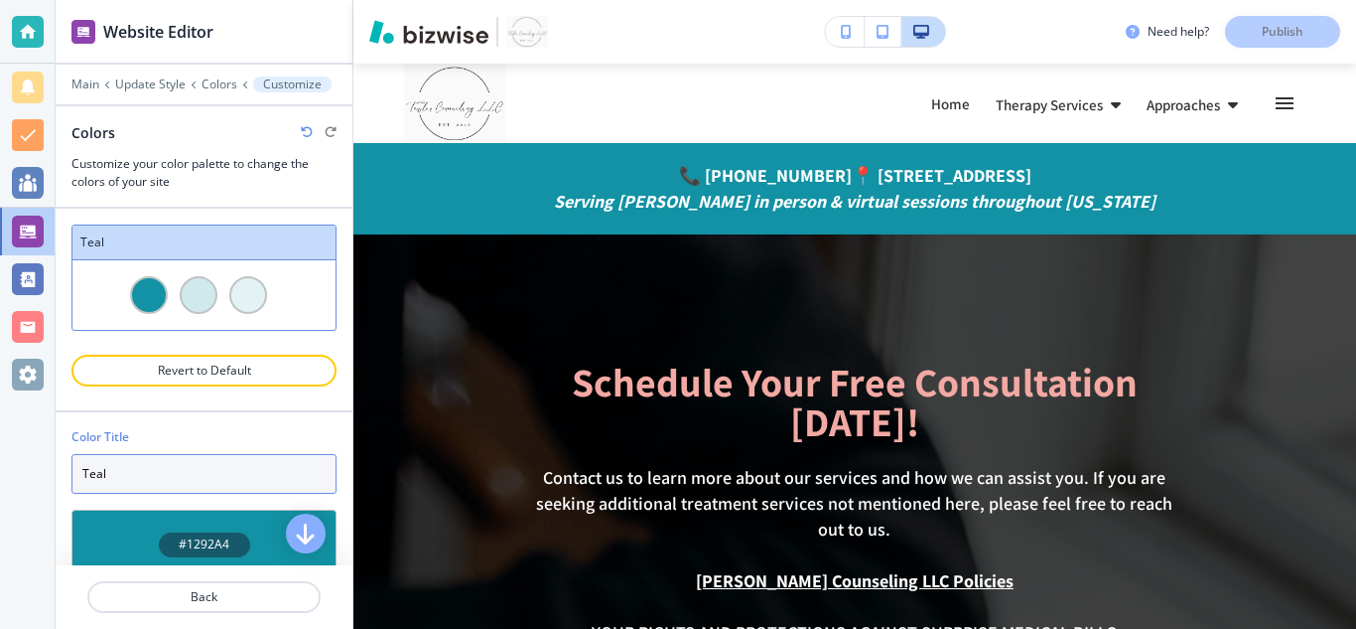
click at [283, 470] on input "Teal" at bounding box center [203, 474] width 265 height 40
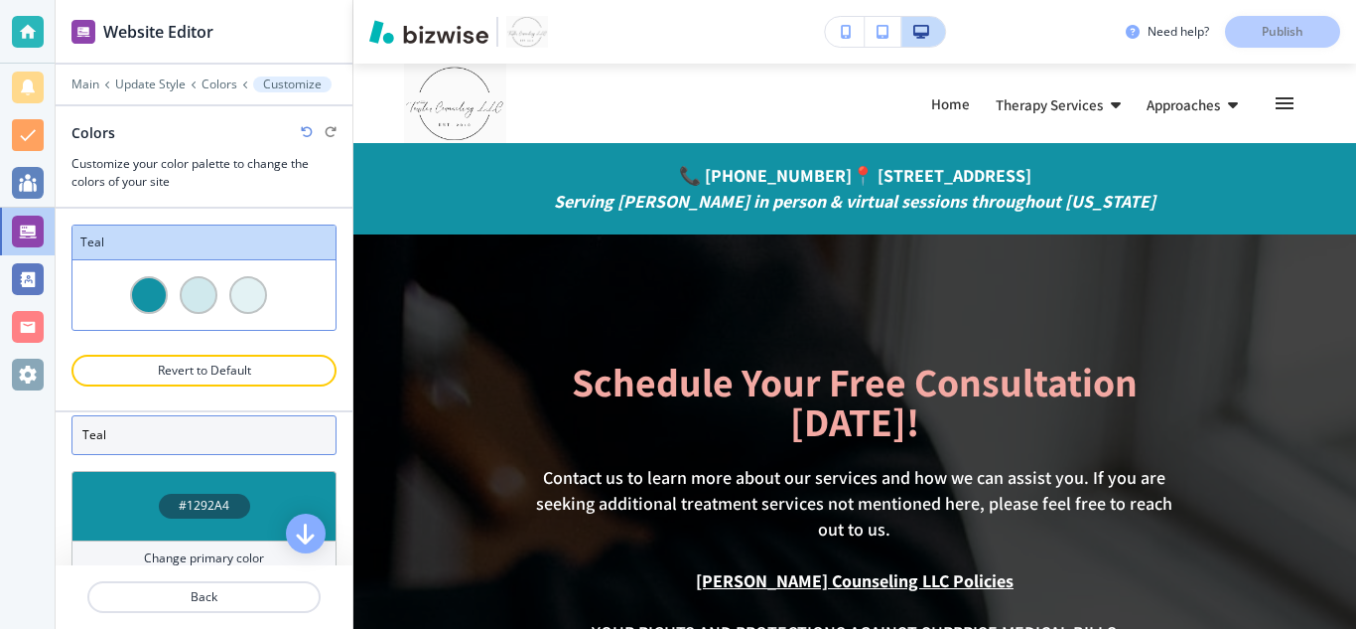
scroll to position [4, 0]
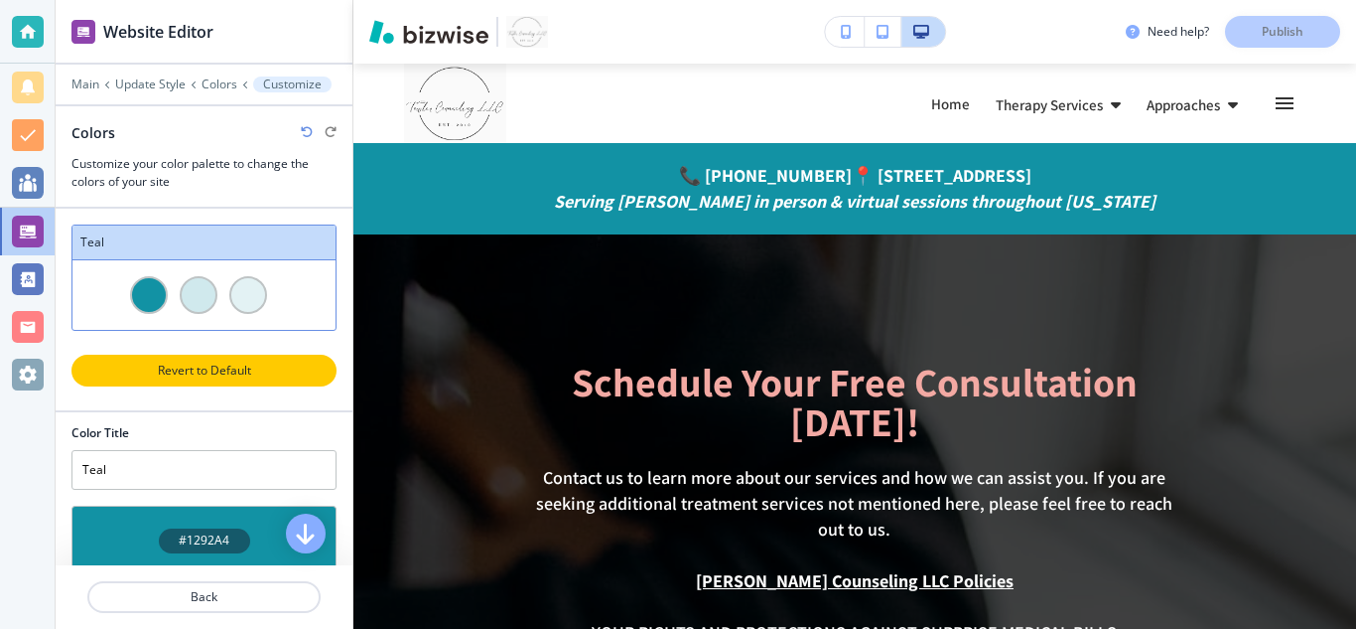
click at [251, 377] on p "Revert to Default" at bounding box center [203, 370] width 213 height 18
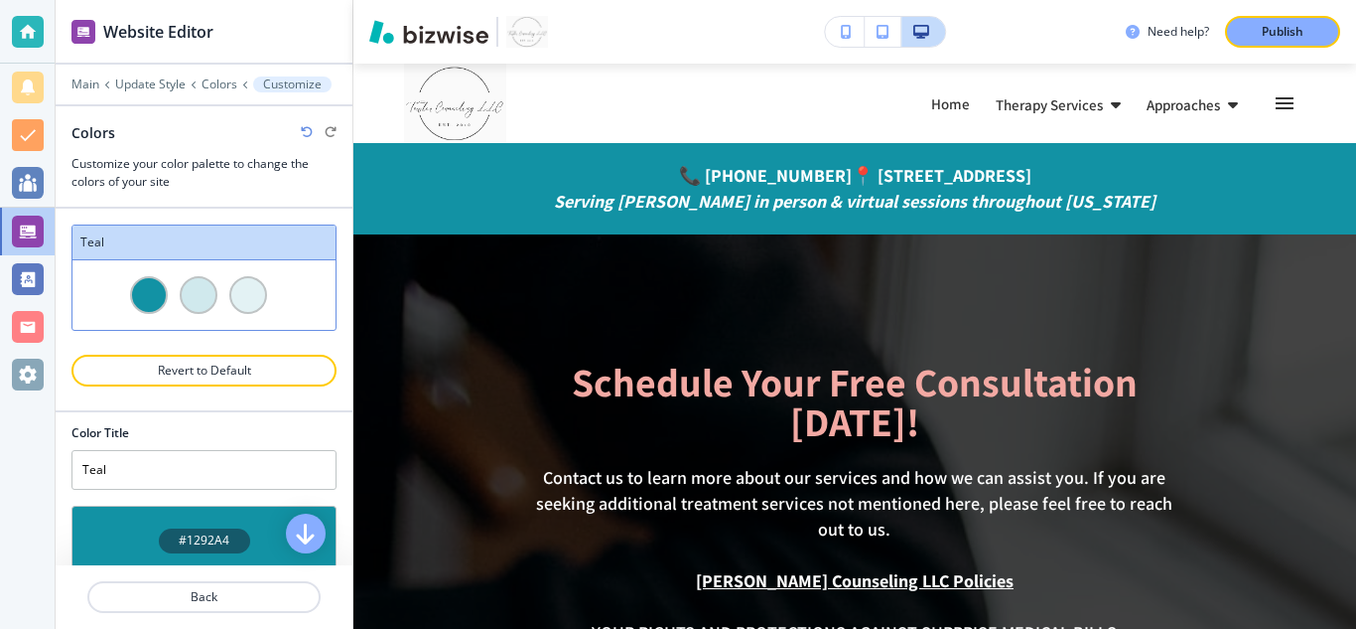
click at [193, 296] on div at bounding box center [199, 295] width 38 height 38
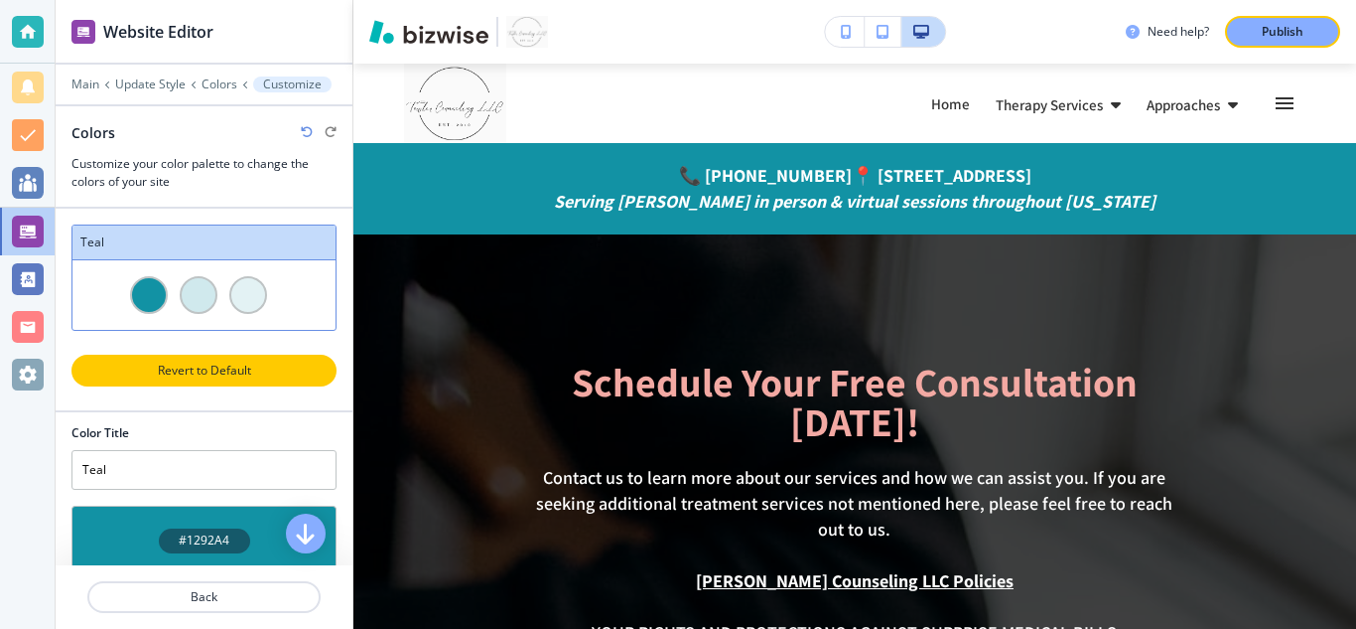
click at [285, 358] on button "Revert to Default" at bounding box center [203, 370] width 265 height 32
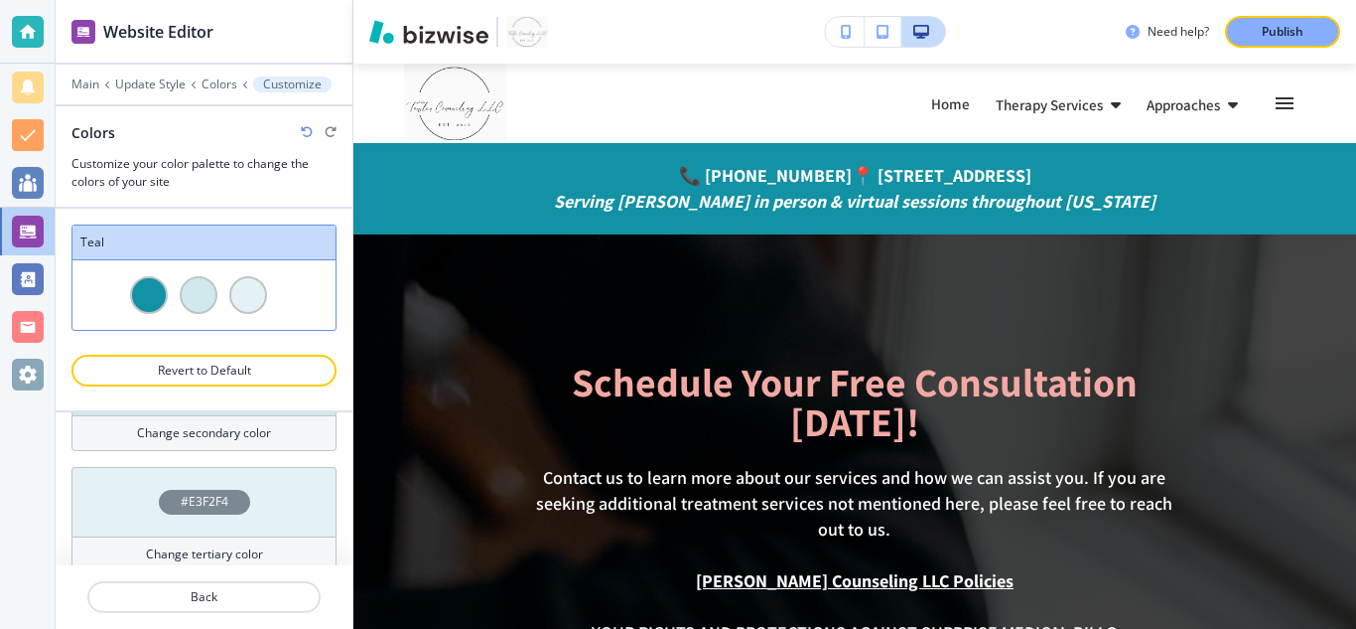
scroll to position [292, 0]
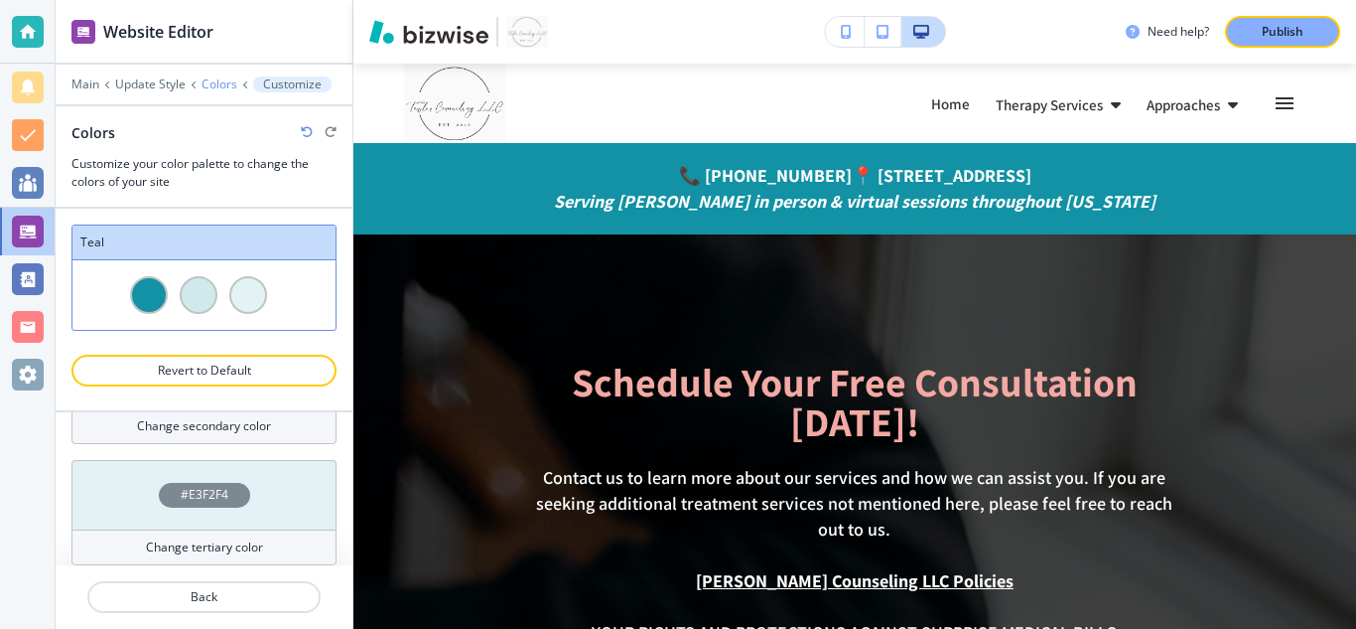
click at [223, 78] on p "Colors" at bounding box center [220, 84] width 36 height 14
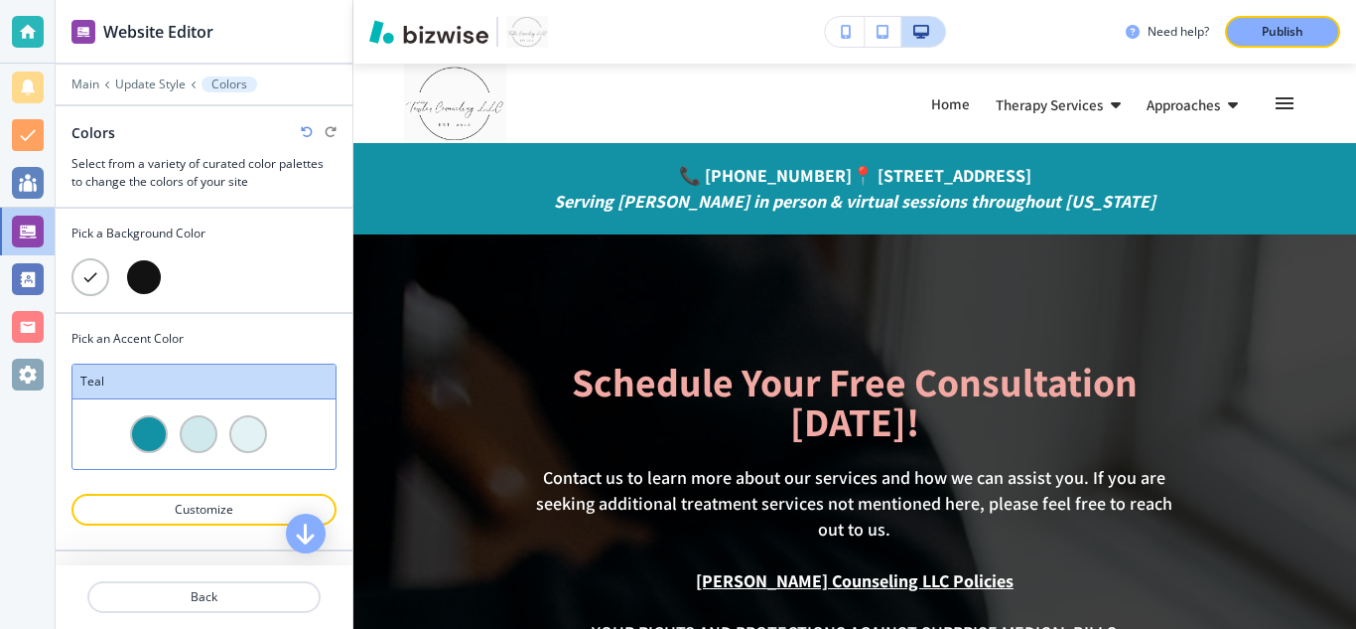
click at [90, 275] on icon at bounding box center [90, 277] width 18 height 18
click at [141, 275] on div at bounding box center [144, 277] width 38 height 38
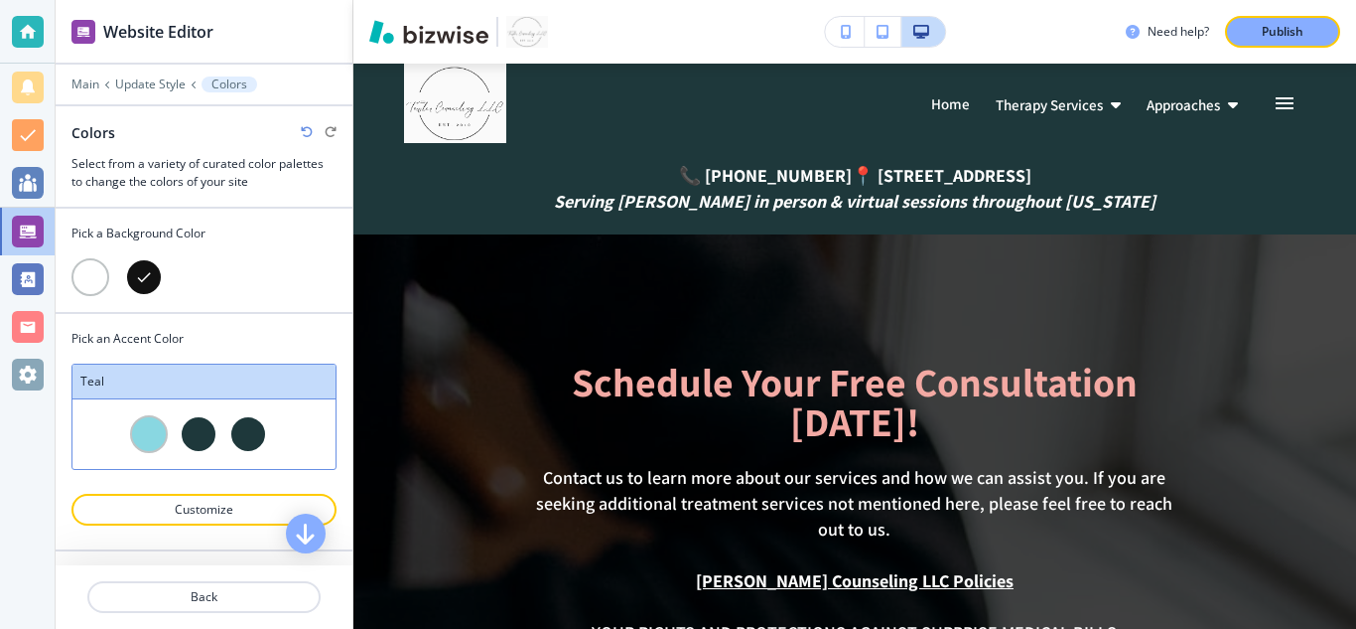
click at [141, 275] on icon at bounding box center [144, 277] width 18 height 18
click at [348, 442] on div at bounding box center [345, 431] width 16 height 235
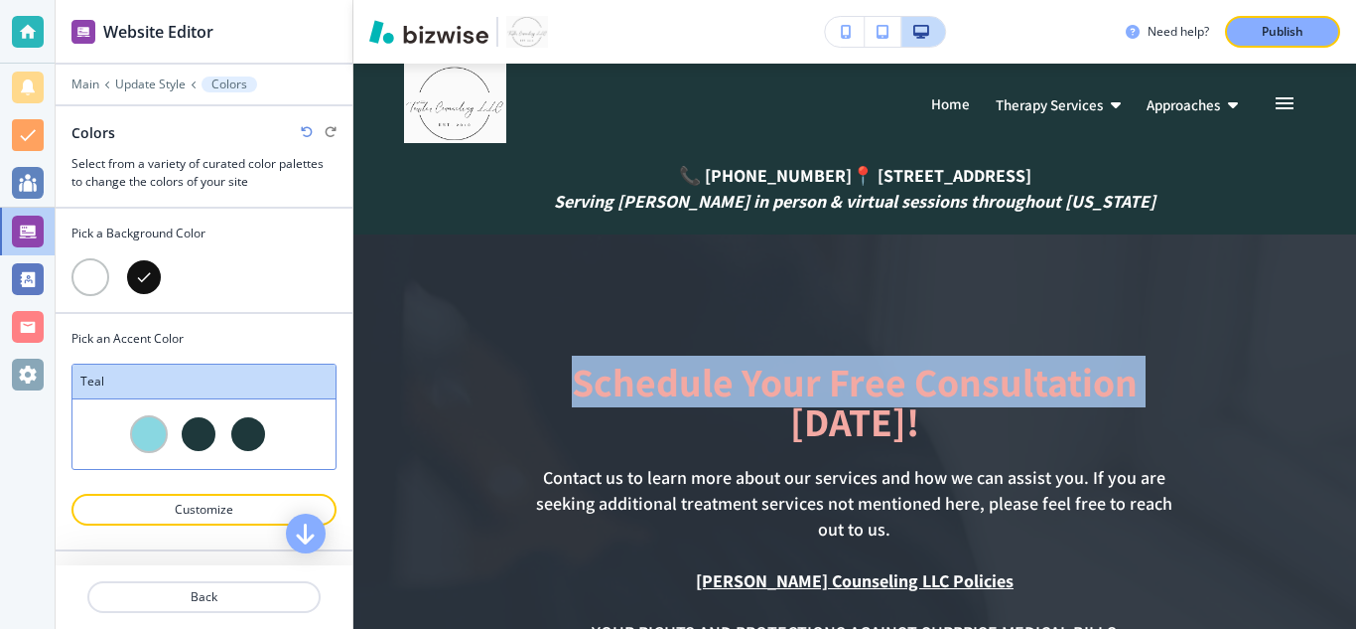
click at [1342, 336] on div "Edit Home Home Therapy Services Approaches About Our Therapists FAQ FAQ Contact…" at bounding box center [854, 346] width 1003 height 565
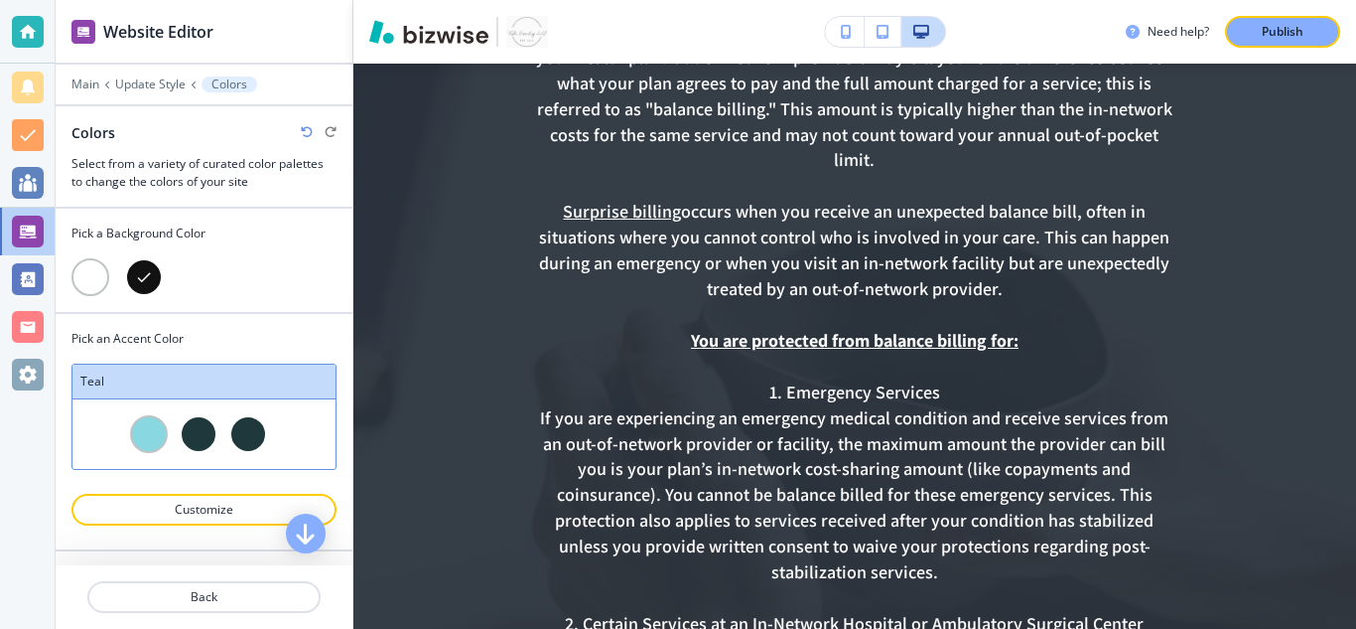
scroll to position [1315, 0]
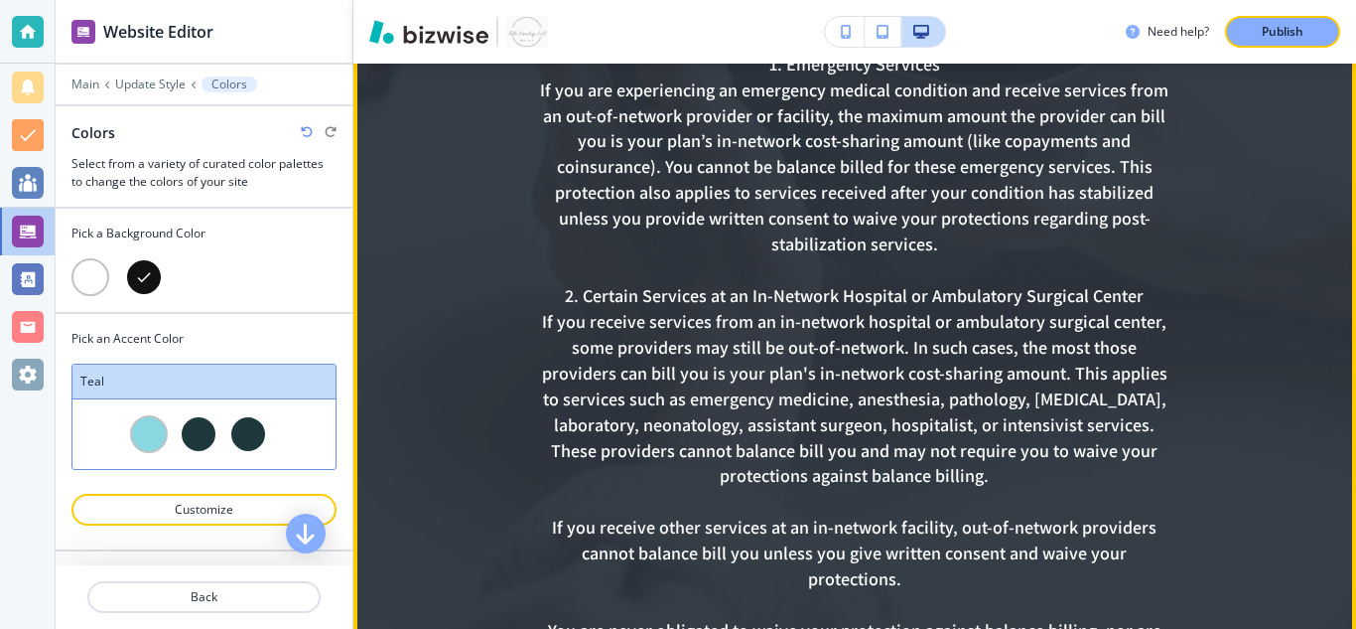
click at [1307, 331] on div at bounding box center [854, 227] width 1003 height 2614
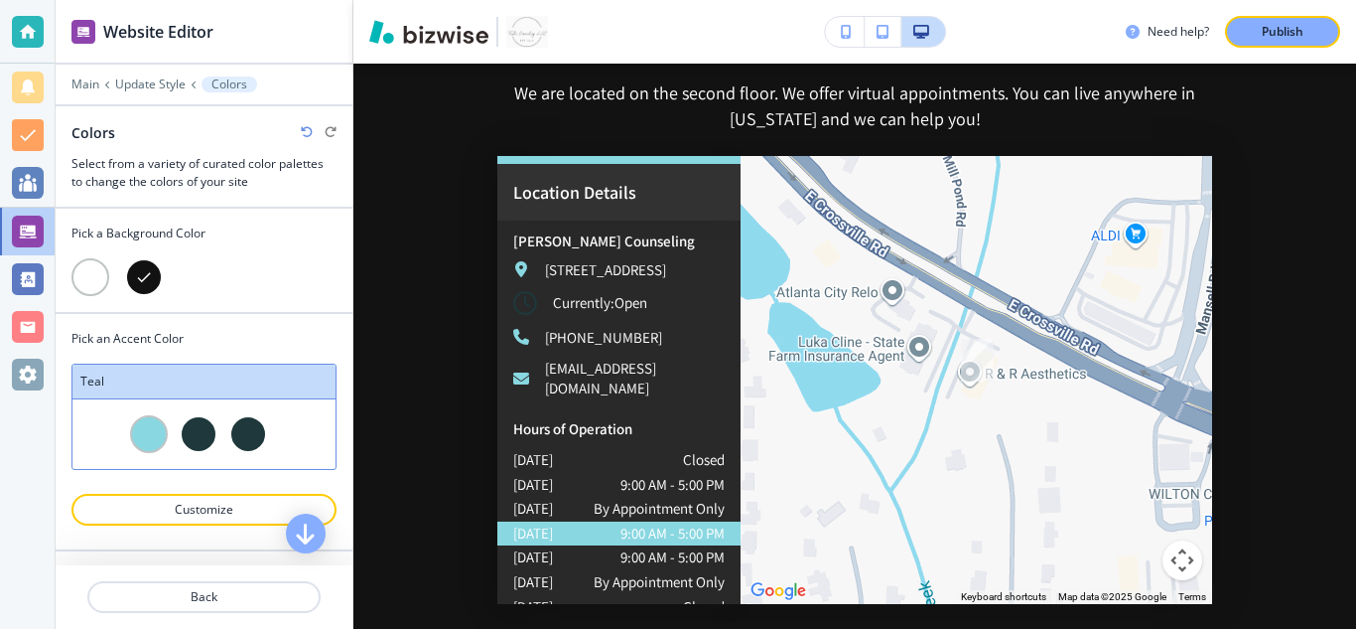
scroll to position [3224, 0]
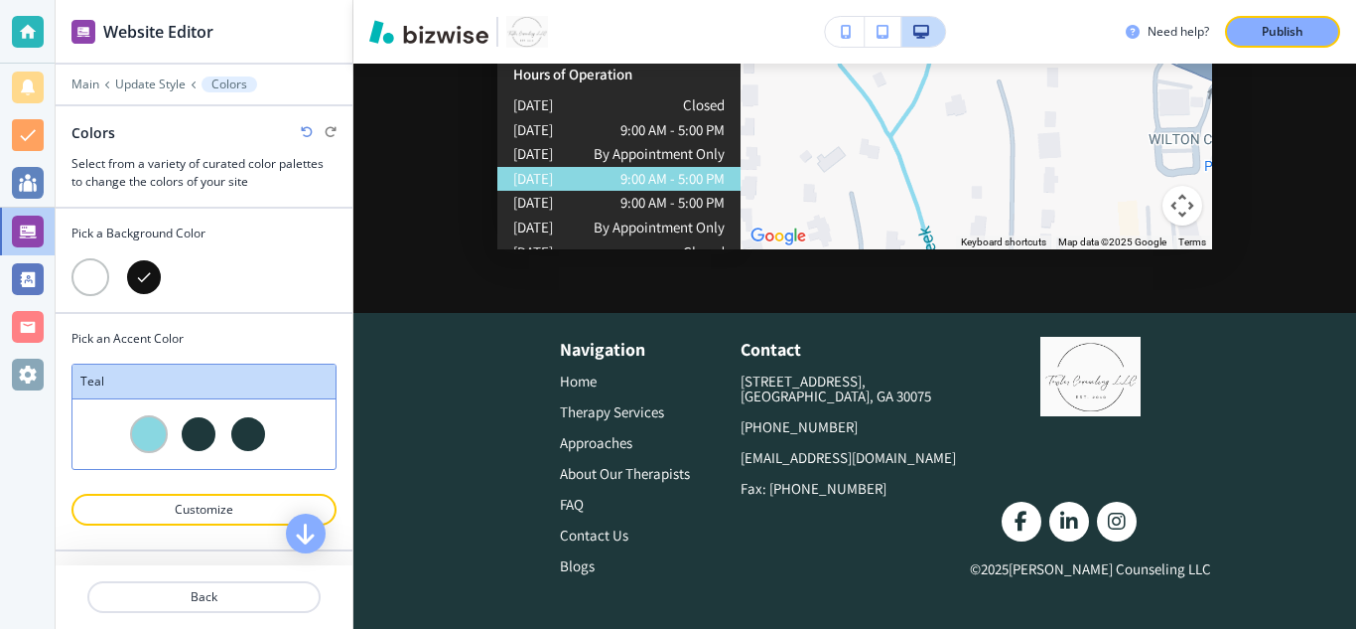
click at [97, 270] on div at bounding box center [90, 277] width 38 height 38
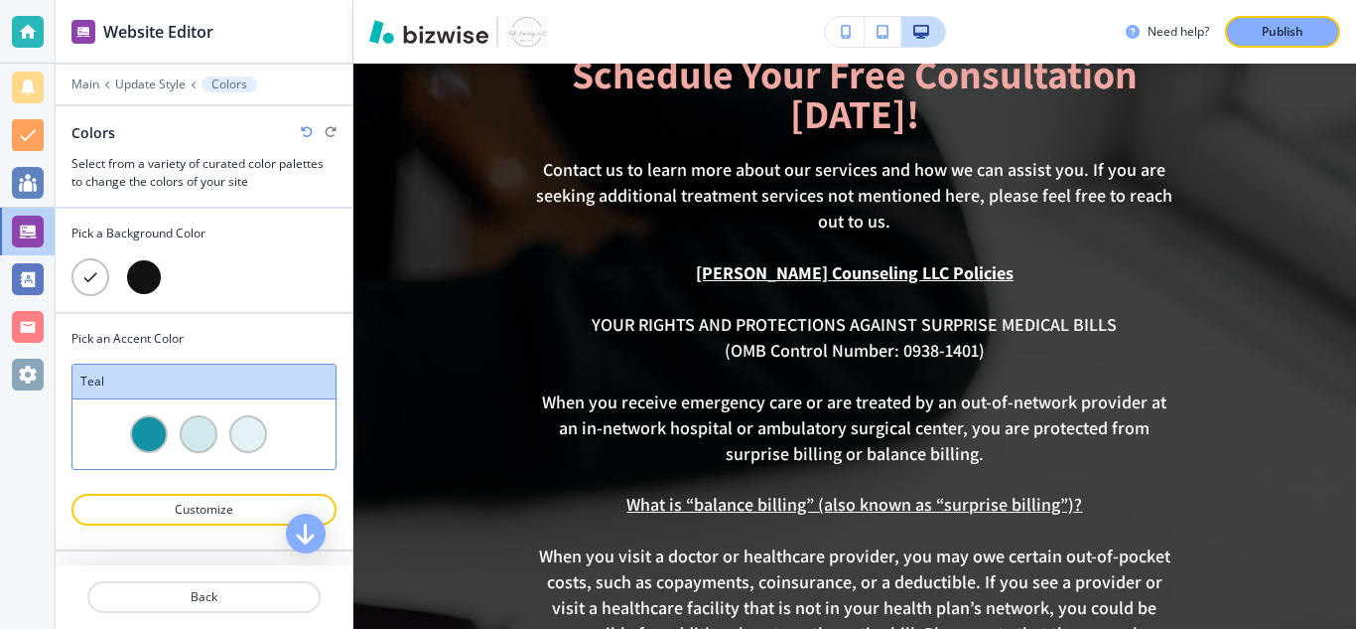
scroll to position [0, 0]
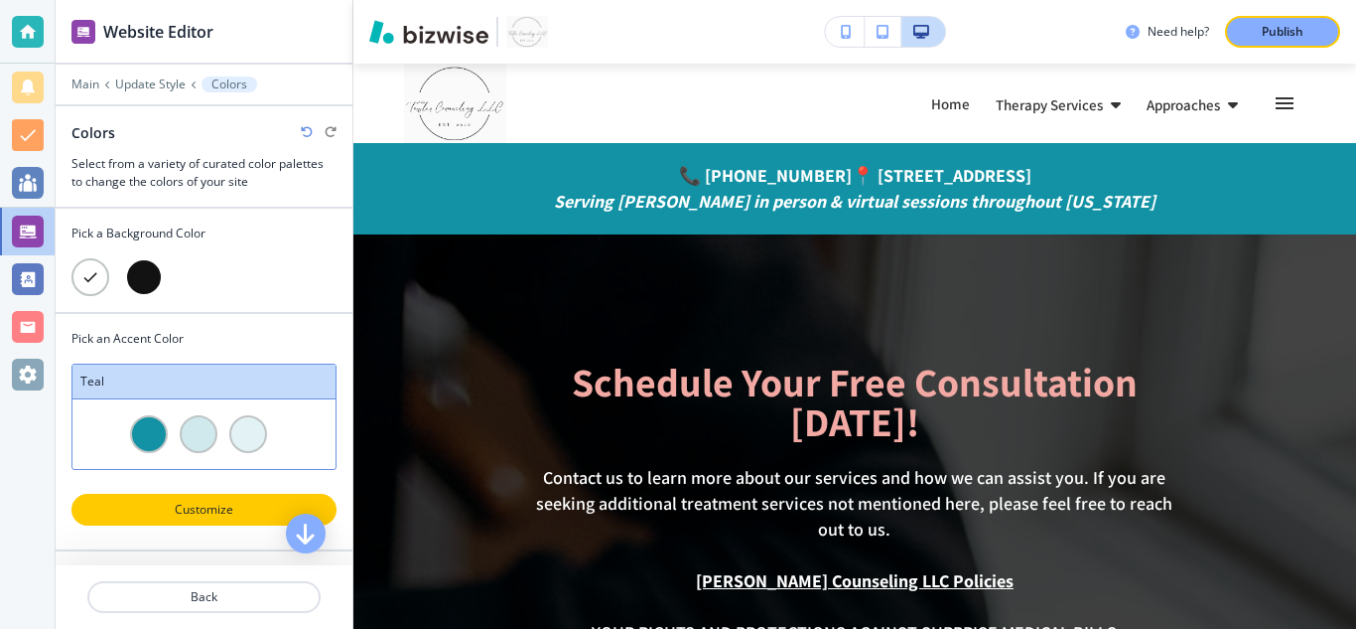
click at [131, 521] on button "Customize" at bounding box center [203, 509] width 265 height 32
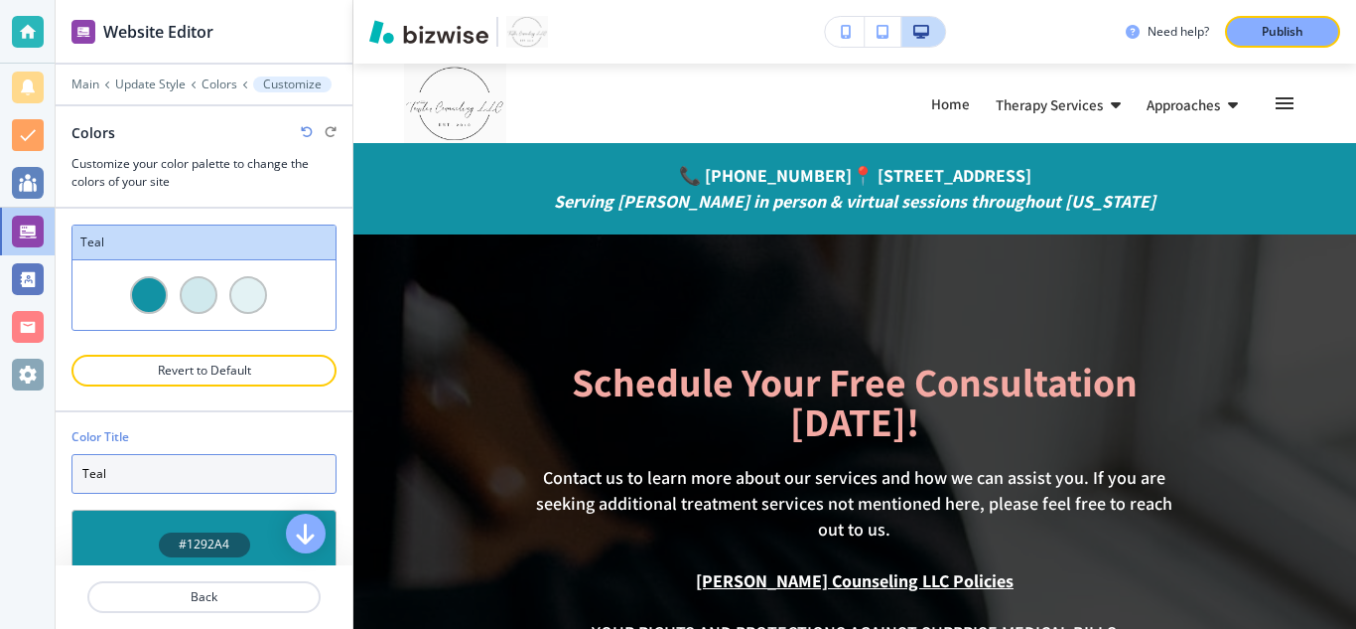
click at [185, 470] on input "Teal" at bounding box center [203, 474] width 265 height 40
type input "T"
type input "pink'"
click at [213, 85] on p "Colors" at bounding box center [220, 84] width 36 height 14
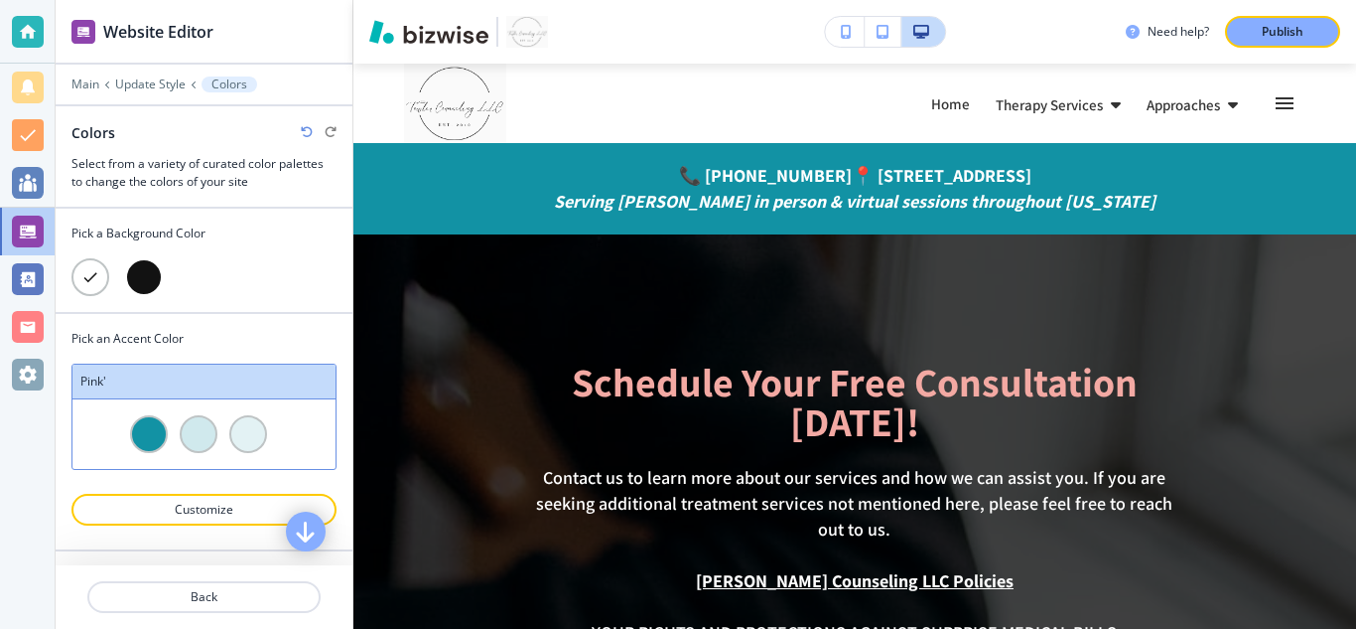
click at [311, 527] on icon "button" at bounding box center [306, 531] width 24 height 24
click at [310, 530] on icon "button" at bounding box center [306, 531] width 24 height 24
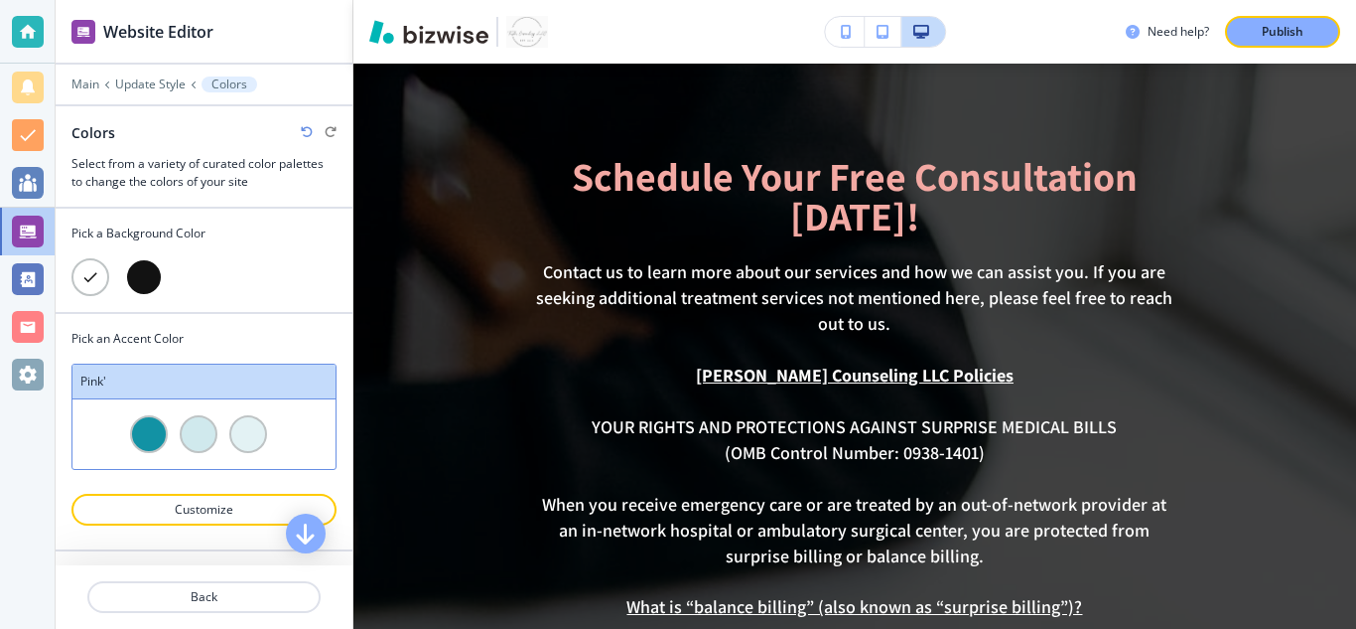
scroll to position [222, 0]
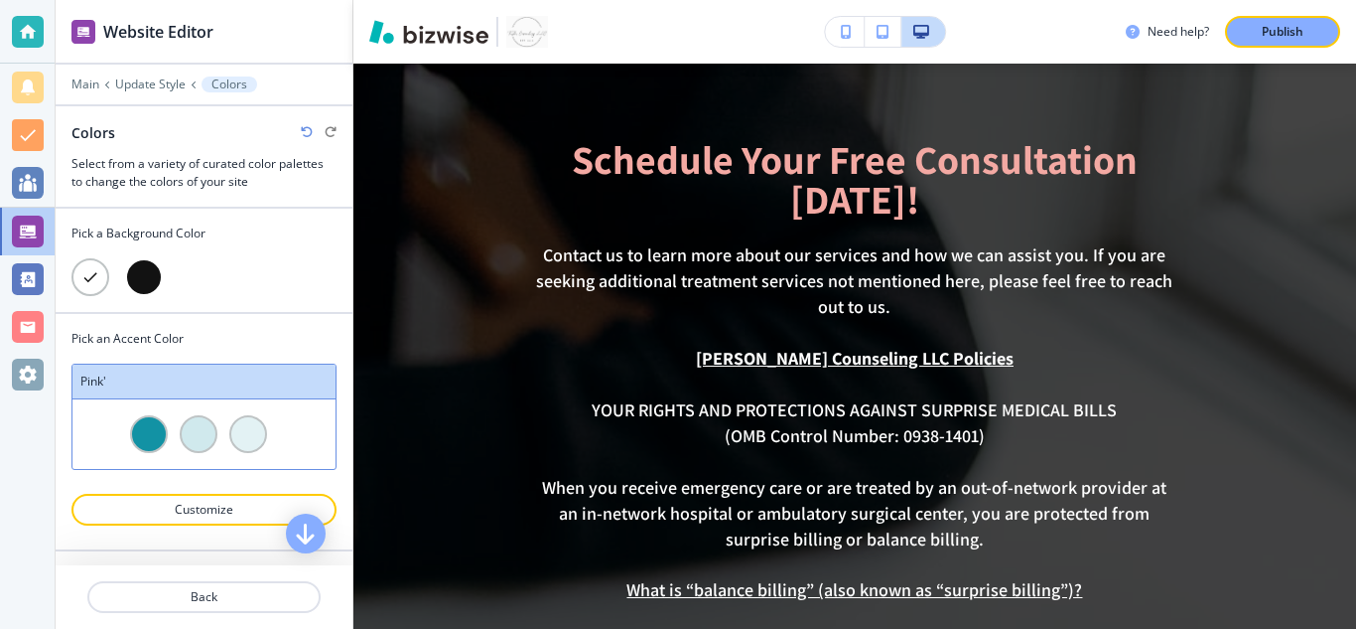
click at [352, 569] on div "Website Editor Main Update Style Colors Colors Select from a variety of curated…" at bounding box center [205, 314] width 298 height 629
click at [264, 596] on p "Back" at bounding box center [203, 597] width 229 height 18
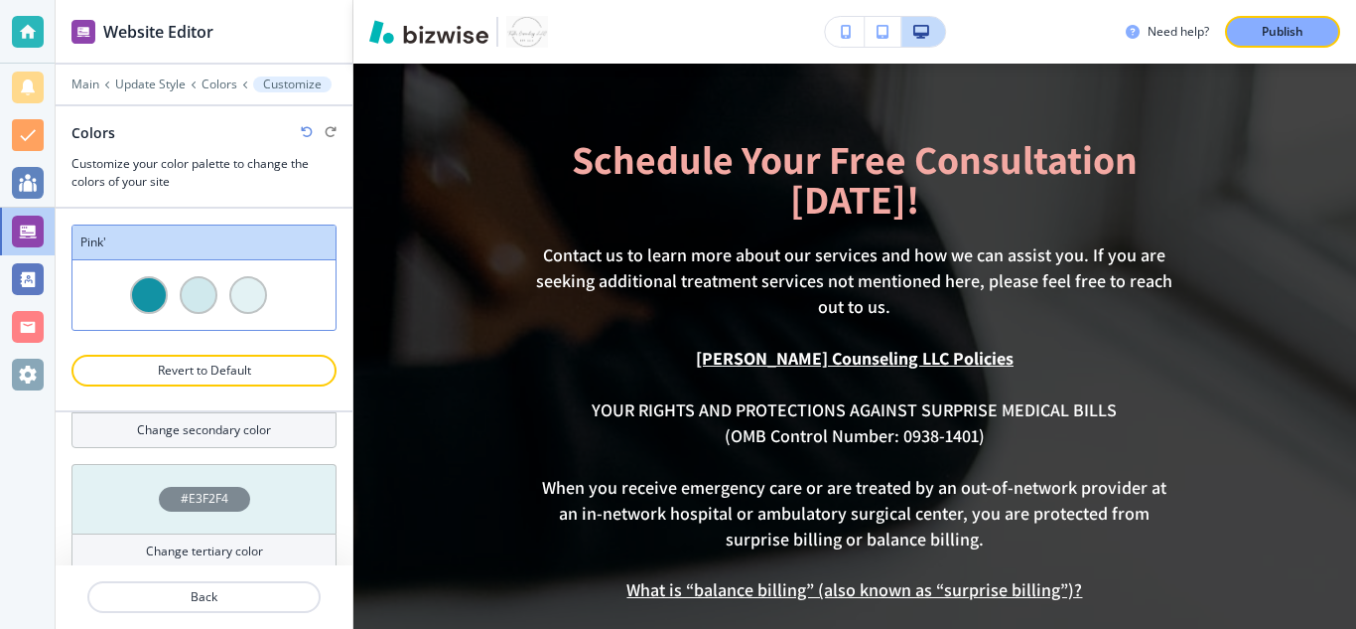
scroll to position [292, 0]
click at [215, 492] on h4 "#E3F2F4" at bounding box center [205, 495] width 48 height 18
click at [200, 553] on h4 "Change tertiary color" at bounding box center [204, 547] width 117 height 18
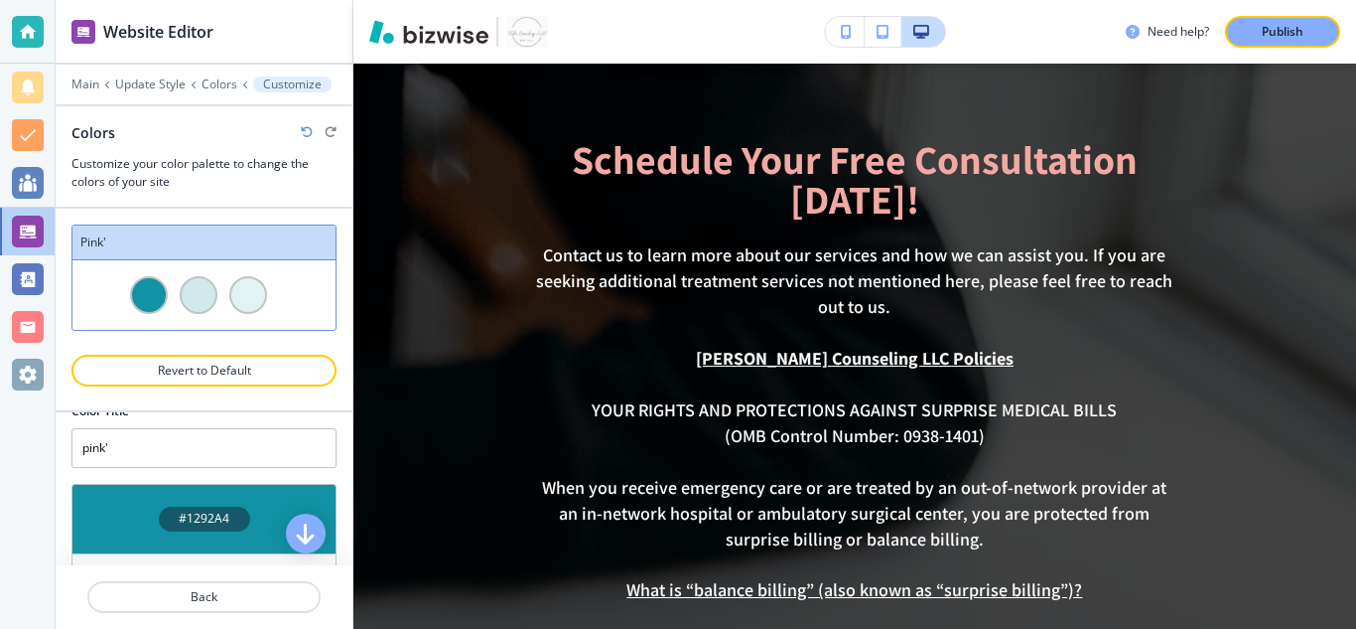
scroll to position [0, 0]
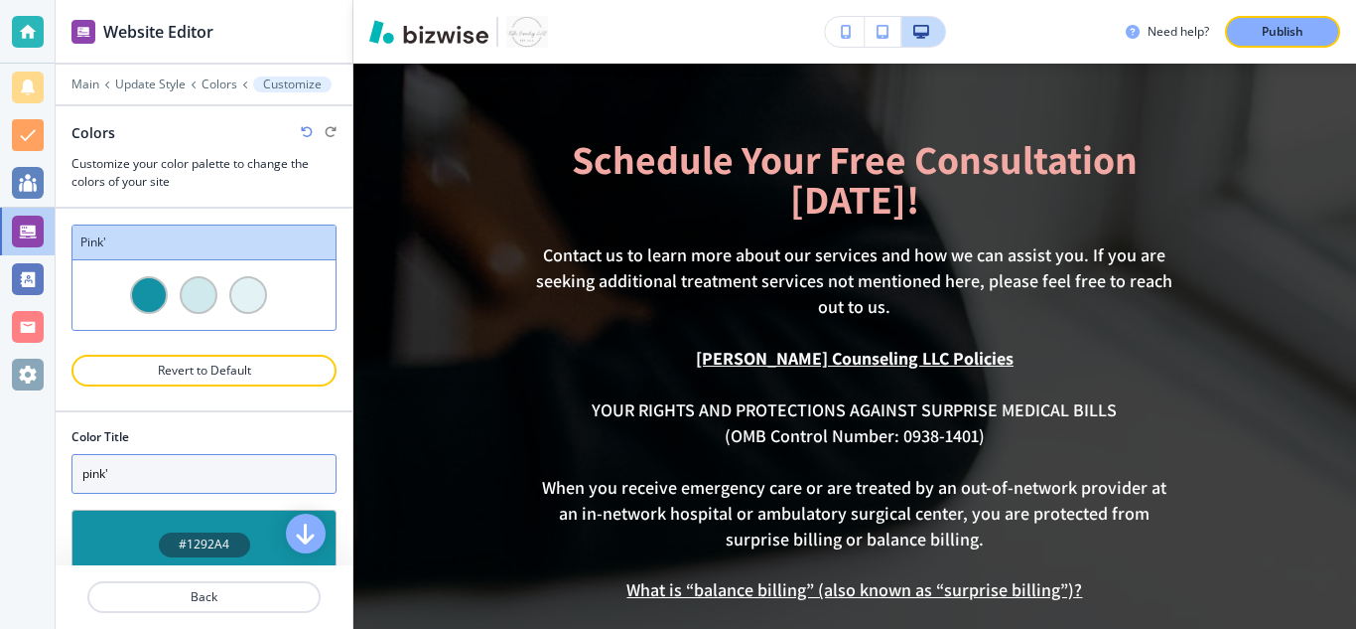
click at [179, 485] on input "pink'" at bounding box center [203, 474] width 265 height 40
type input "p"
click at [221, 80] on p "Colors" at bounding box center [220, 84] width 36 height 14
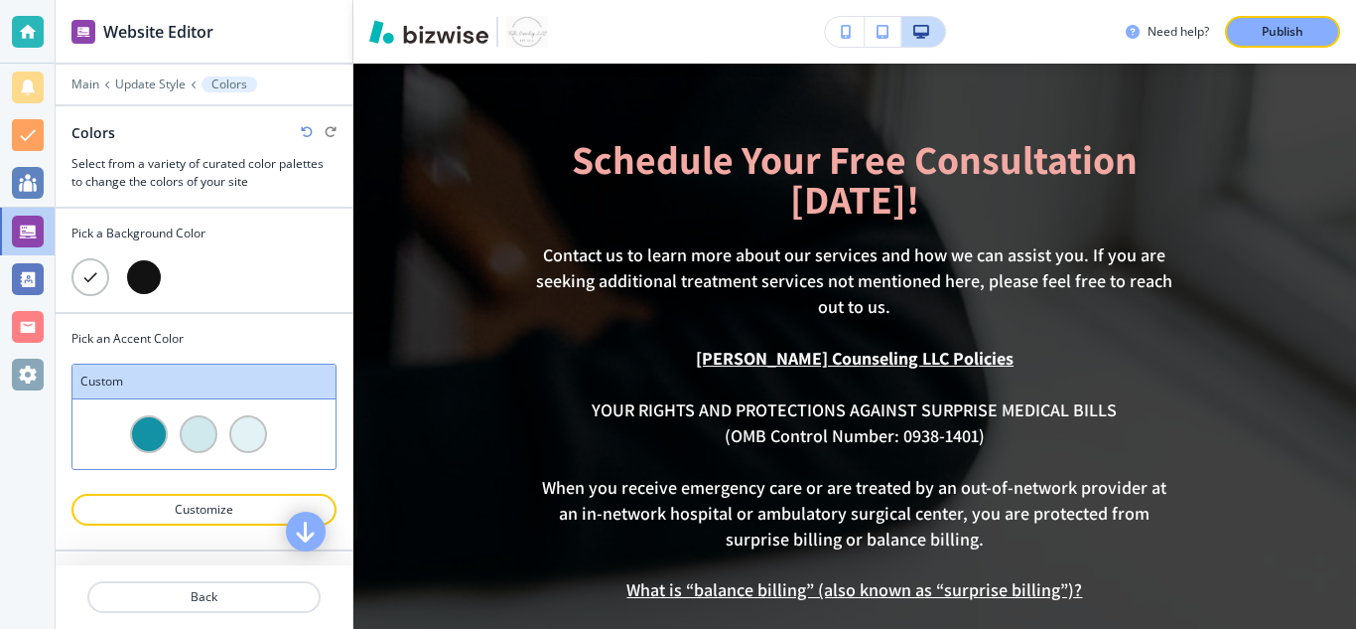
click at [301, 530] on icon "button" at bounding box center [306, 531] width 24 height 24
click at [258, 551] on div at bounding box center [248, 566] width 38 height 38
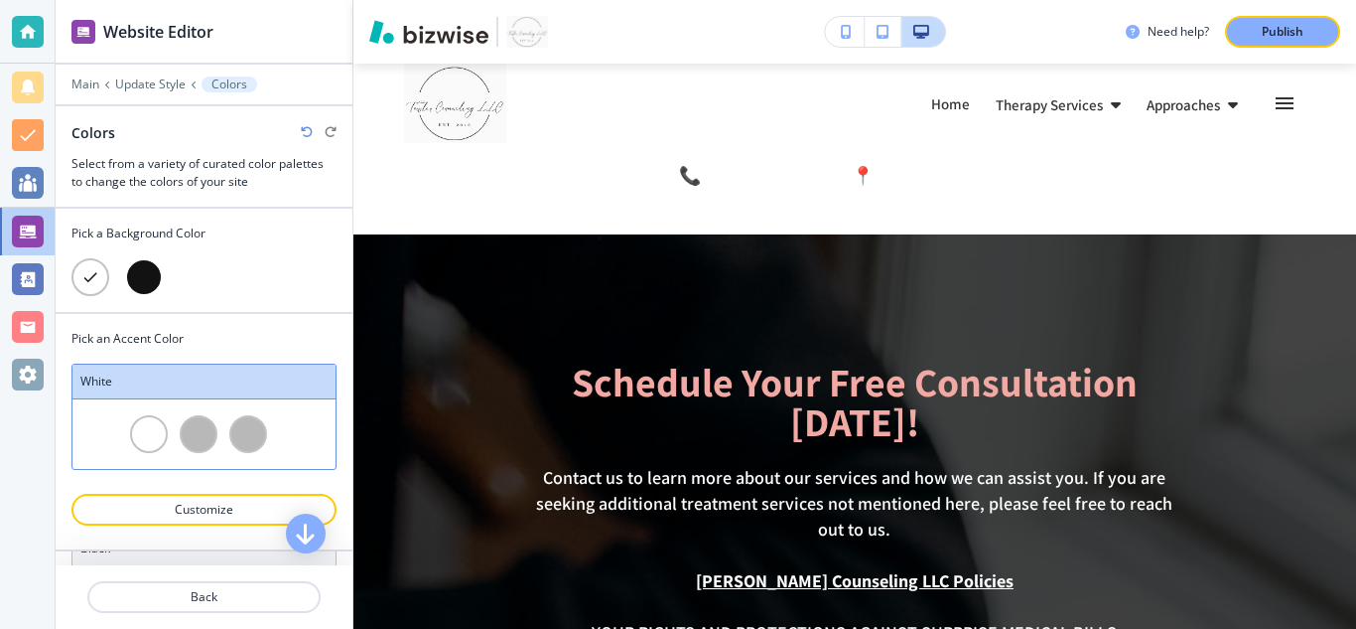
scroll to position [1508, 0]
click at [232, 558] on h3 "black" at bounding box center [203, 550] width 247 height 18
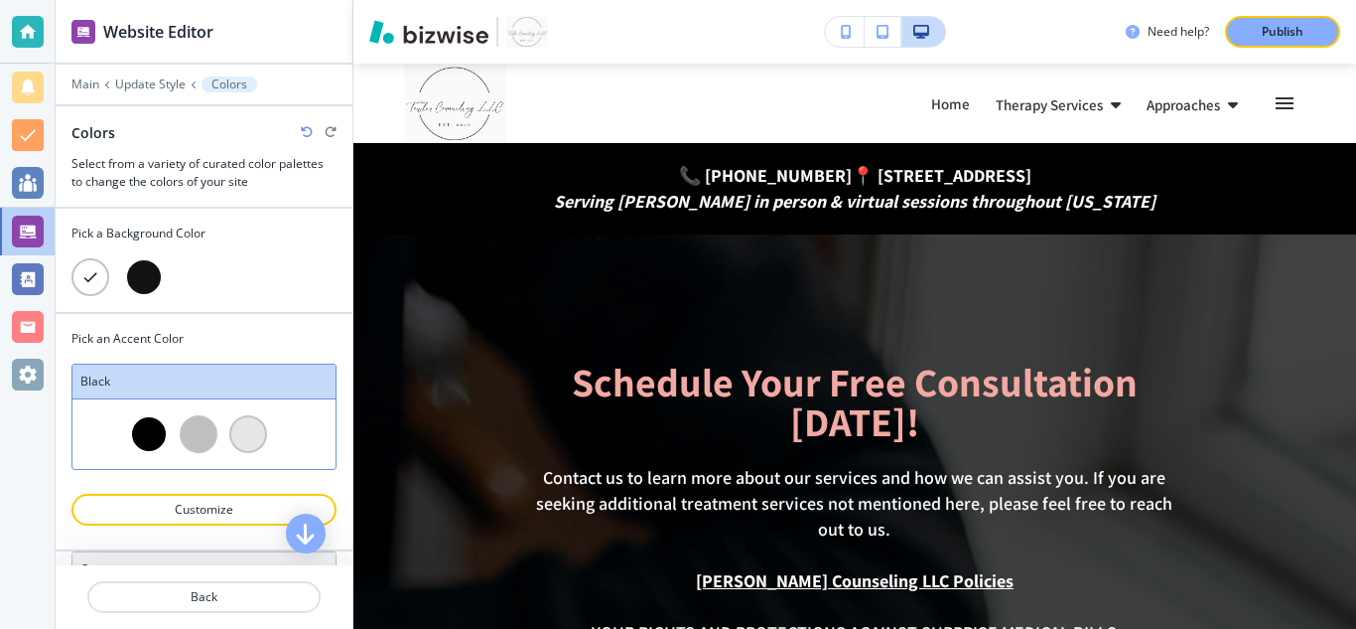
scroll to position [1111, 0]
click at [293, 561] on div at bounding box center [203, 555] width 265 height 16
click at [302, 559] on div at bounding box center [203, 594] width 263 height 70
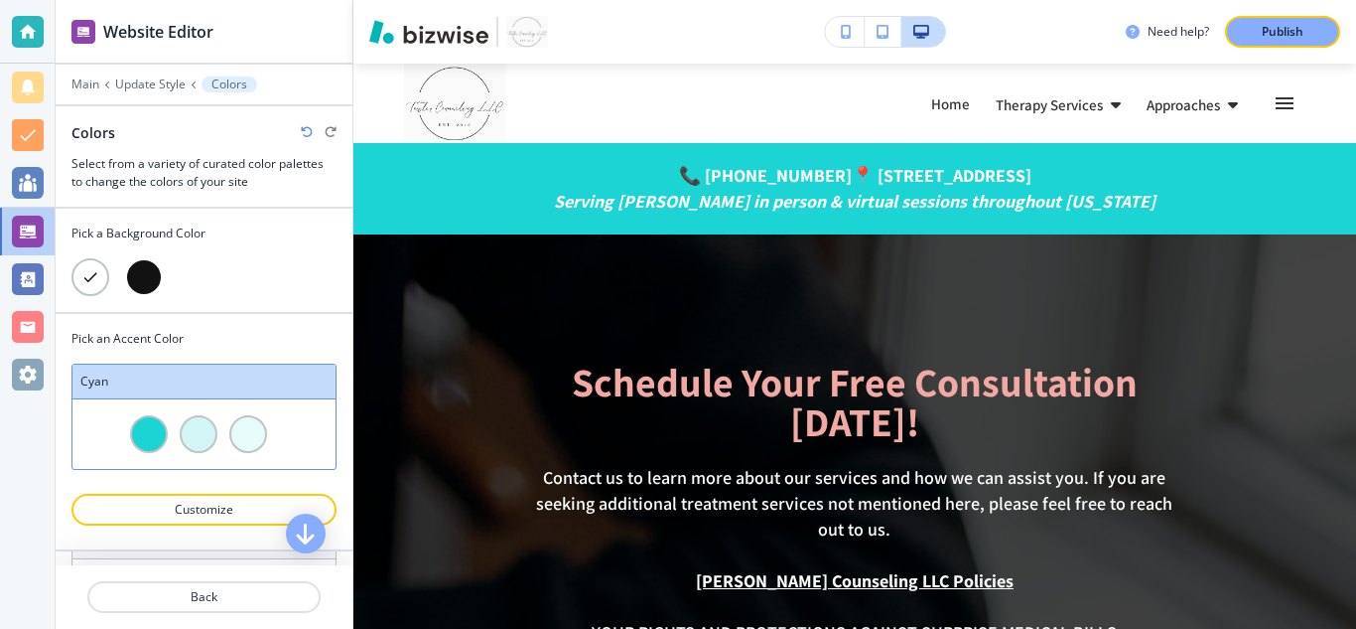
click at [345, 566] on div at bounding box center [204, 573] width 297 height 16
click at [252, 553] on div at bounding box center [248, 569] width 38 height 38
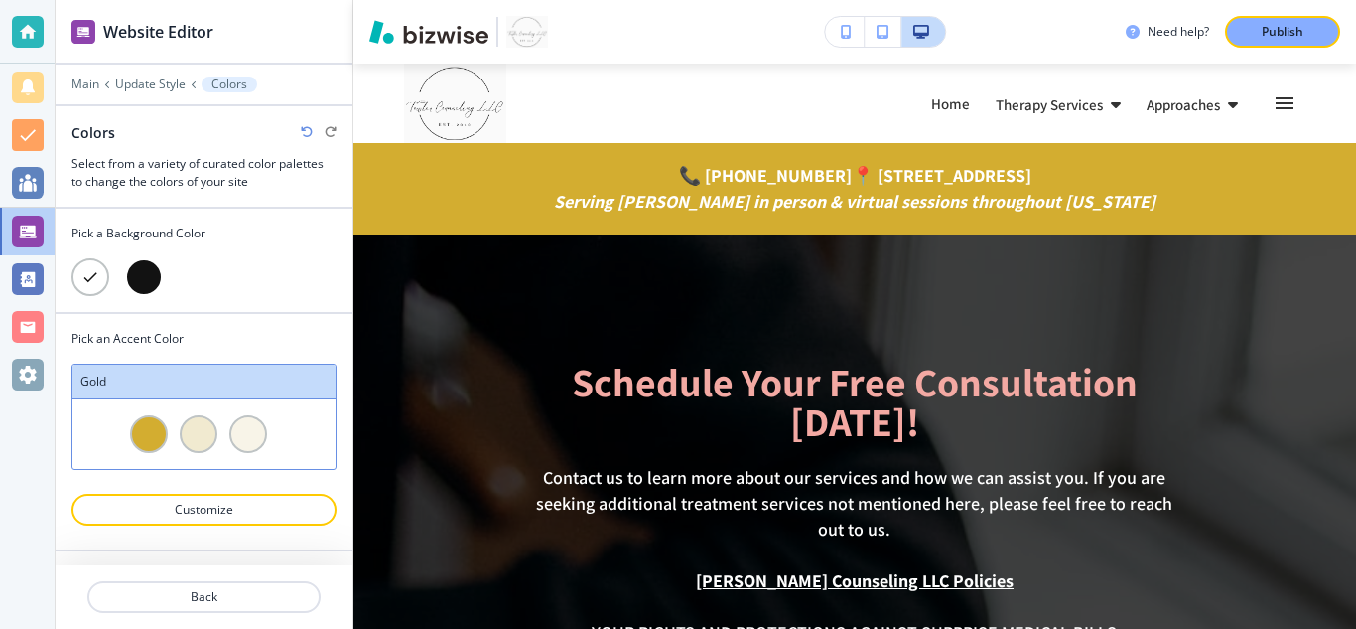
scroll to position [1866, 0]
click at [312, 554] on div at bounding box center [203, 553] width 265 height 24
drag, startPoint x: 250, startPoint y: 550, endPoint x: 343, endPoint y: 562, distance: 93.1
click at [343, 562] on div "teal red yellow green light blue indigo lime green orange pink cyan blue purple…" at bounding box center [204, 558] width 297 height 14
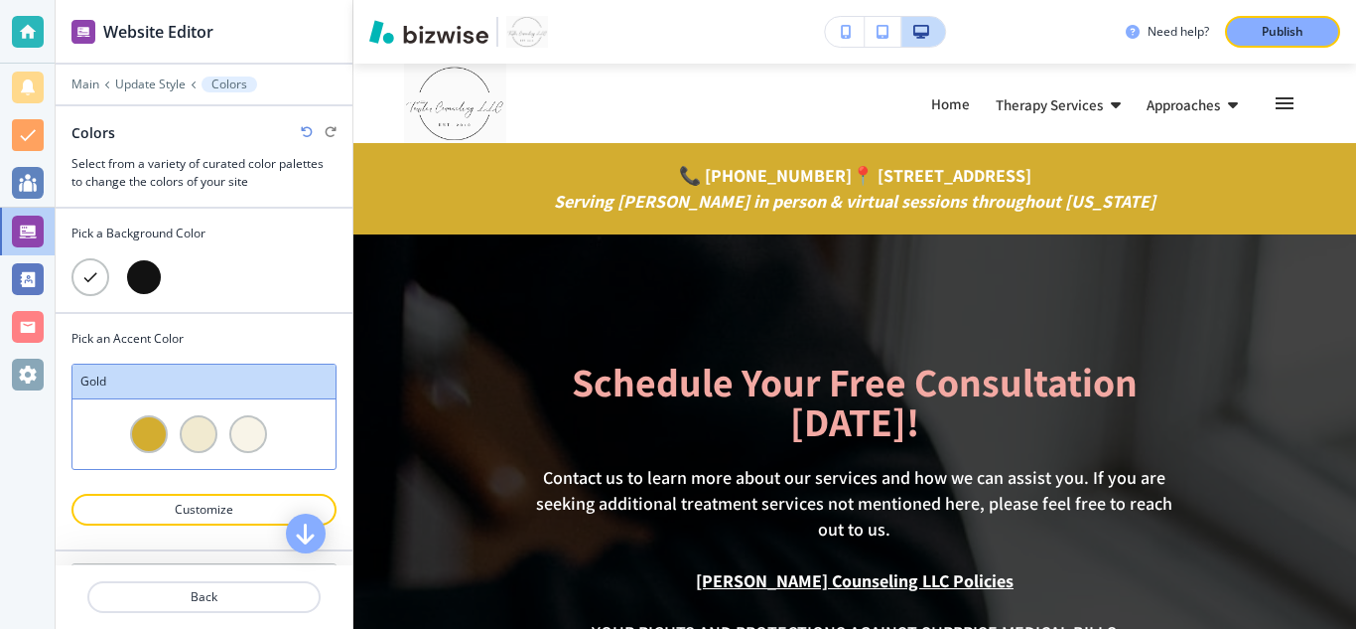
click at [315, 566] on div at bounding box center [204, 573] width 297 height 16
click at [315, 564] on div "cyan" at bounding box center [203, 581] width 263 height 35
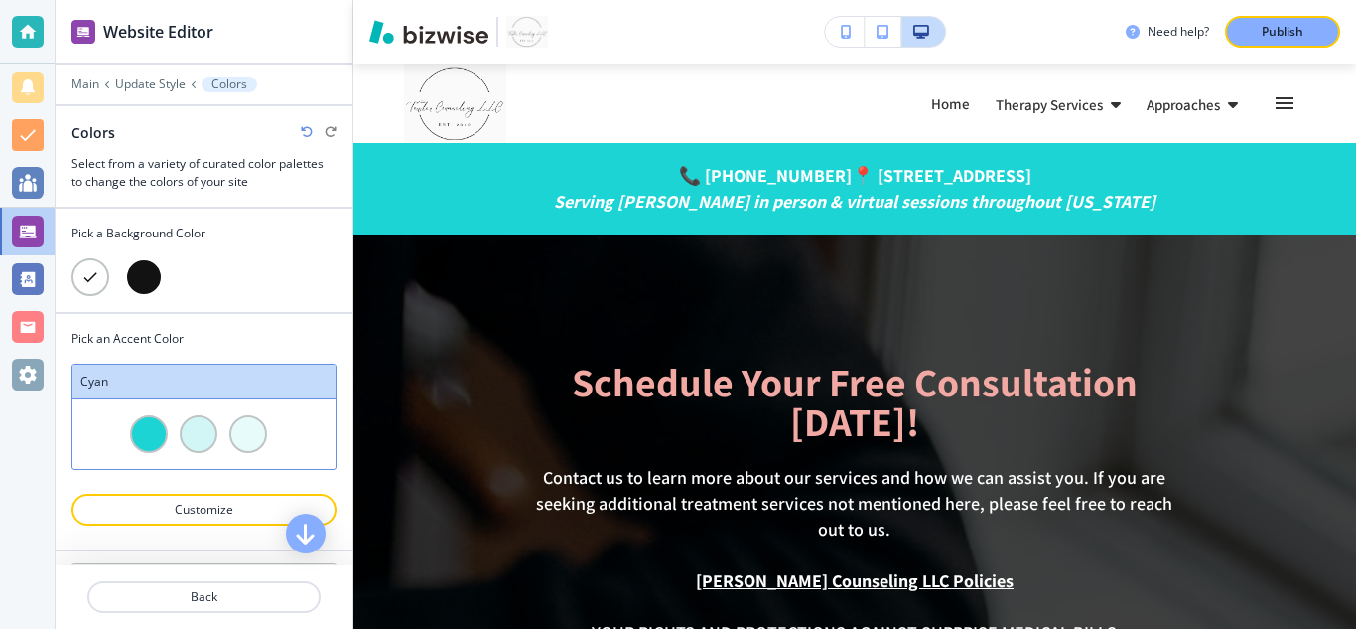
scroll to position [1071, 0]
click at [286, 556] on div at bounding box center [203, 551] width 263 height 70
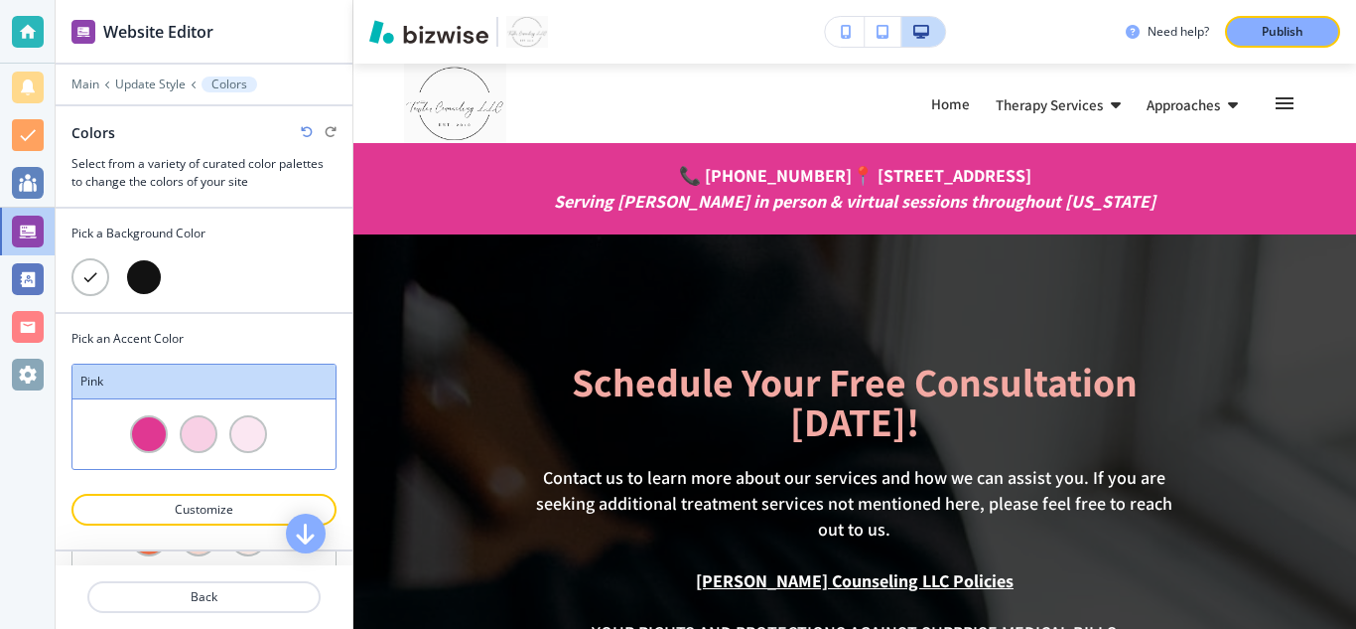
scroll to position [952, 0]
click at [267, 556] on div at bounding box center [273, 548] width 12 height 38
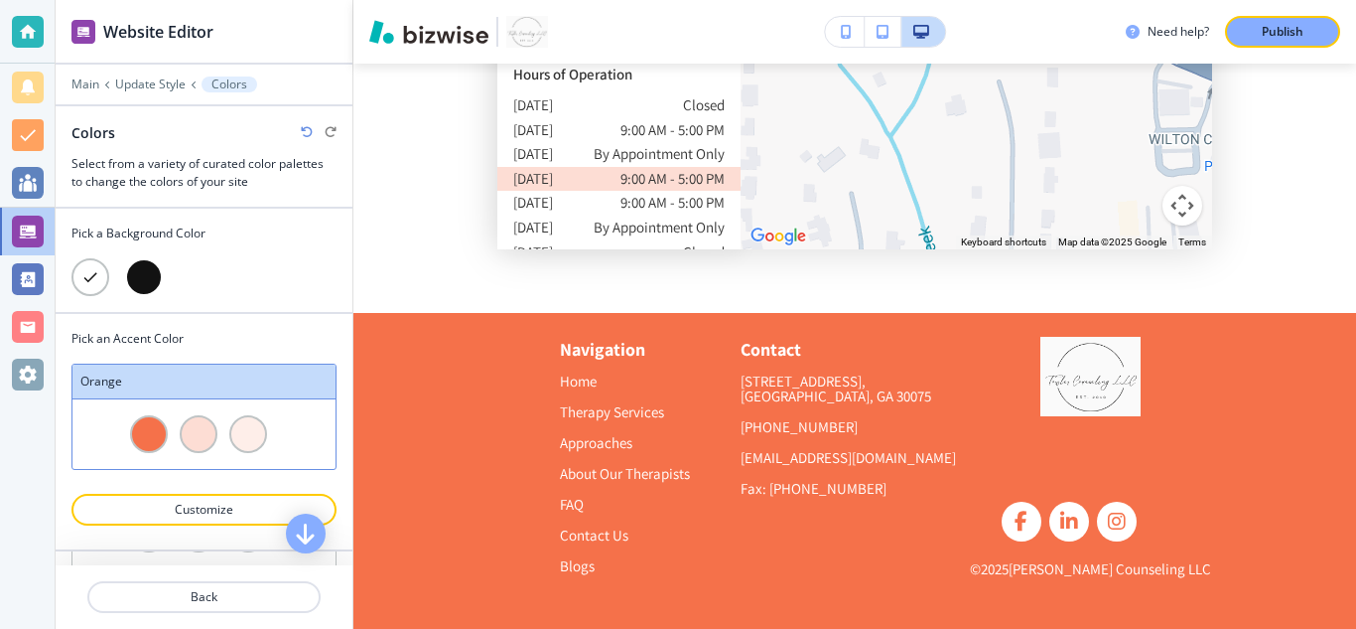
scroll to position [317, 0]
click at [290, 555] on div at bounding box center [203, 573] width 263 height 70
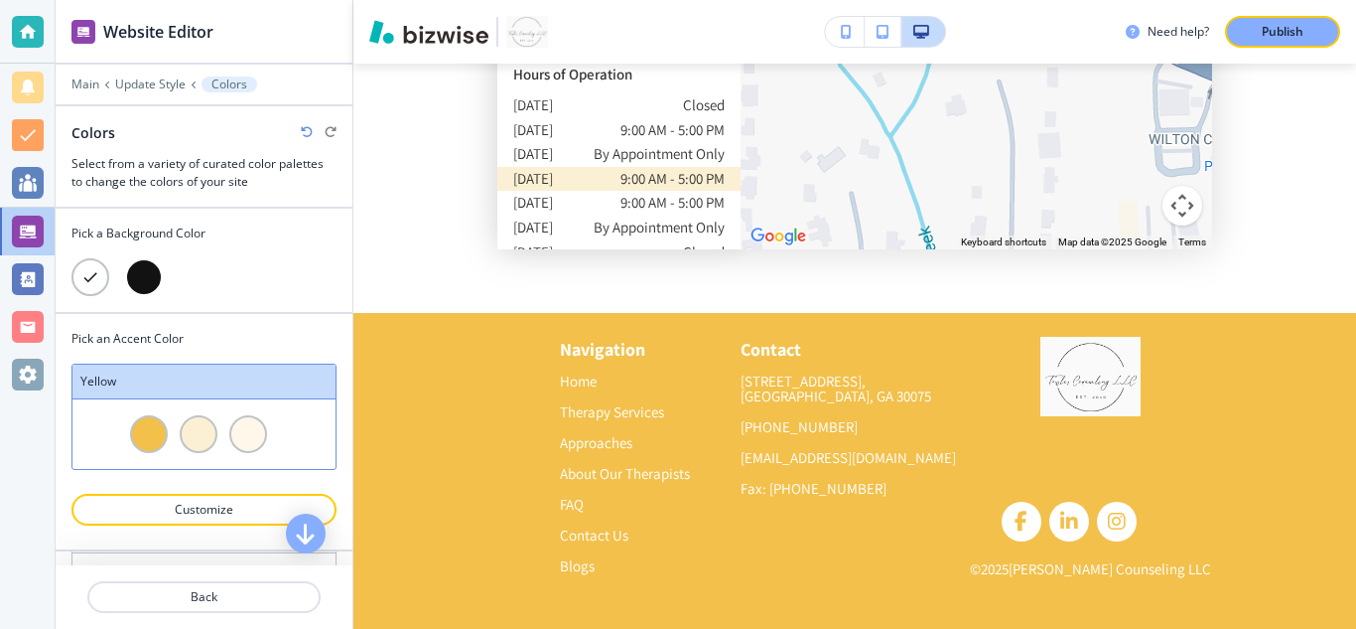
scroll to position [436, 0]
click at [253, 560] on div at bounding box center [248, 576] width 38 height 38
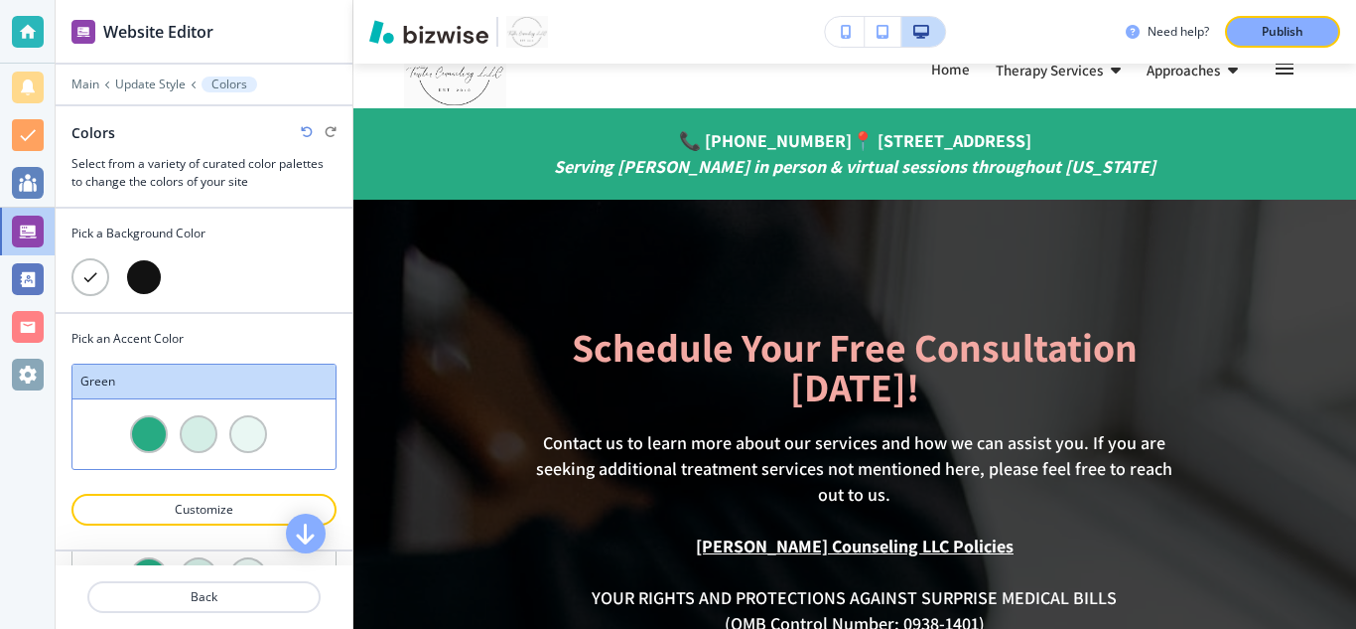
scroll to position [0, 0]
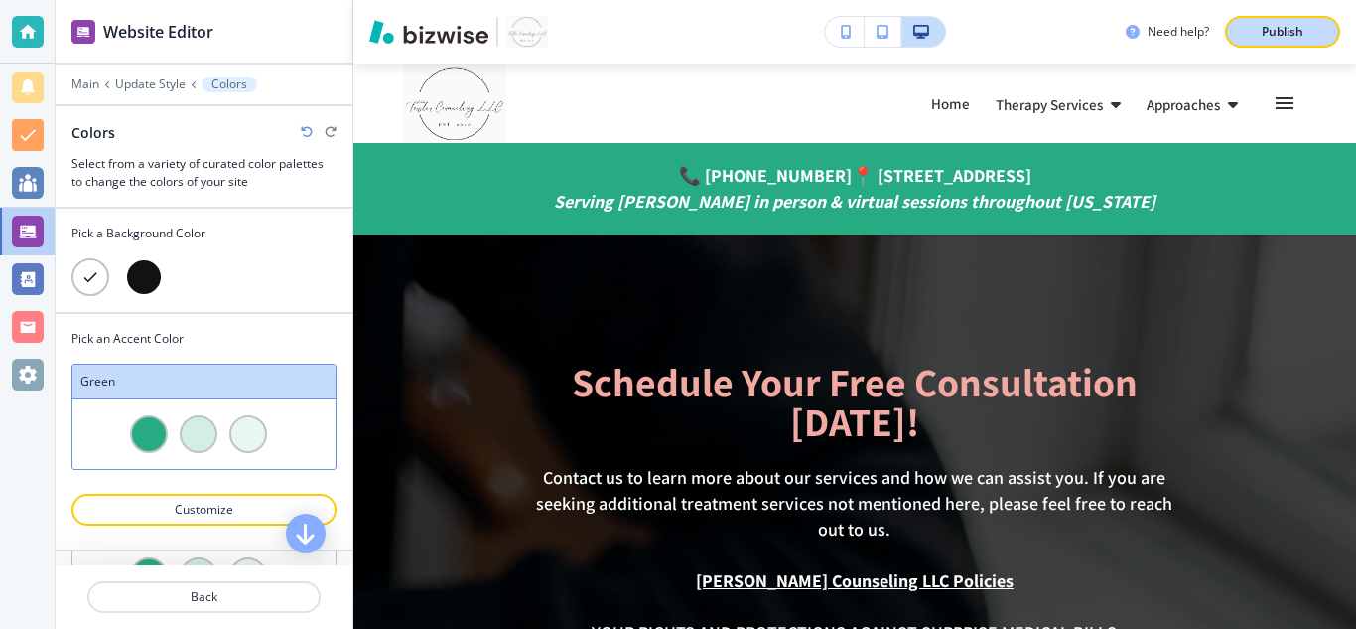
click at [1264, 26] on p "Publish" at bounding box center [1283, 32] width 42 height 18
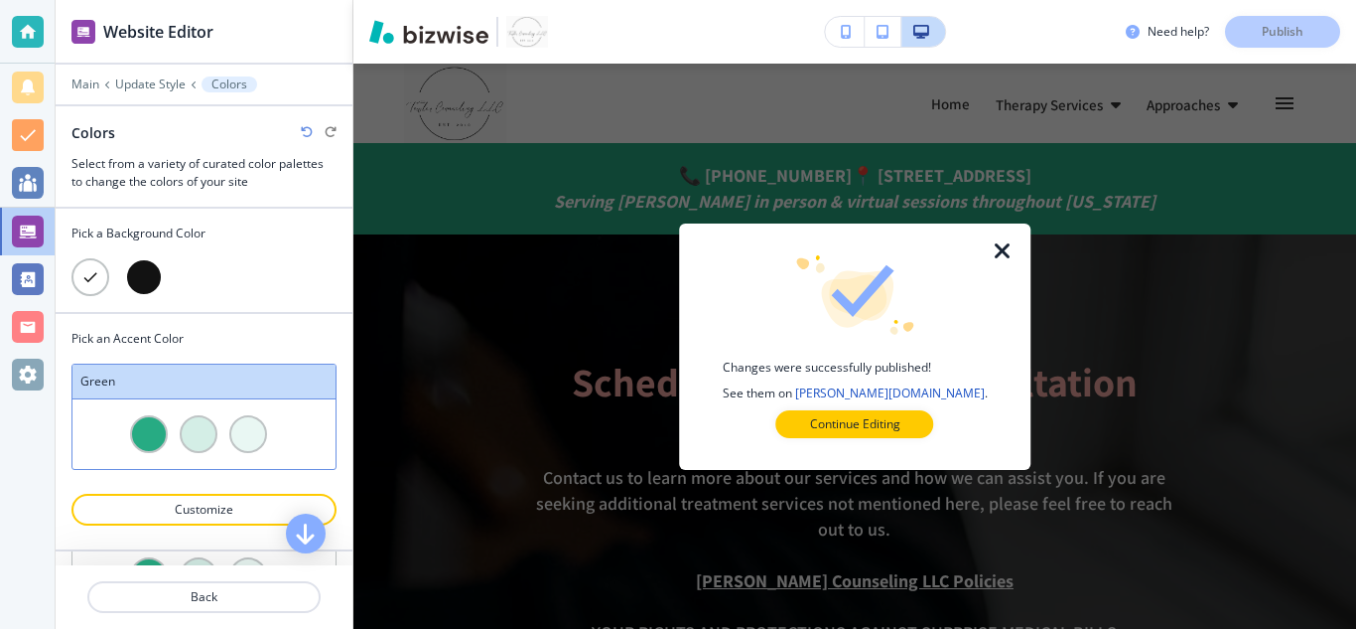
click at [1008, 251] on icon "button" at bounding box center [1003, 251] width 24 height 24
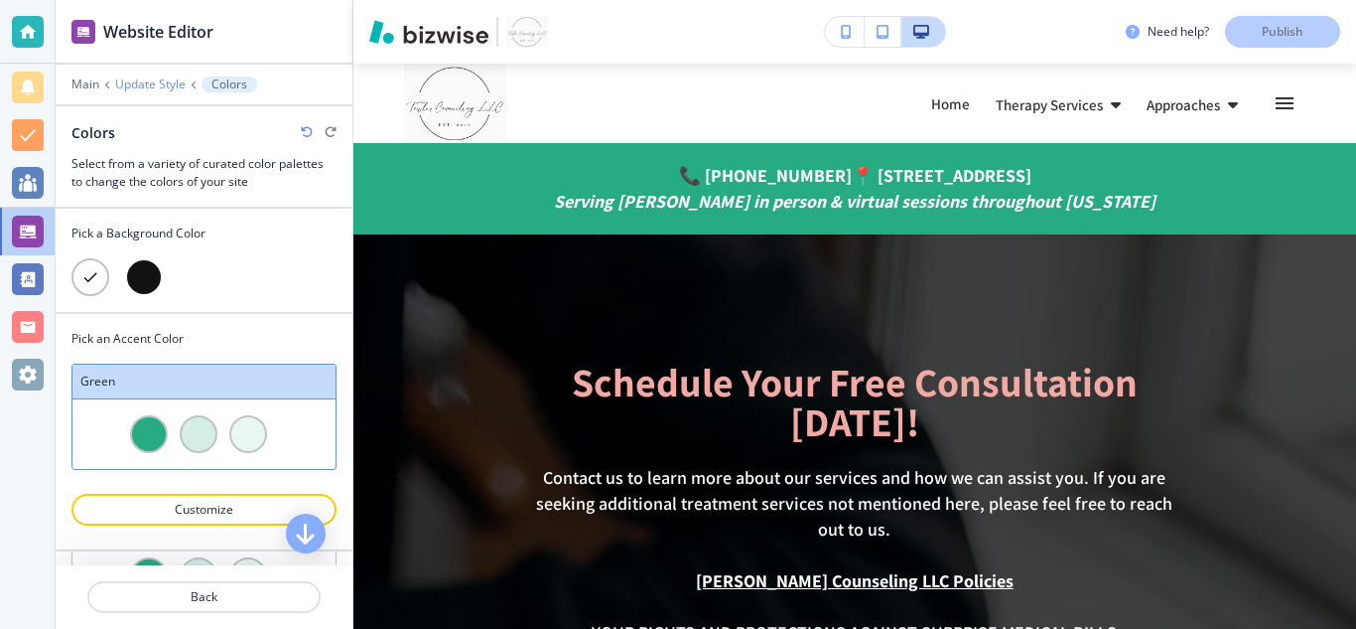
click at [141, 88] on p "Update Style" at bounding box center [150, 84] width 70 height 14
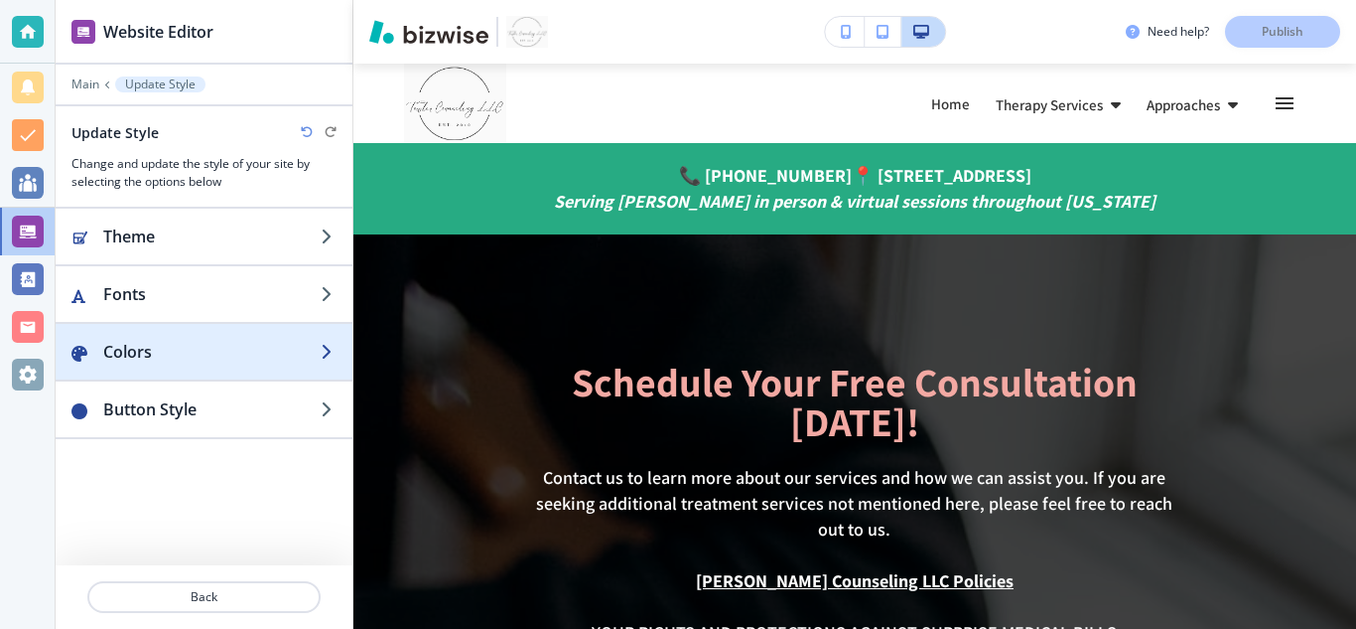
click at [128, 350] on h2 "Colors" at bounding box center [211, 352] width 217 height 24
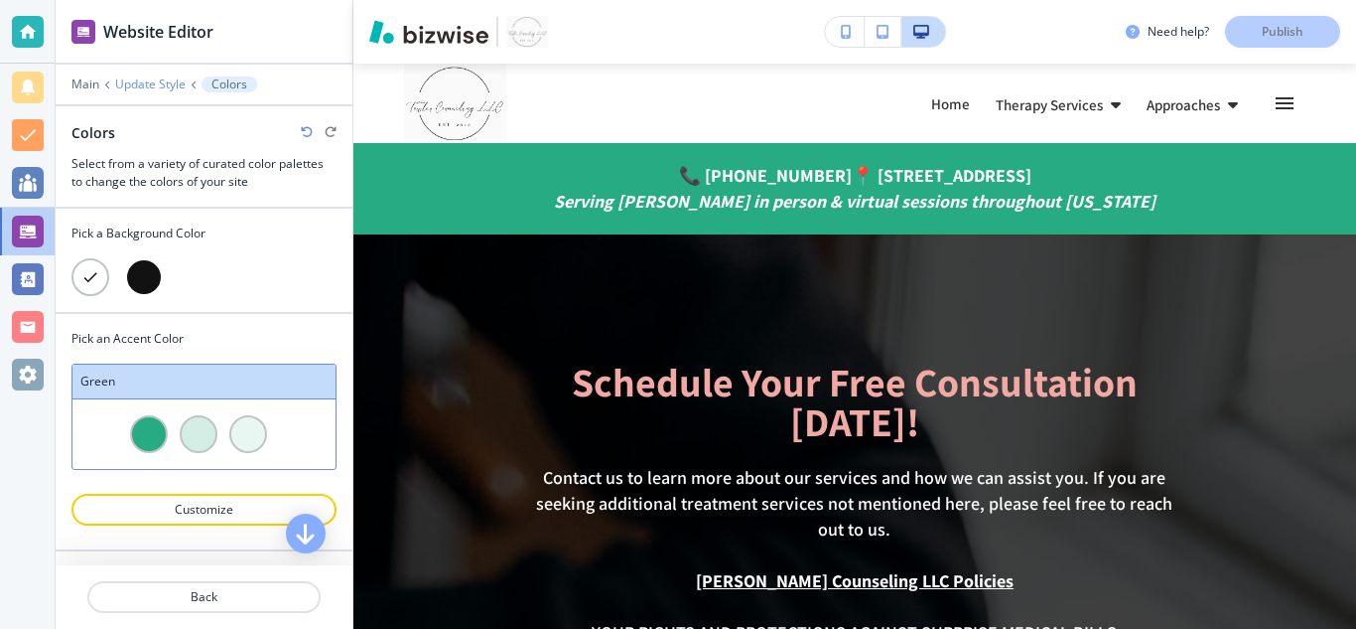
click at [143, 78] on p "Update Style" at bounding box center [150, 84] width 70 height 14
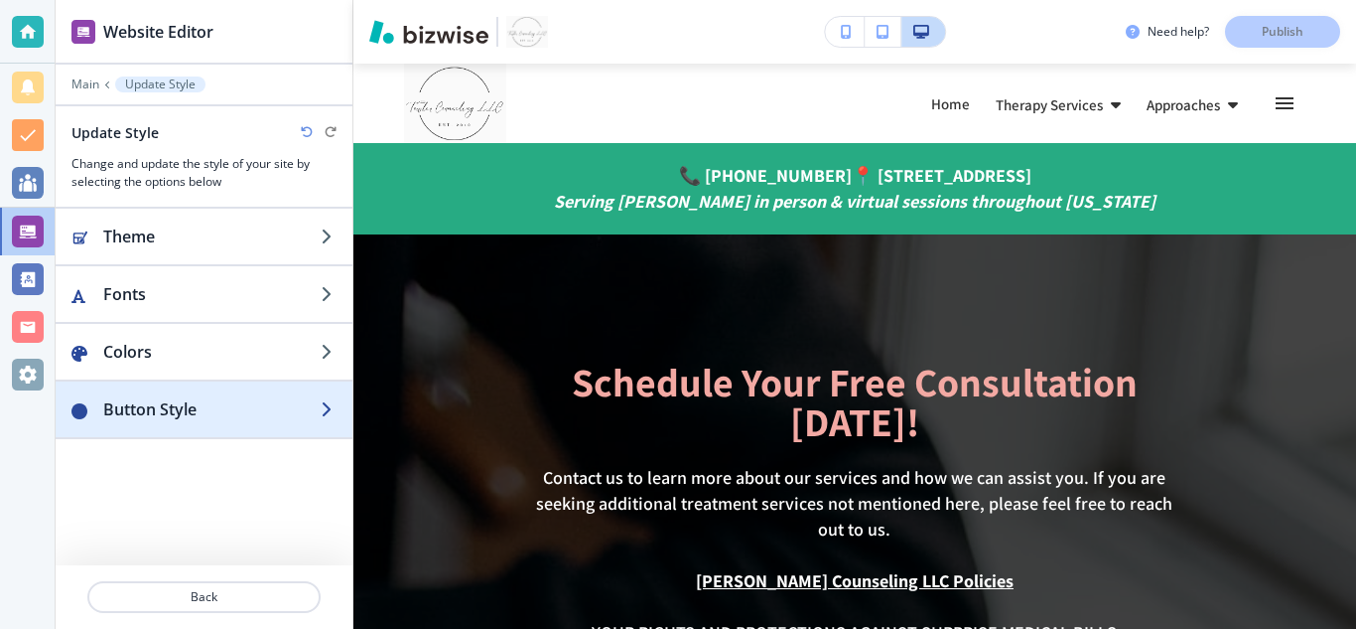
click at [202, 406] on h2 "Button Style" at bounding box center [211, 409] width 217 height 24
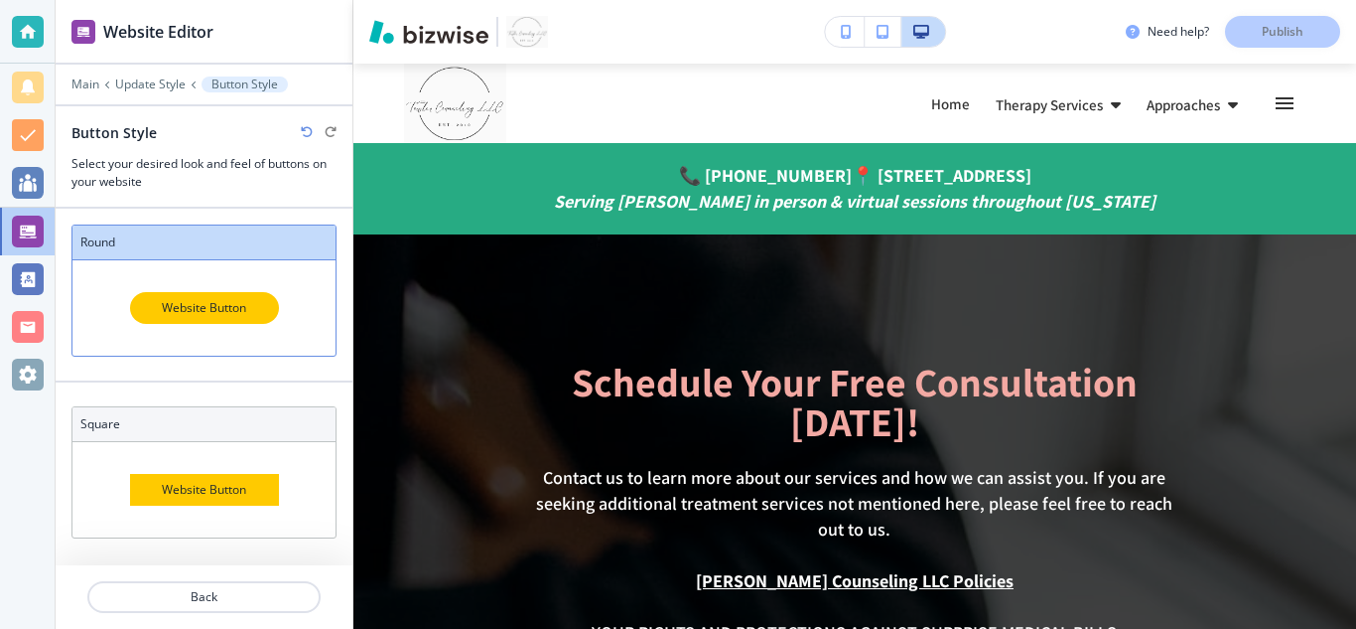
click at [147, 74] on div at bounding box center [204, 71] width 297 height 12
click at [138, 94] on div at bounding box center [204, 98] width 297 height 12
click at [140, 87] on p "Update Style" at bounding box center [150, 84] width 70 height 14
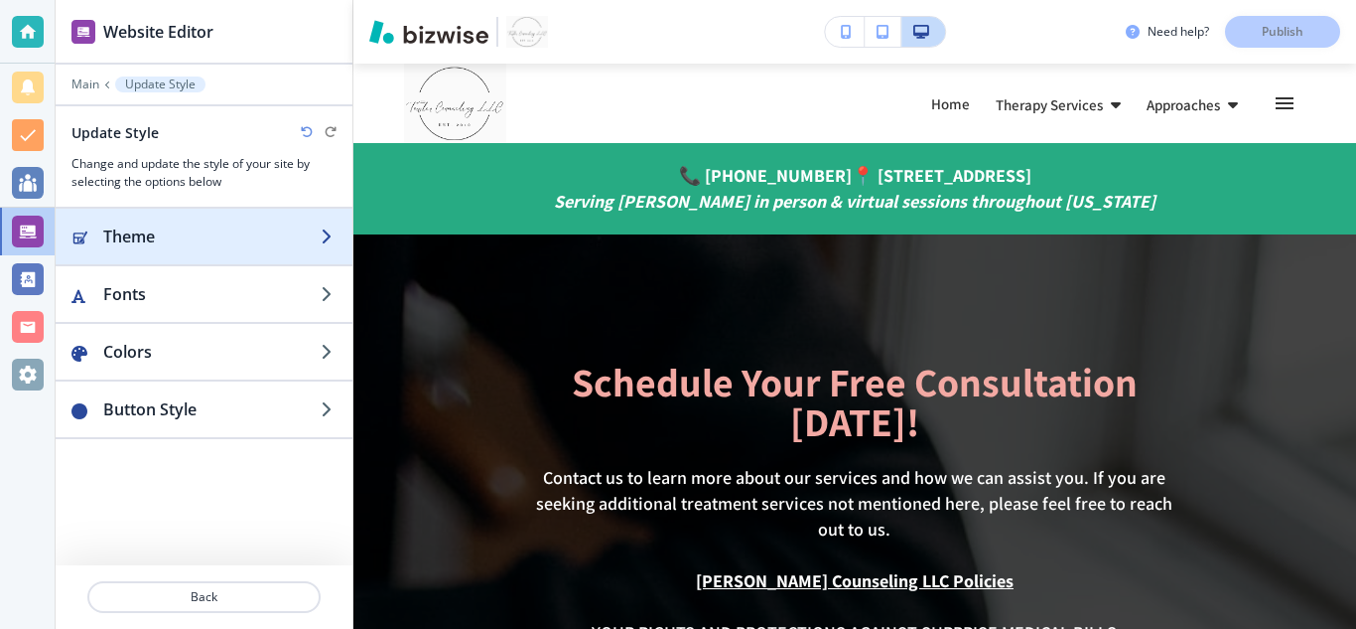
click at [124, 246] on h2 "Theme" at bounding box center [211, 236] width 217 height 24
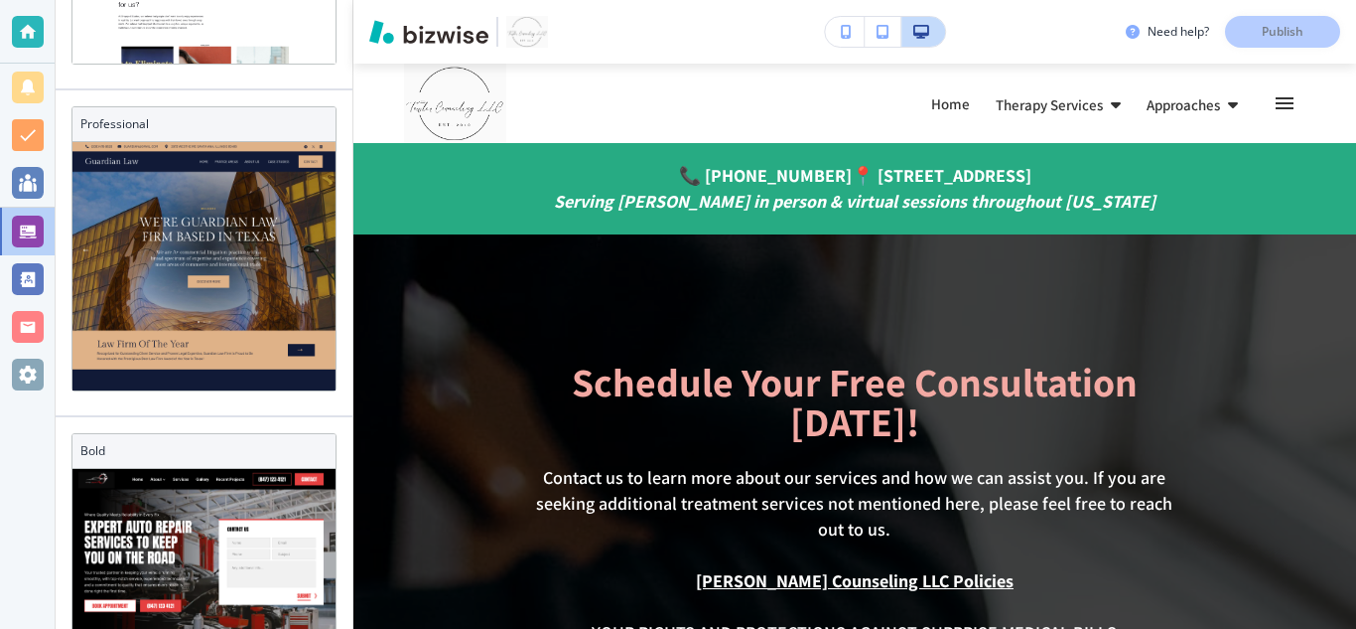
scroll to position [1602, 0]
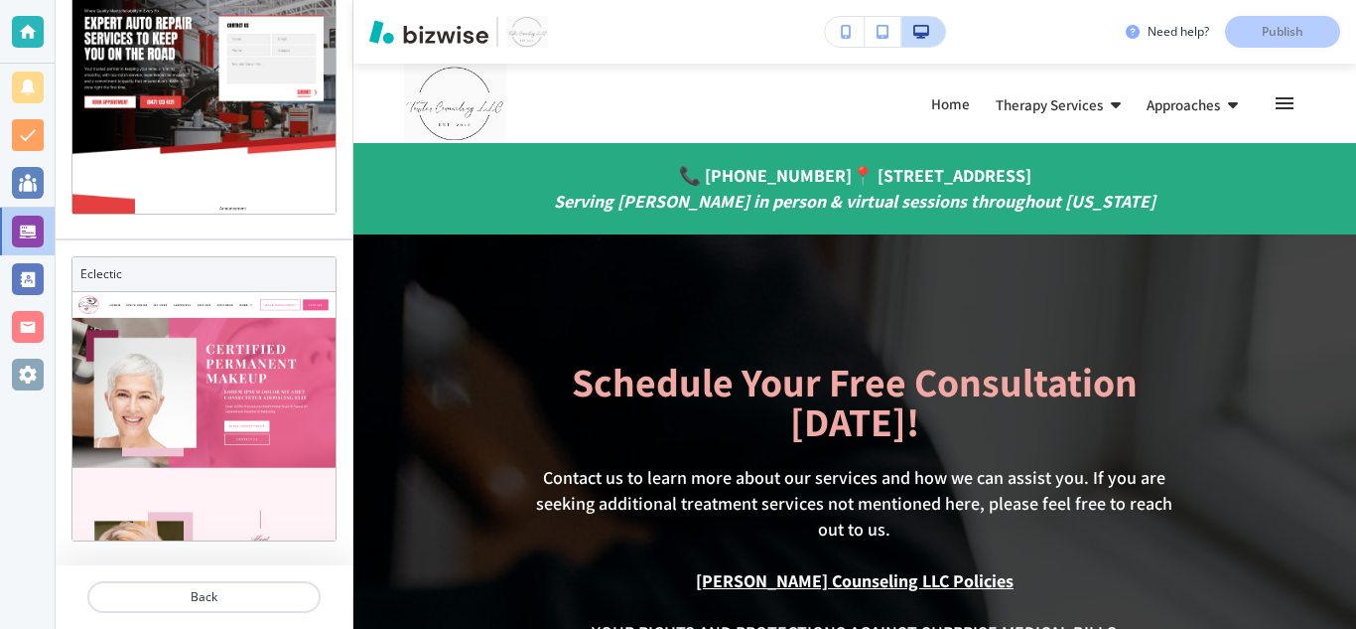
click at [337, 147] on div at bounding box center [345, 76] width 16 height 325
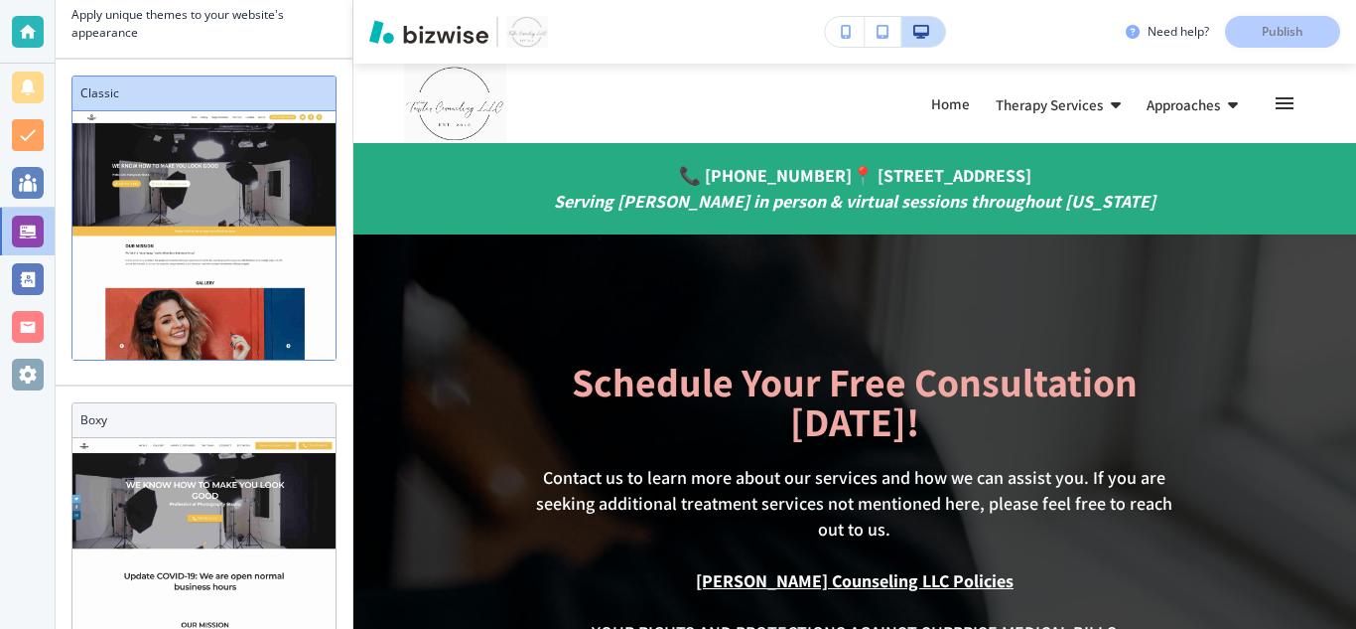
scroll to position [0, 0]
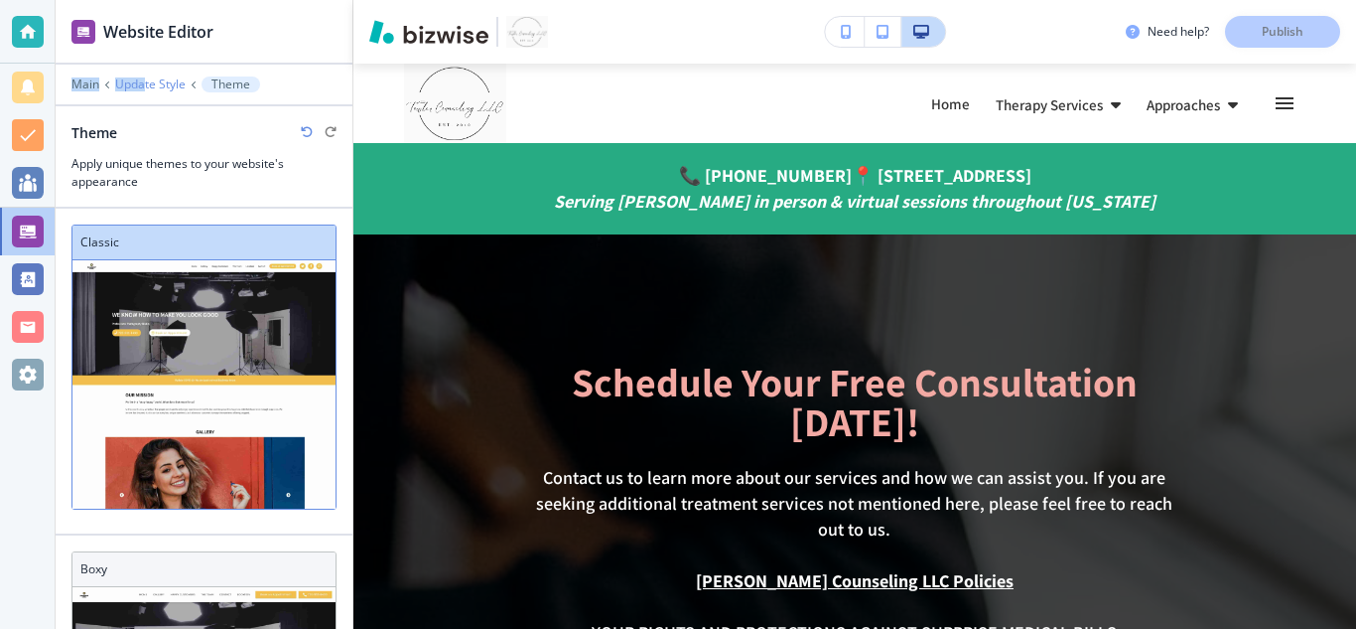
drag, startPoint x: 154, startPoint y: 74, endPoint x: 142, endPoint y: 85, distance: 16.2
click at [142, 85] on div "Website Editor Main Update Style Theme Theme Apply unique themes to your websit…" at bounding box center [204, 104] width 297 height 209
click at [142, 85] on p "Update Style" at bounding box center [150, 84] width 70 height 14
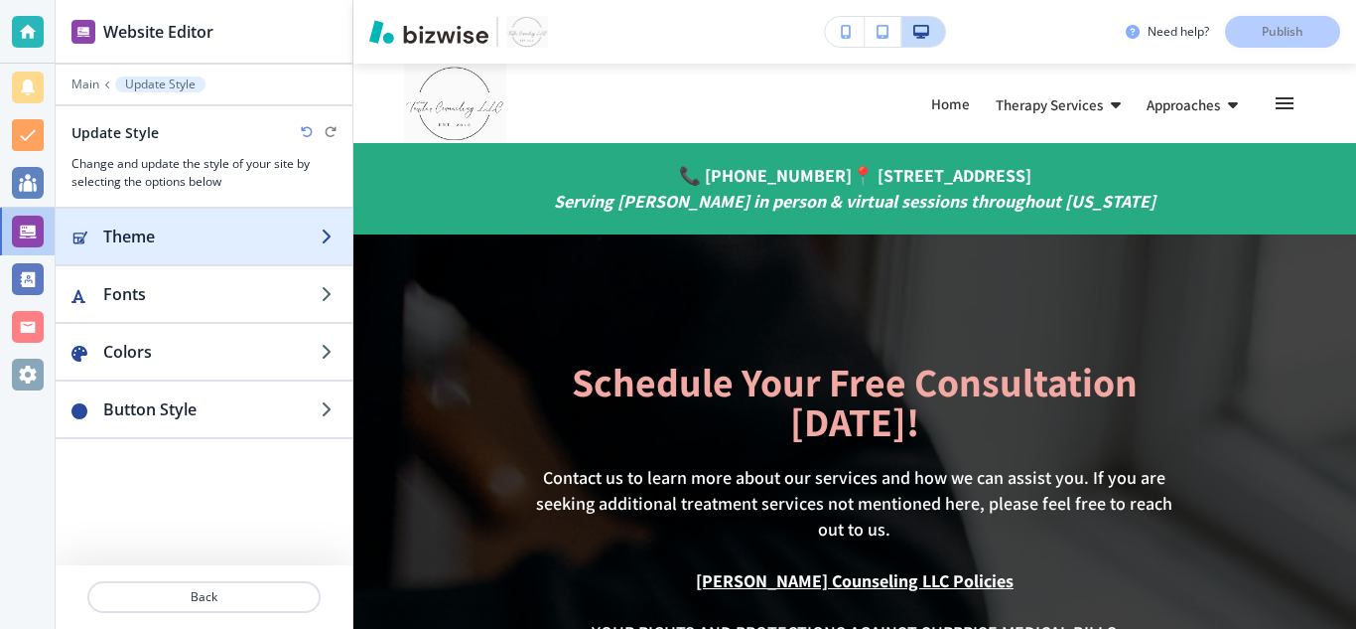
click at [218, 256] on div "button" at bounding box center [204, 256] width 297 height 16
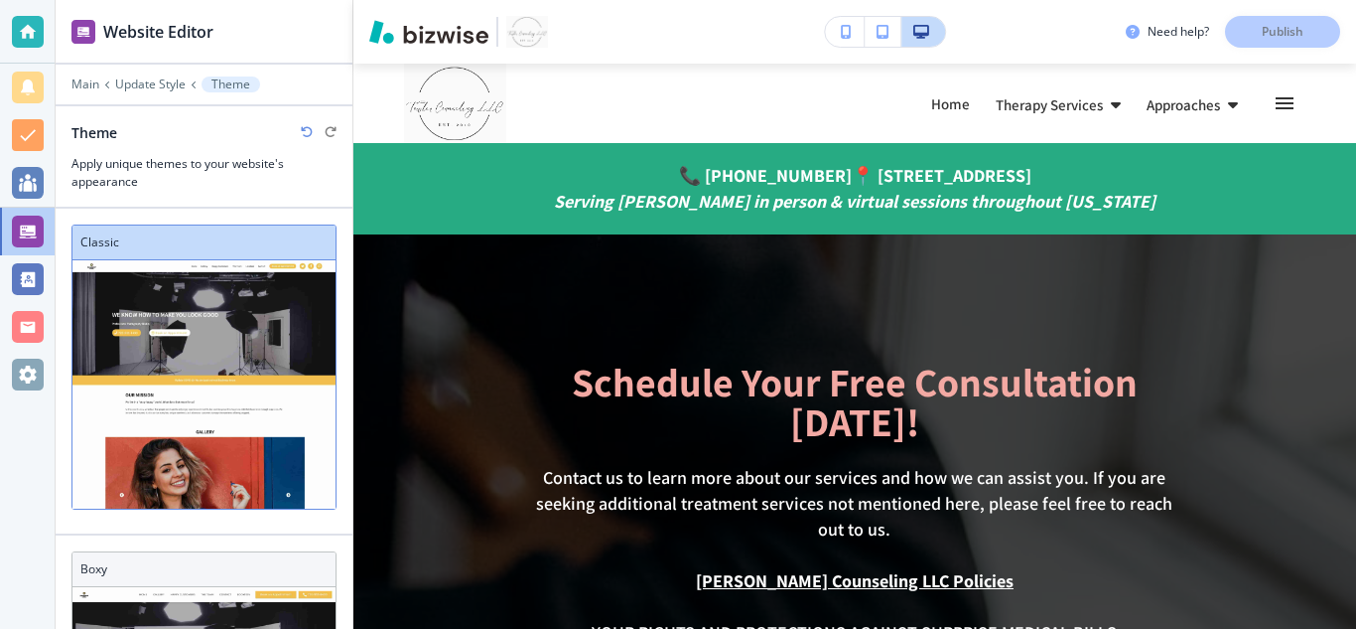
click at [85, 76] on div "Main Update Style Theme" at bounding box center [203, 84] width 265 height 16
click at [82, 76] on div "Main Update Style Theme" at bounding box center [203, 84] width 265 height 16
click at [82, 79] on p "Main" at bounding box center [85, 84] width 28 height 14
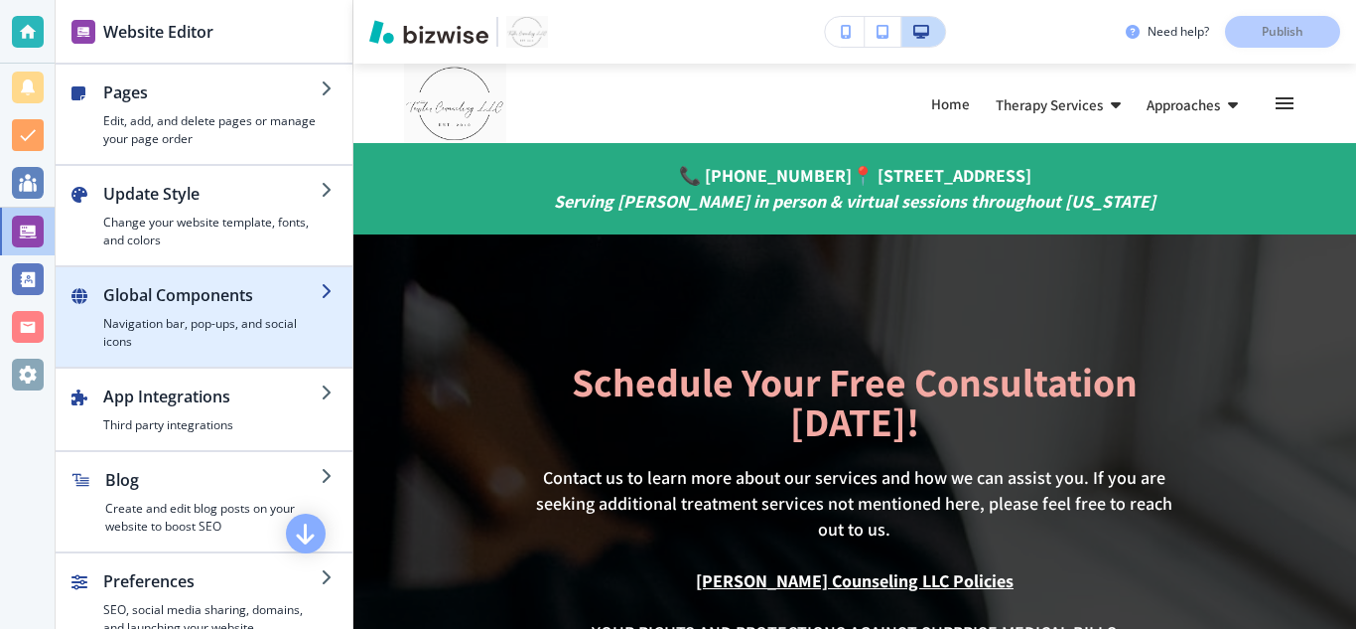
click at [206, 304] on h2 "Global Components" at bounding box center [211, 295] width 217 height 24
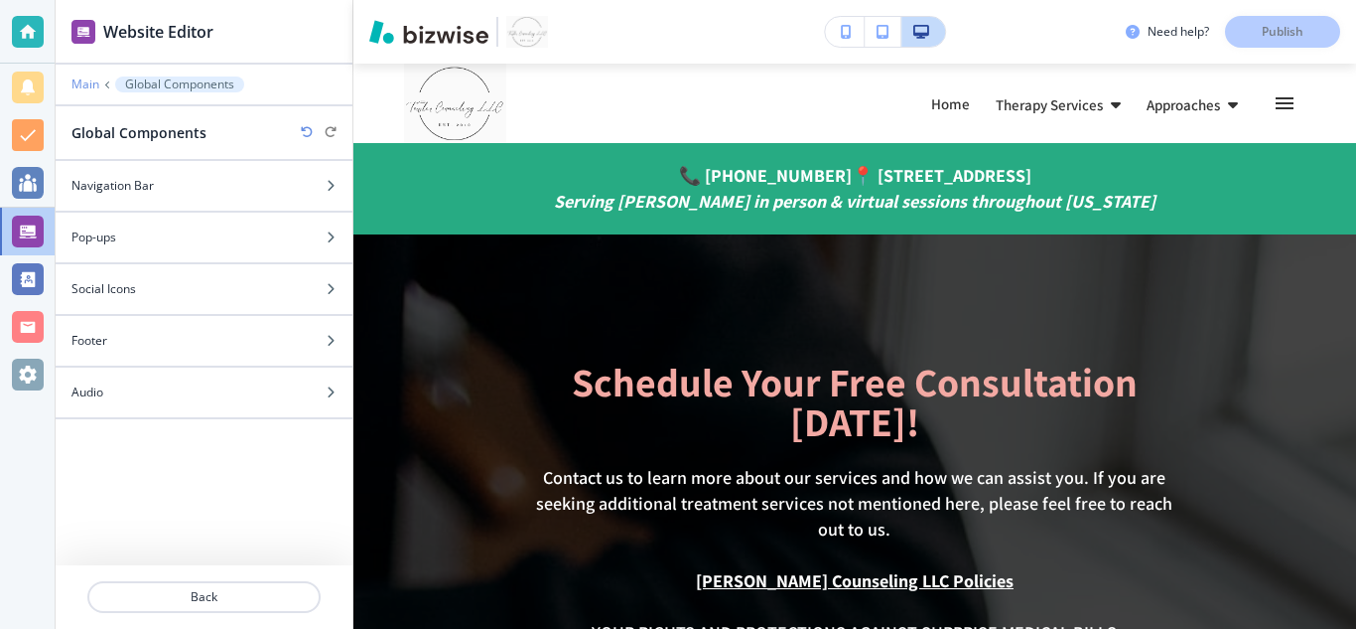
click at [86, 87] on p "Main" at bounding box center [85, 84] width 28 height 14
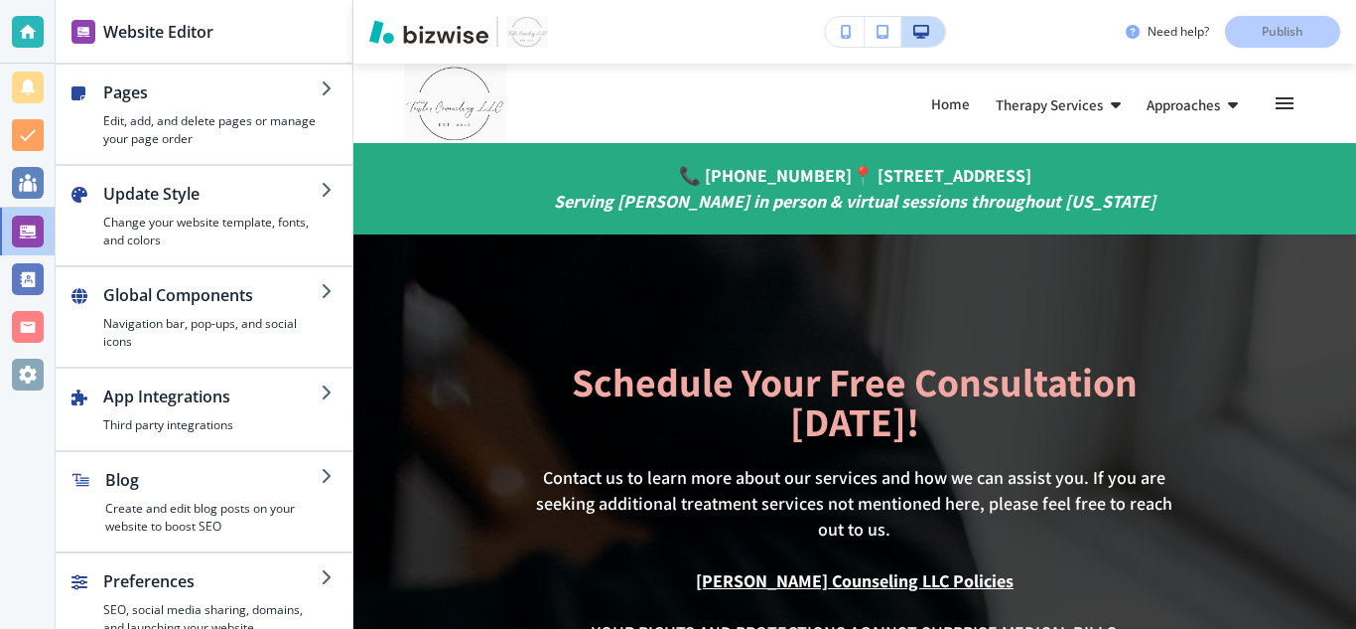
scroll to position [26, 0]
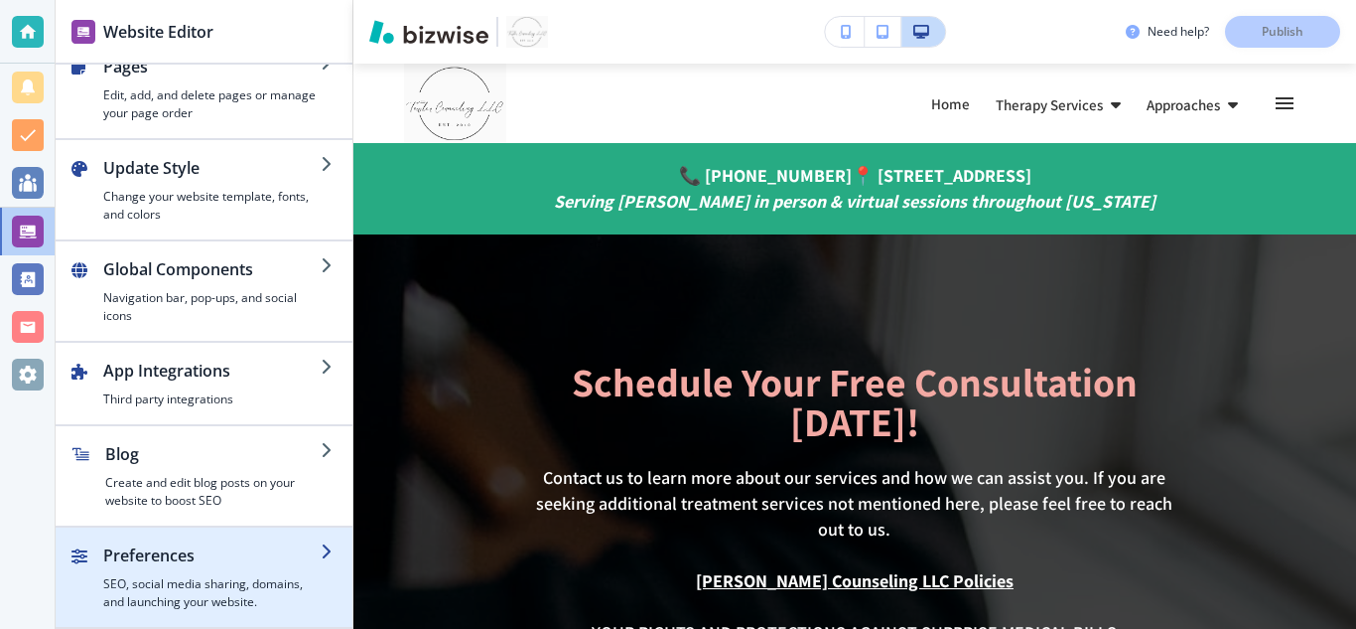
click at [204, 559] on h2 "Preferences" at bounding box center [211, 555] width 217 height 24
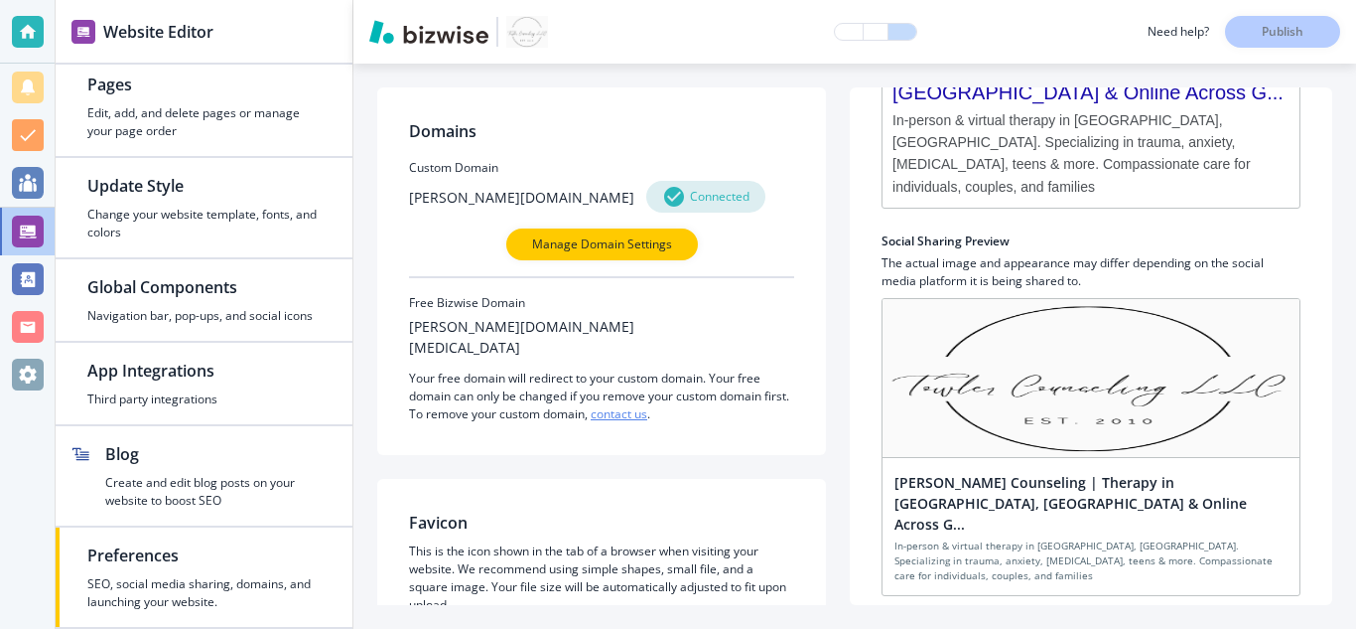
scroll to position [266, 0]
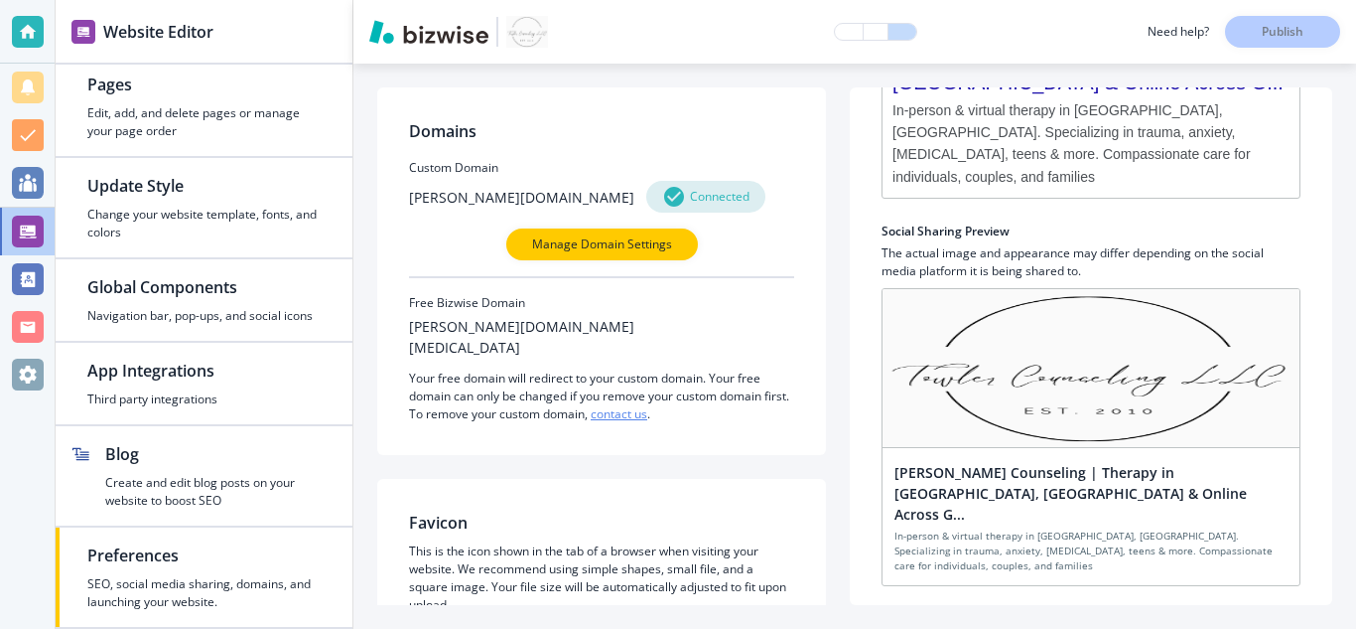
click at [1039, 617] on p "Edit SEO and Sharing" at bounding box center [1092, 626] width 116 height 18
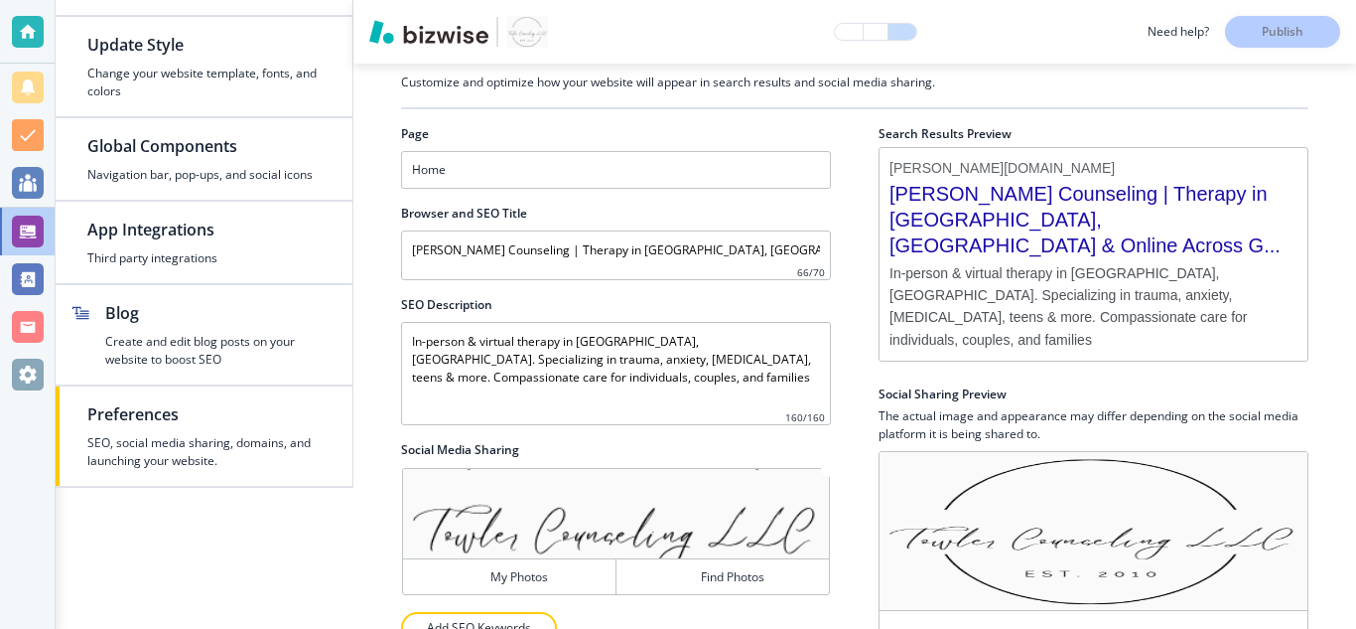
scroll to position [216, 0]
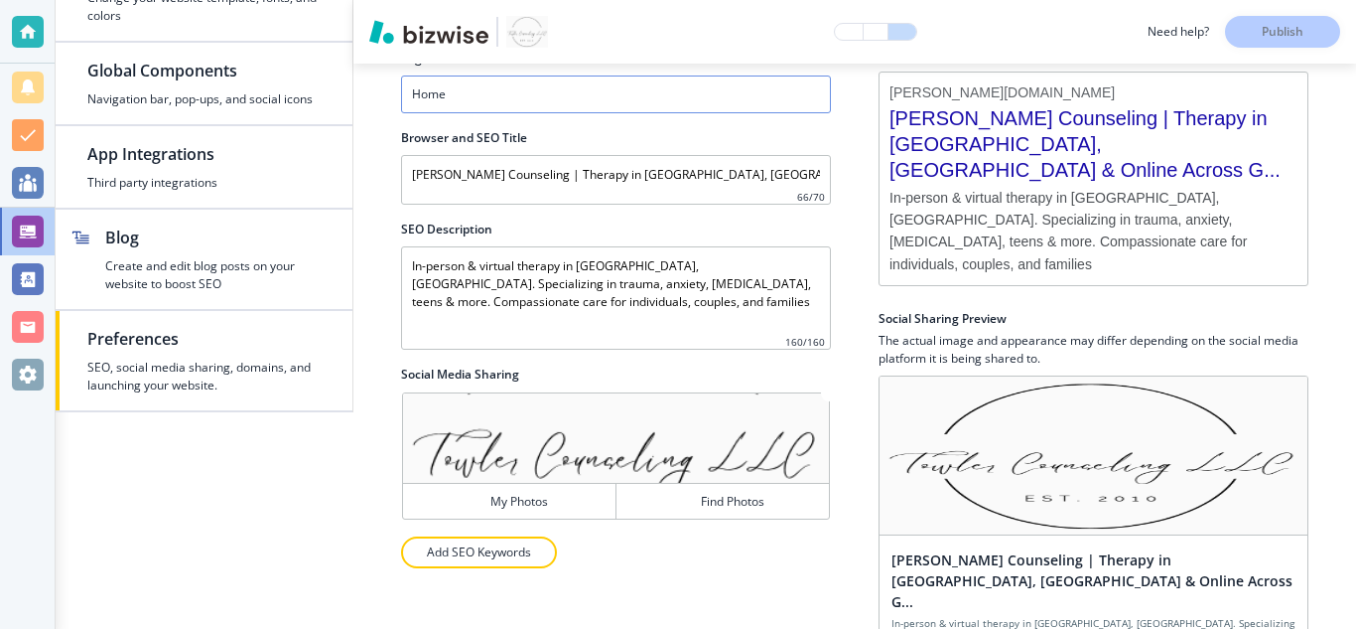
click at [717, 94] on div "Home" at bounding box center [616, 94] width 428 height 36
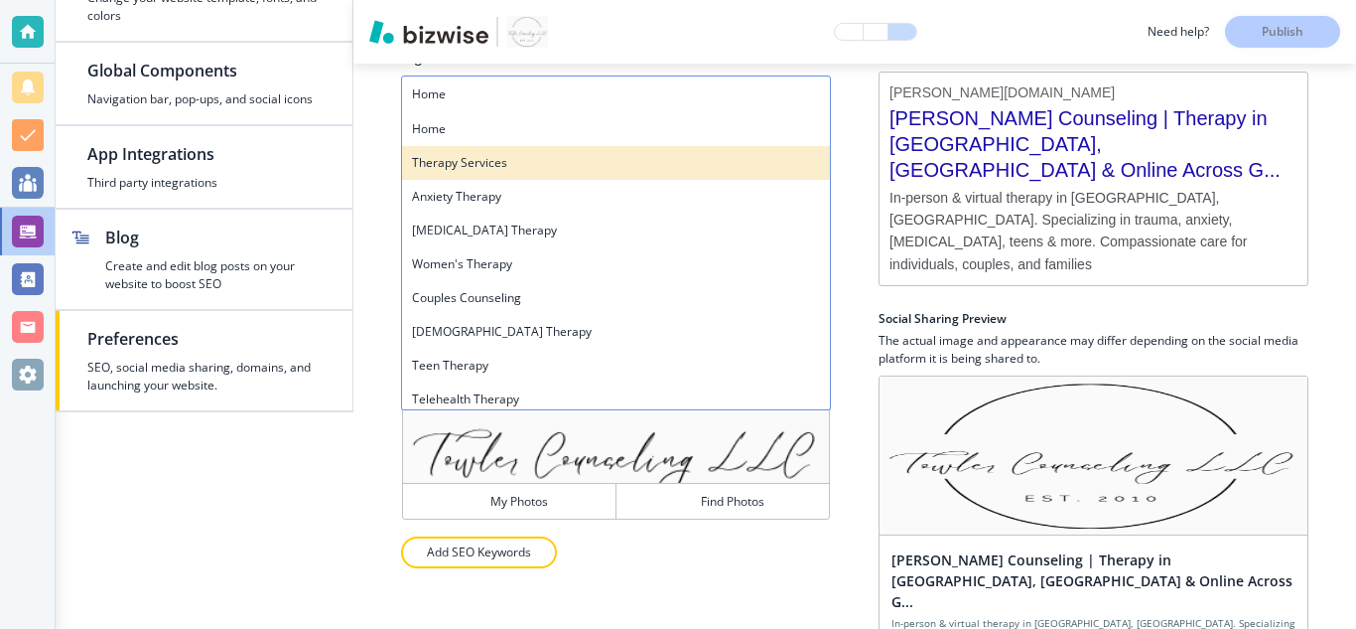
click at [617, 161] on h4 "Therapy Services" at bounding box center [616, 163] width 408 height 18
type input "Our Counseling Services - [PERSON_NAME] Counseling LLC, [GEOGRAPHIC_DATA]"
type Description "Explore our counseling services for adults and teens in [GEOGRAPHIC_DATA] & Ros…"
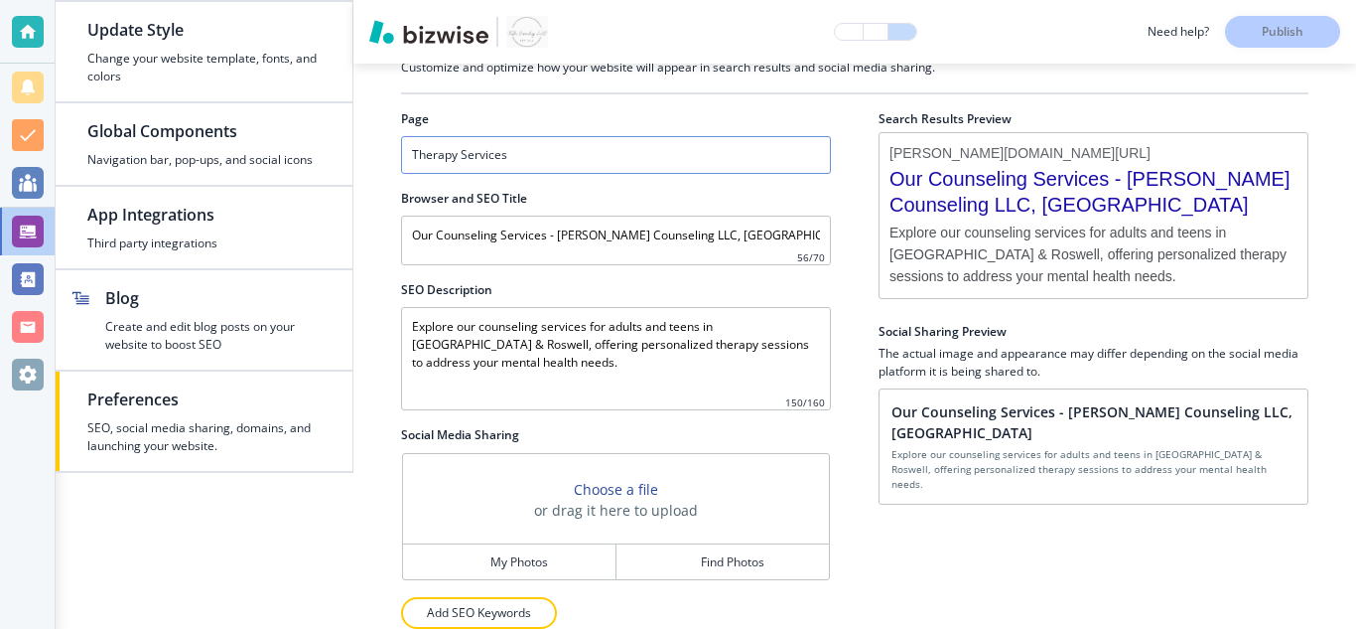
scroll to position [171, 0]
click at [517, 604] on p "Add SEO Keywords" at bounding box center [479, 613] width 104 height 18
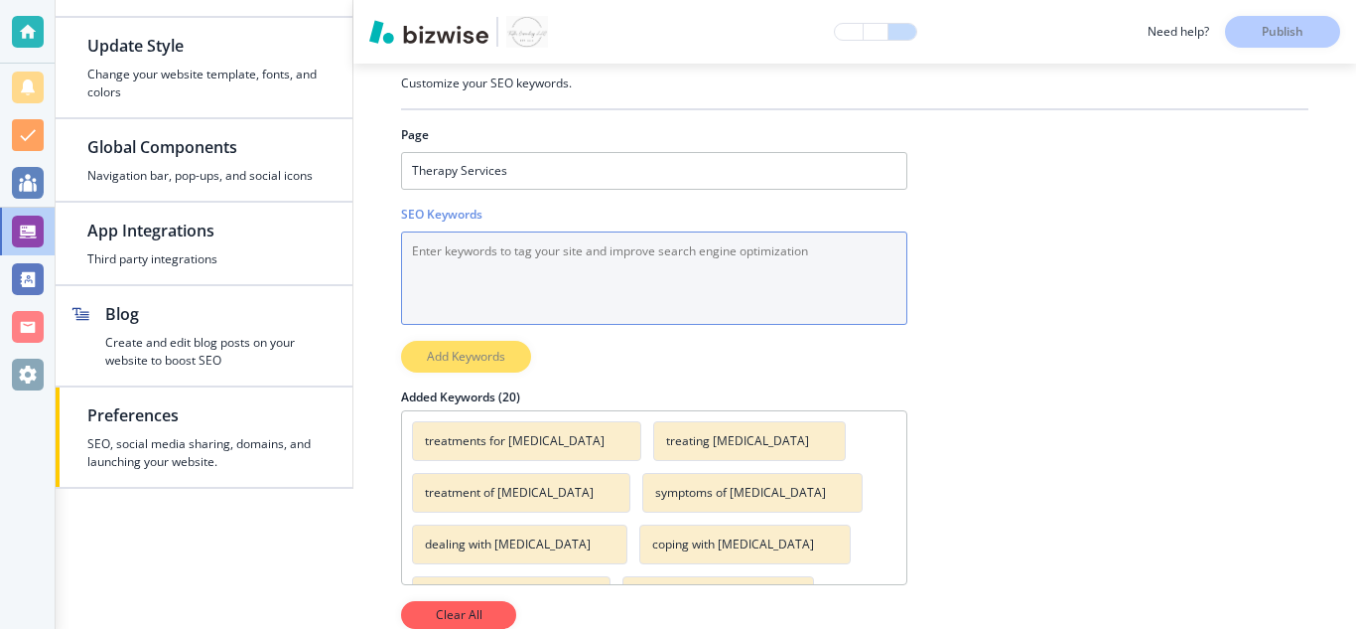
click at [746, 231] on Keywords "SEO Keywords" at bounding box center [654, 277] width 506 height 93
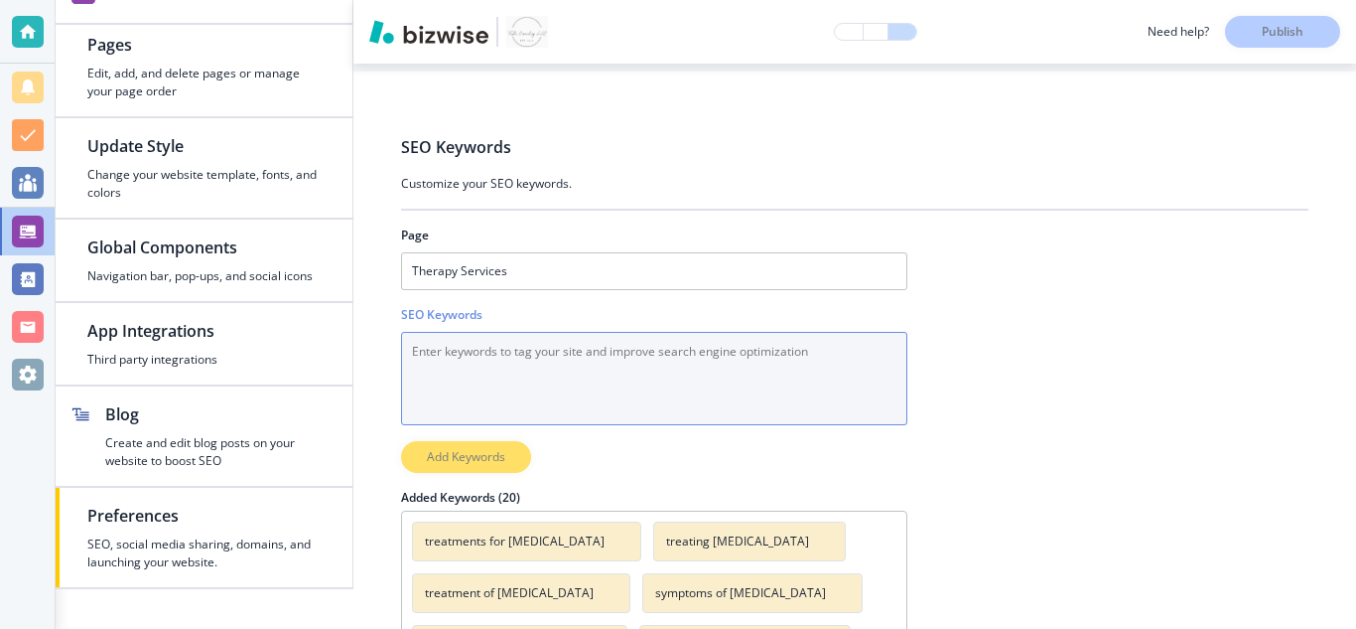
scroll to position [0, 0]
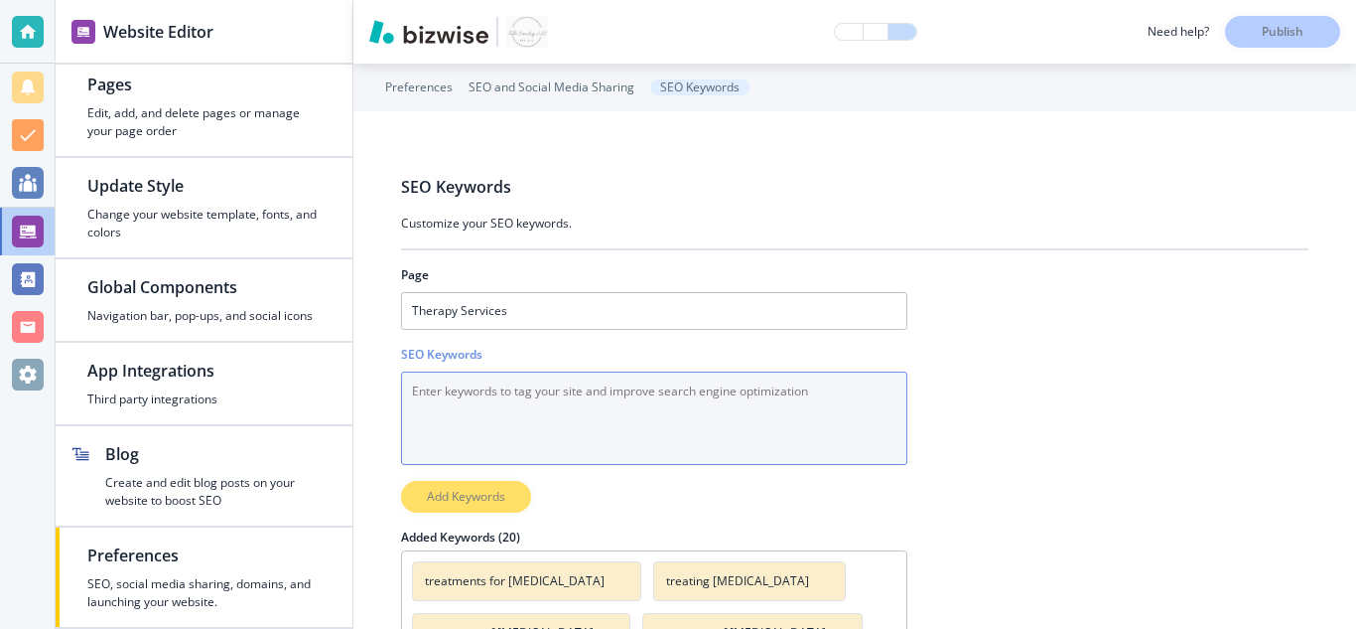
click at [825, 417] on Keywords "SEO Keywords" at bounding box center [654, 417] width 506 height 93
type Keywords "Atlanta therapist [MEDICAL_DATA]"
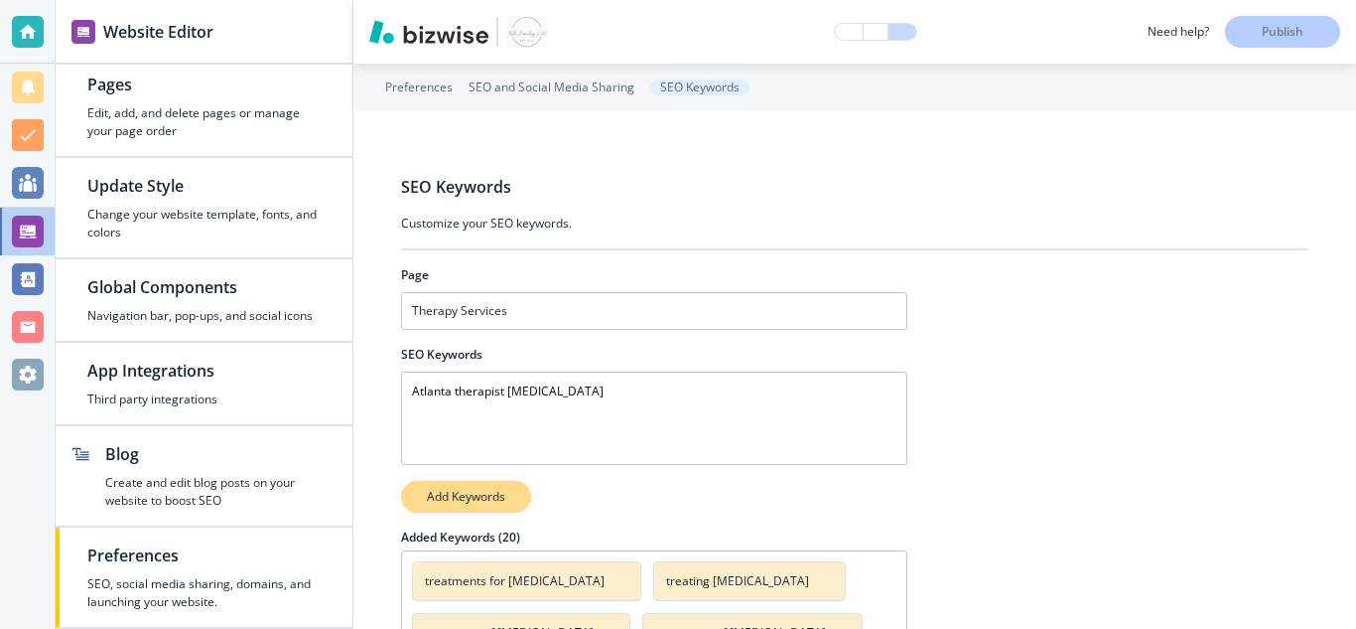
click at [485, 505] on button "Add Keywords" at bounding box center [466, 497] width 130 height 32
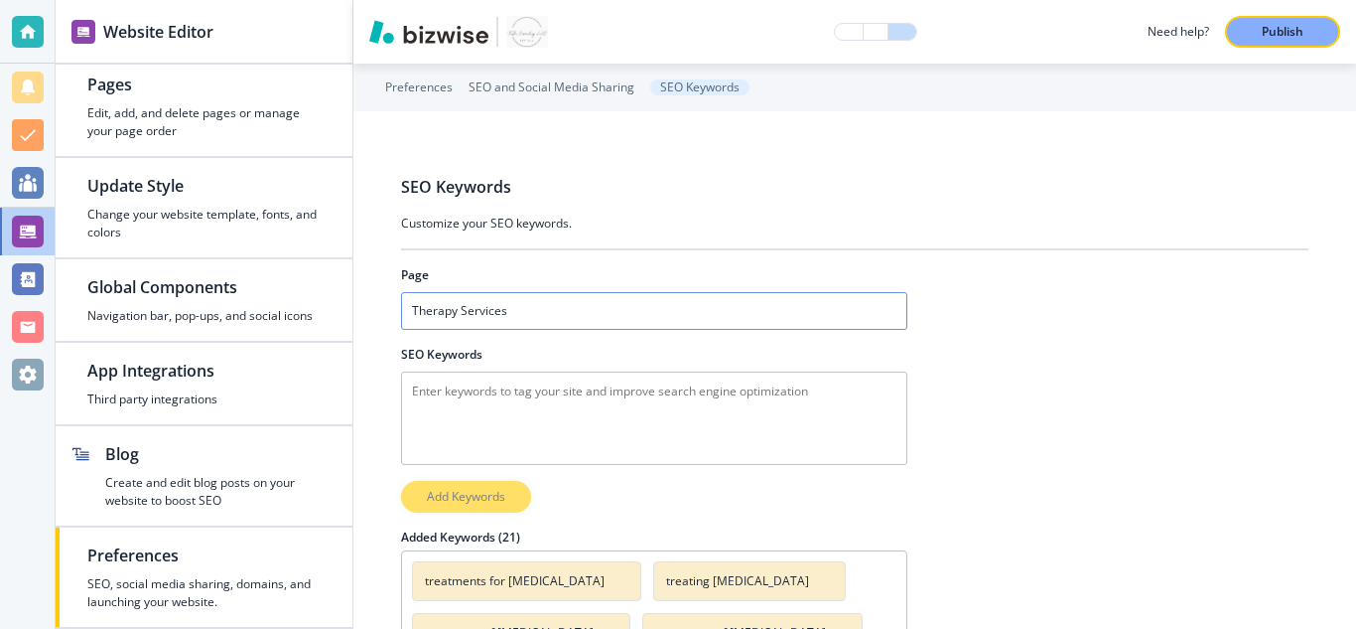
click at [567, 303] on div "Therapy Services" at bounding box center [654, 311] width 504 height 36
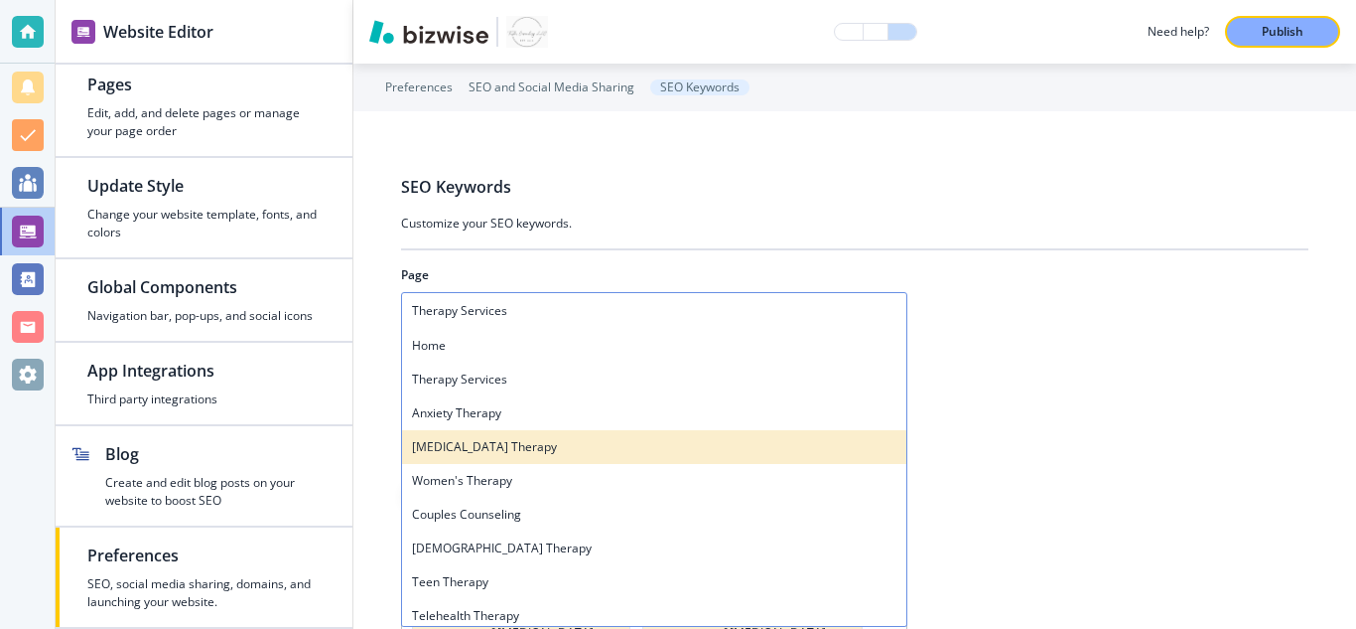
click at [582, 445] on h4 "[MEDICAL_DATA] Therapy" at bounding box center [654, 447] width 485 height 18
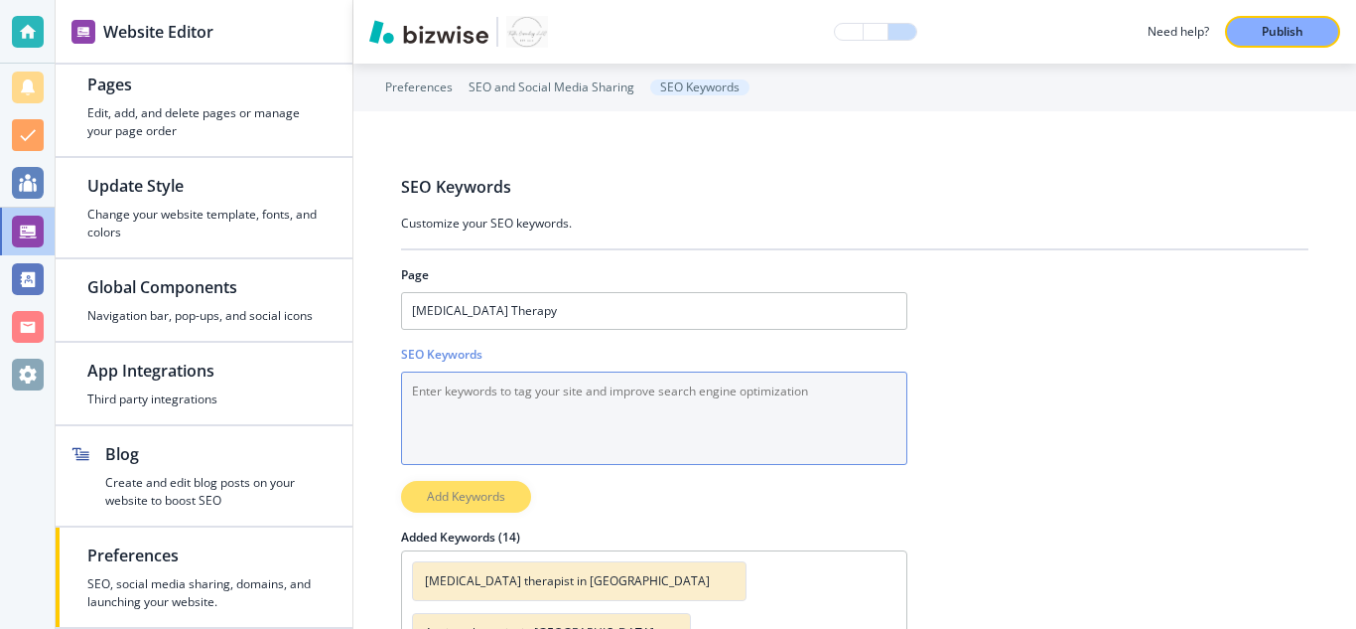
click at [582, 434] on Keywords "SEO Keywords" at bounding box center [654, 417] width 506 height 93
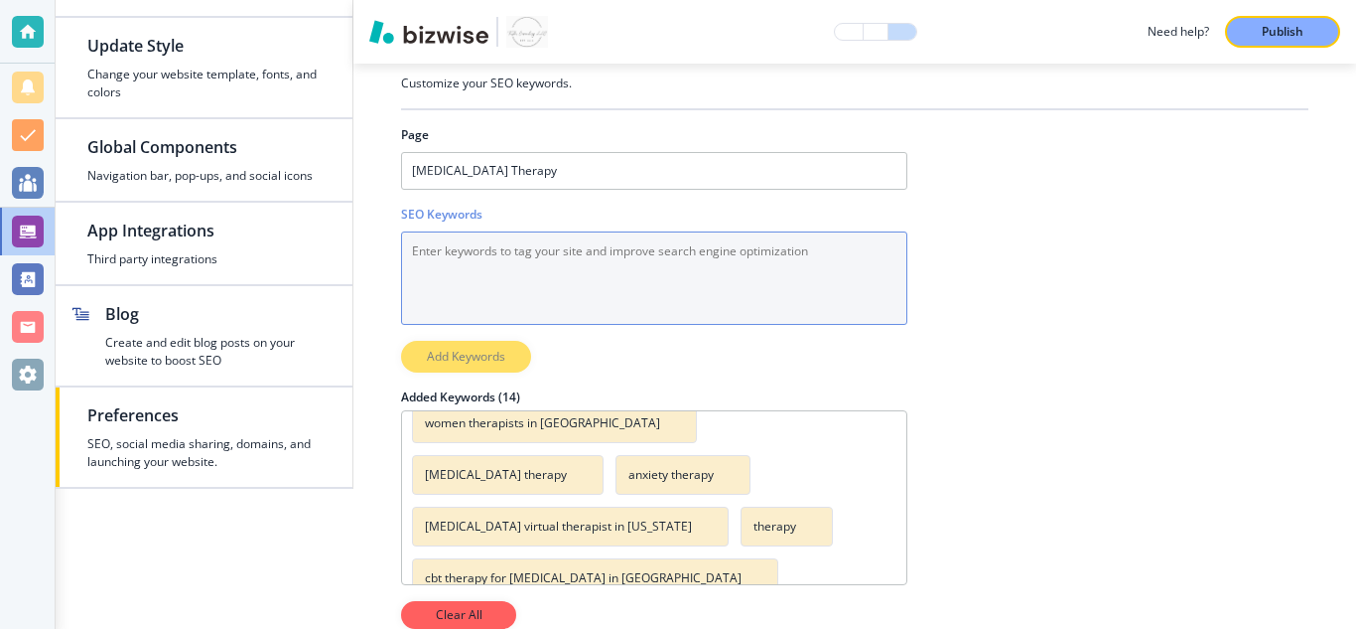
scroll to position [260, 0]
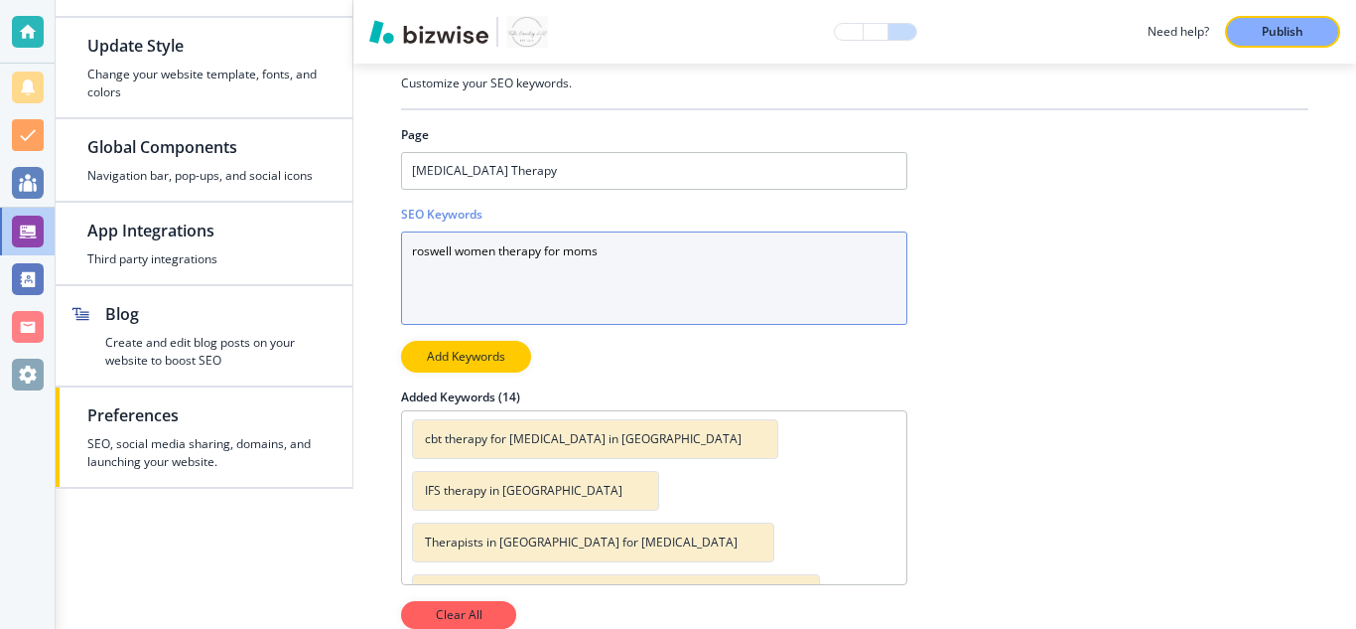
type Keywords "roswell women therapy for moms"
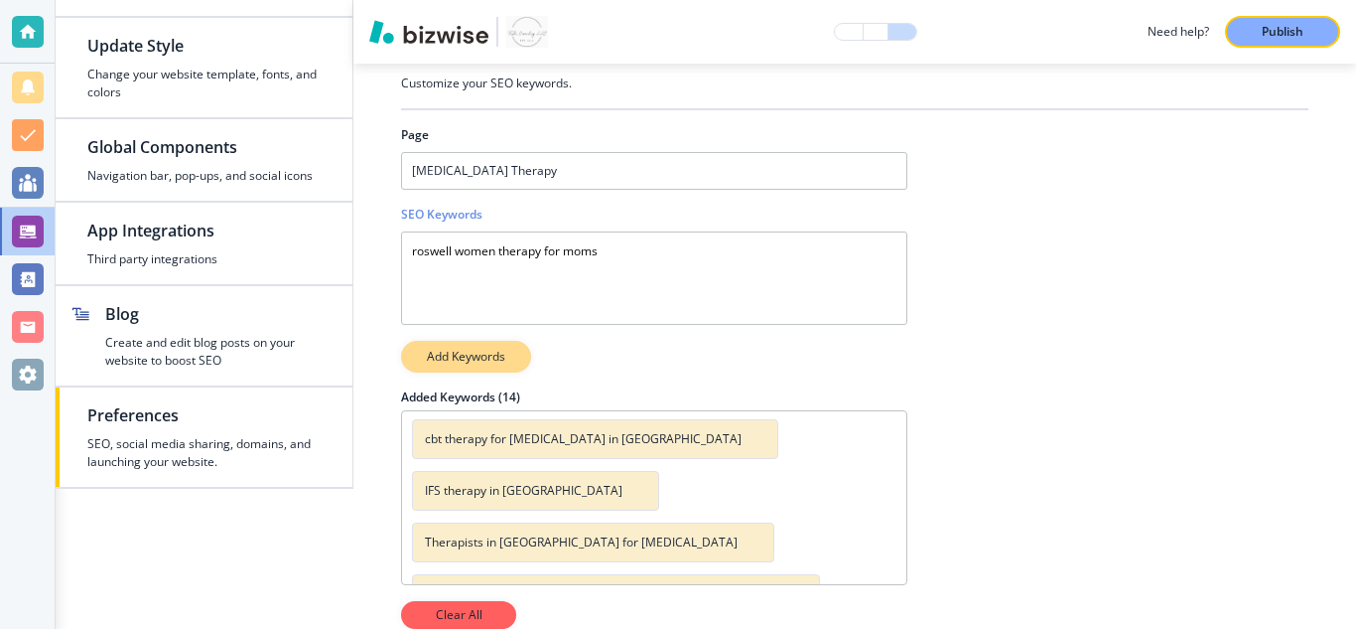
click at [506, 349] on button "Add Keywords" at bounding box center [466, 357] width 130 height 32
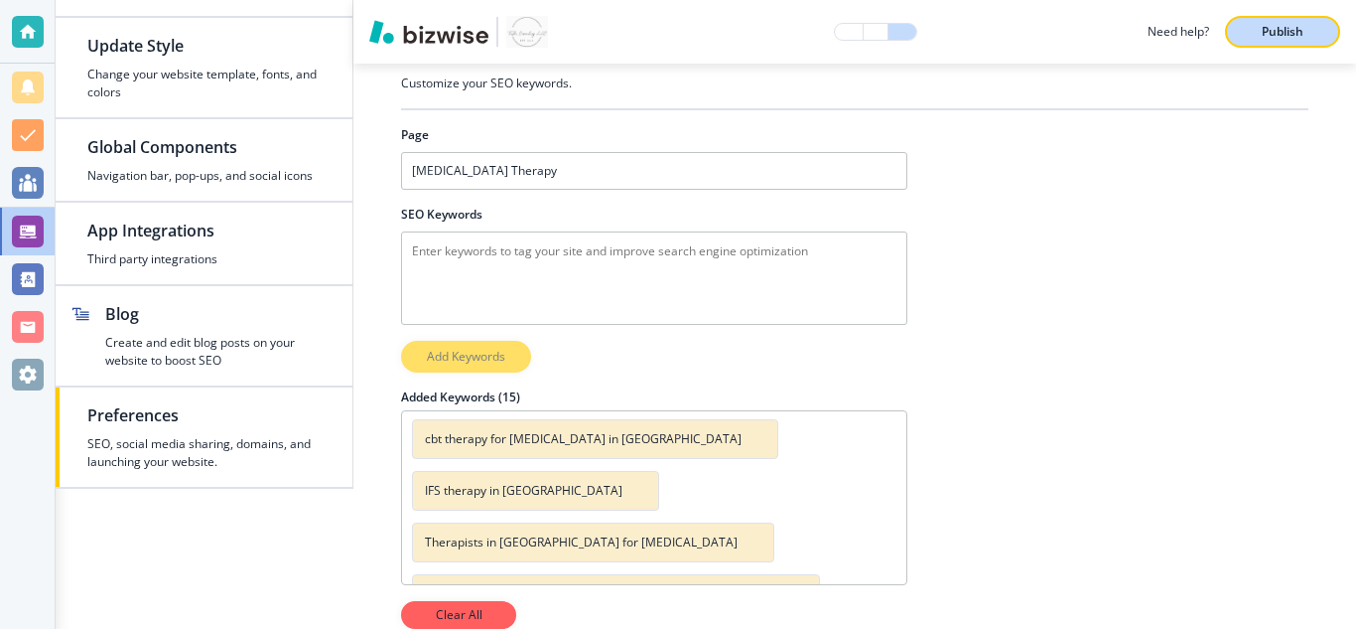
click at [1271, 16] on button "Publish" at bounding box center [1282, 32] width 115 height 32
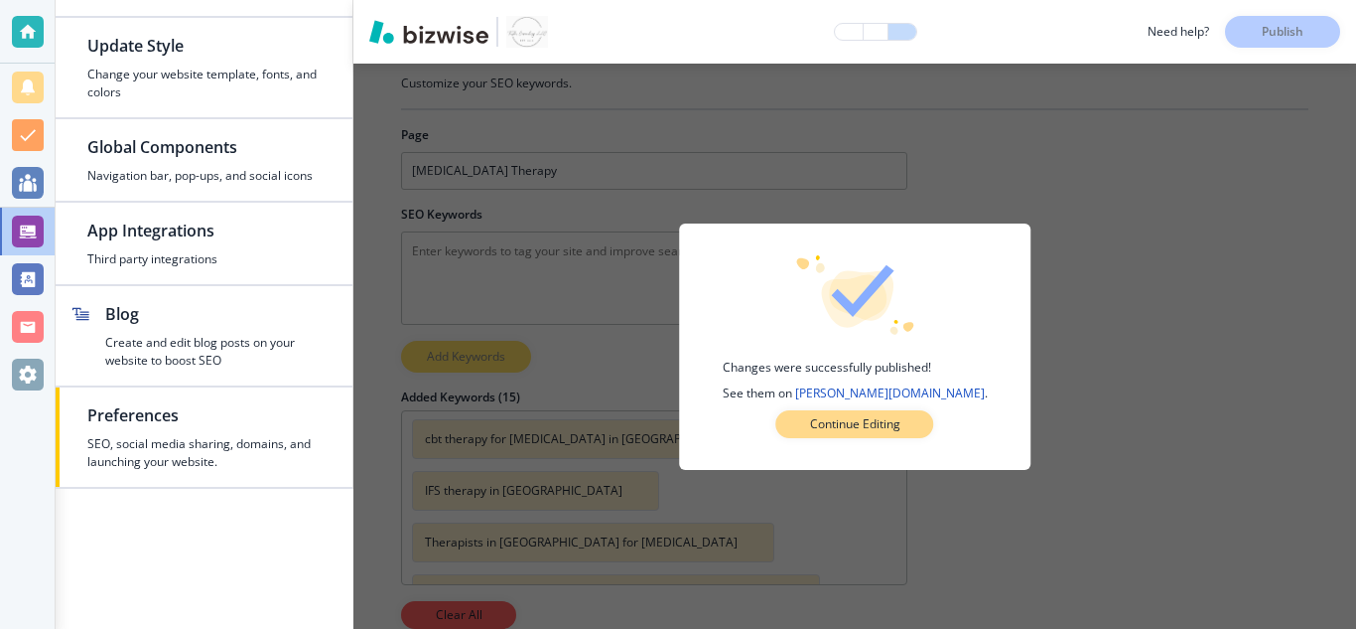
click at [896, 424] on p "Continue Editing" at bounding box center [855, 424] width 90 height 18
